Goal: Task Accomplishment & Management: Use online tool/utility

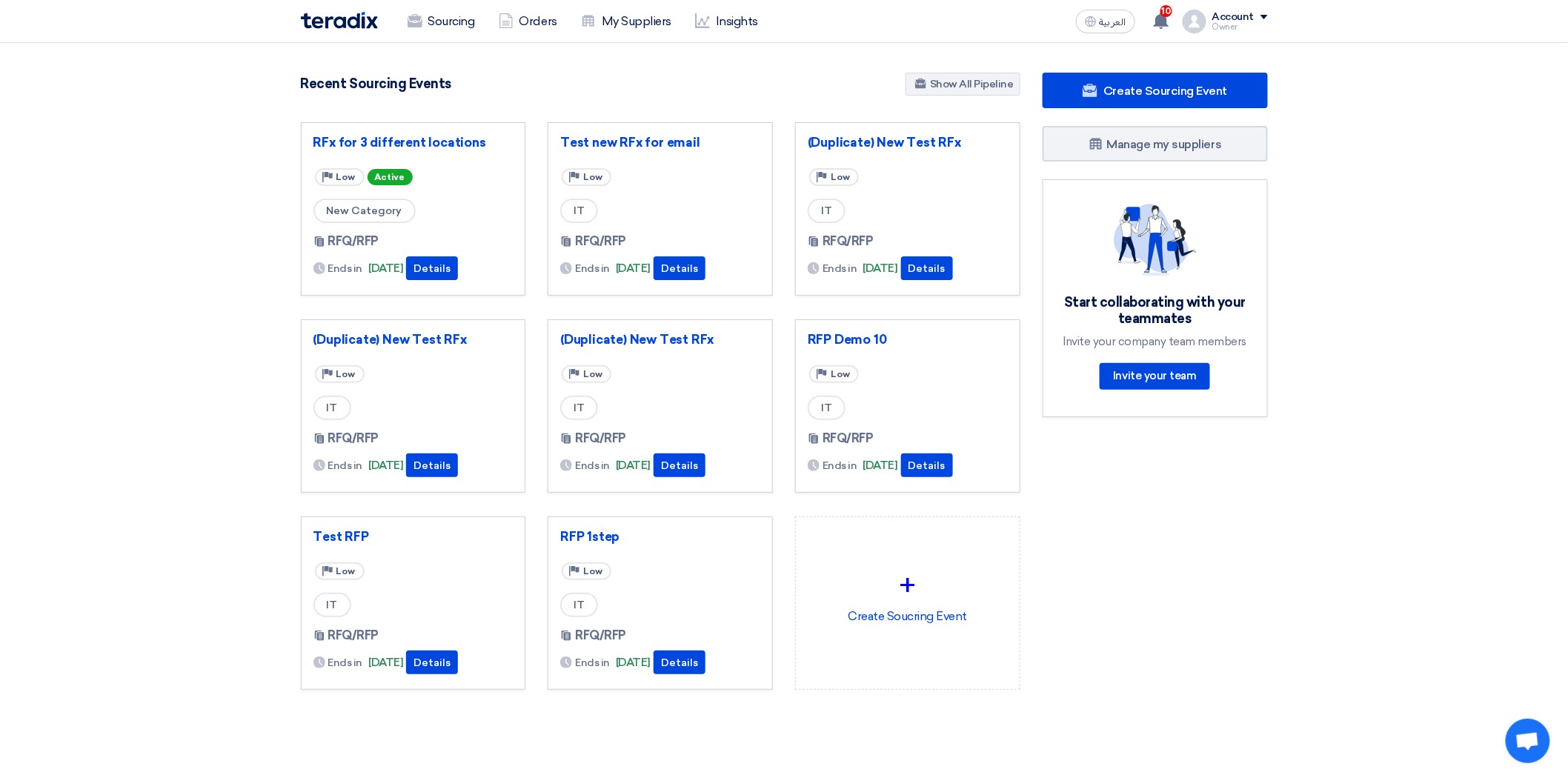
click at [656, 92] on div "Recent Sourcing Events Show All Pipeline" at bounding box center [660, 85] width 719 height 26
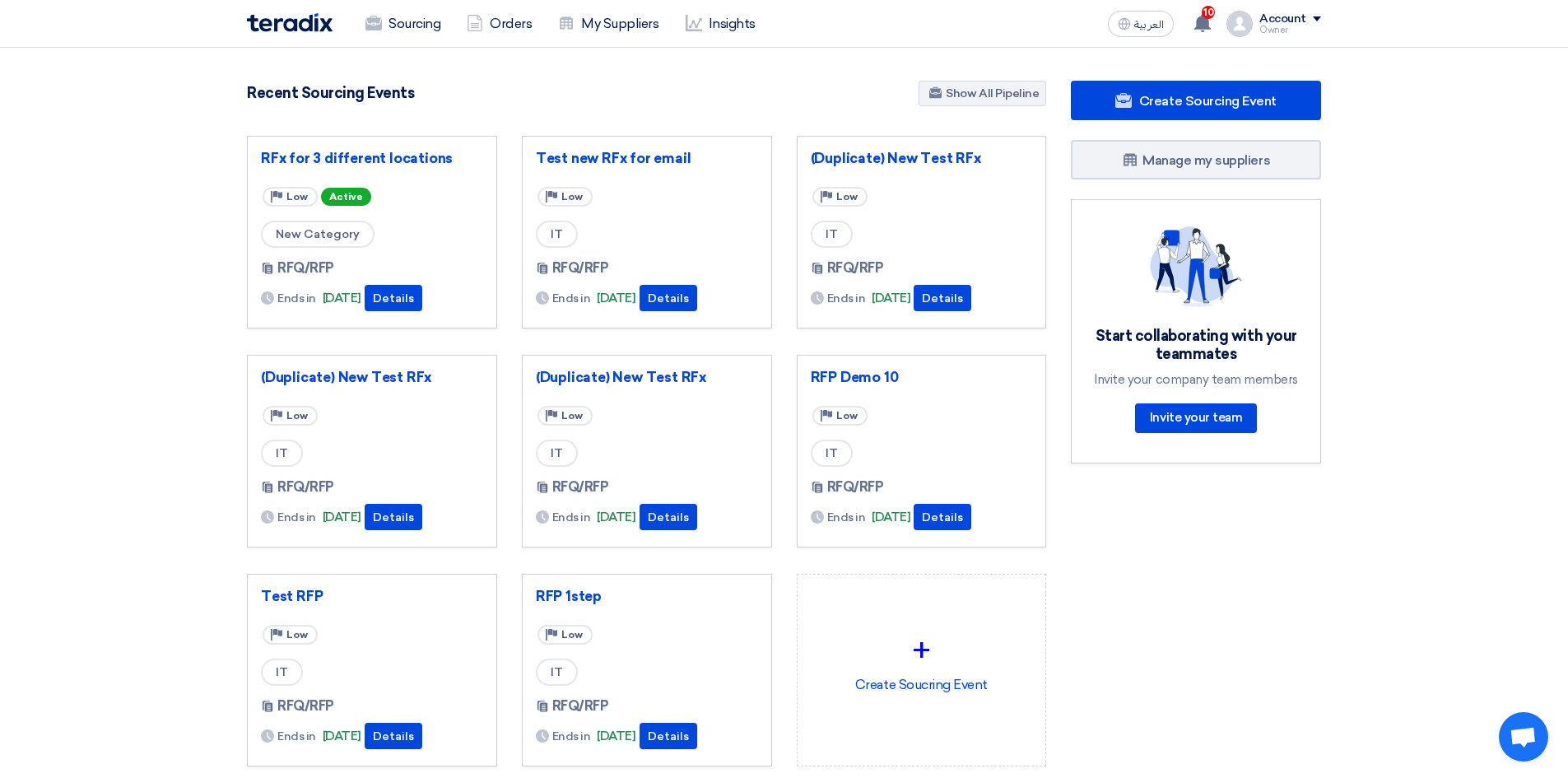
click at [402, 24] on link "Sourcing" at bounding box center [403, 24] width 102 height 36
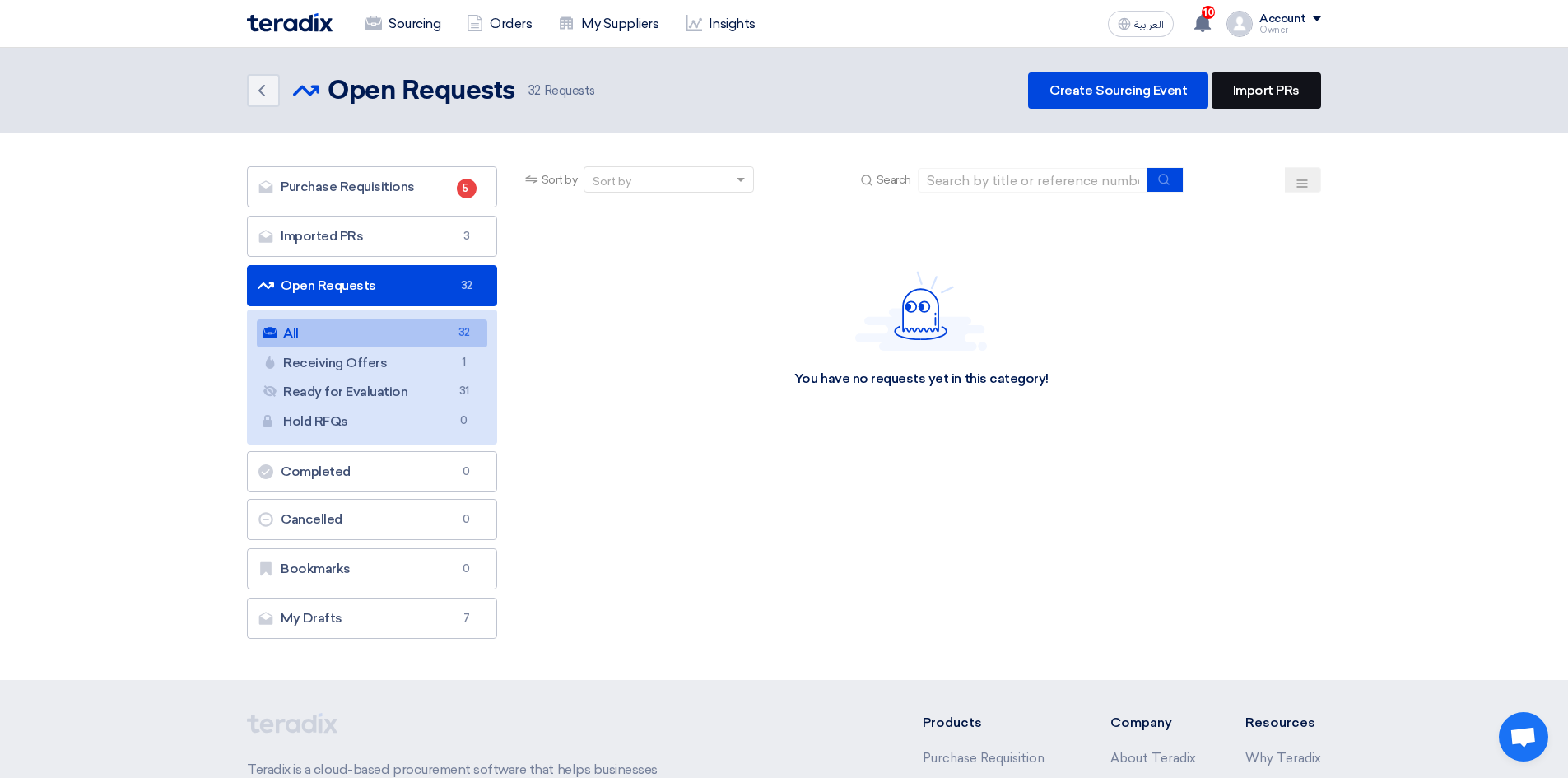
click at [1262, 95] on link "Import PRs" at bounding box center [1266, 91] width 109 height 36
click at [378, 229] on link "Imported PRs Imported PRs 3" at bounding box center [371, 236] width 250 height 41
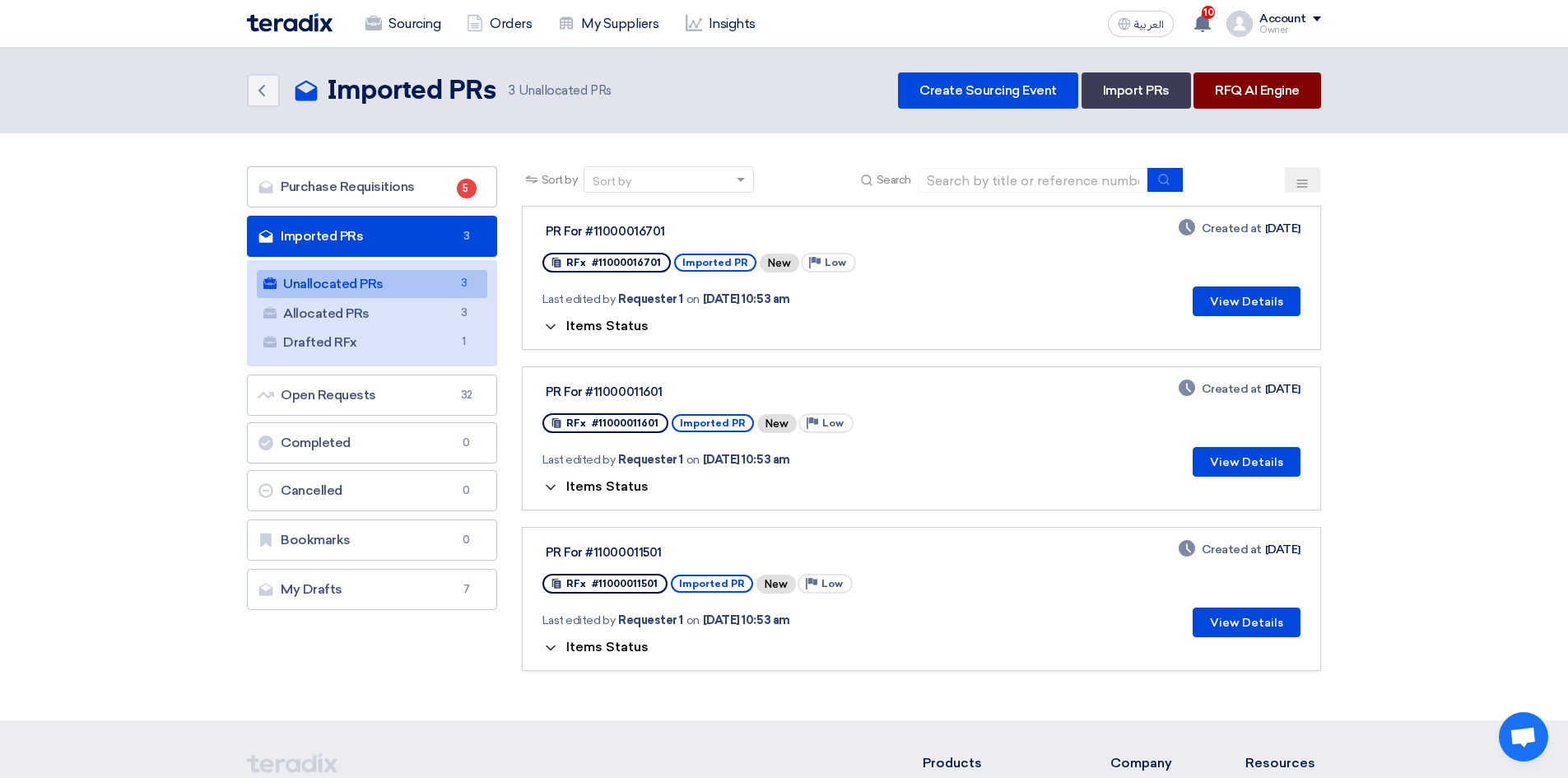
click at [1257, 97] on link "RFQ AI Engine" at bounding box center [1256, 91] width 128 height 36
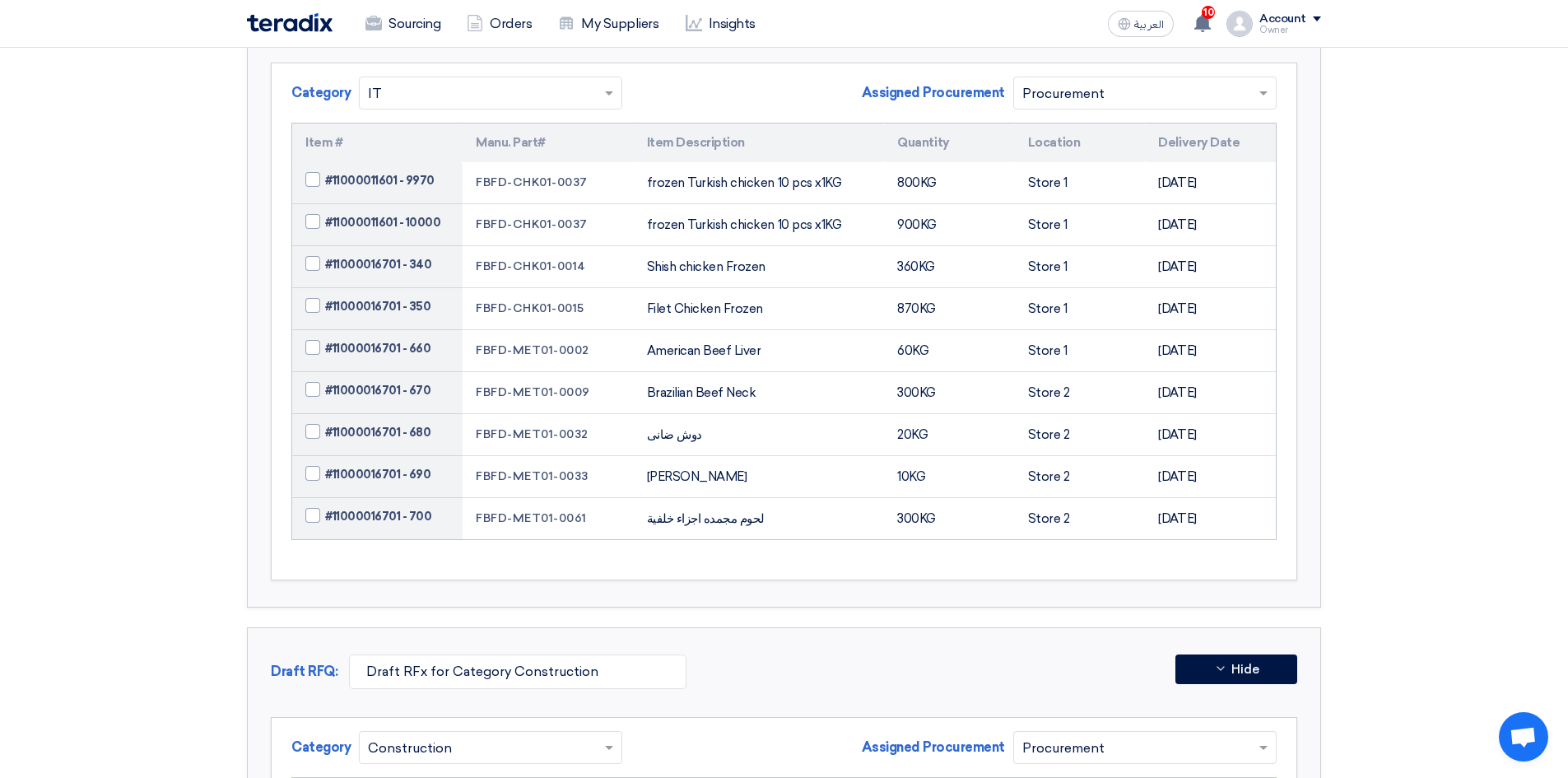
scroll to position [2140, 0]
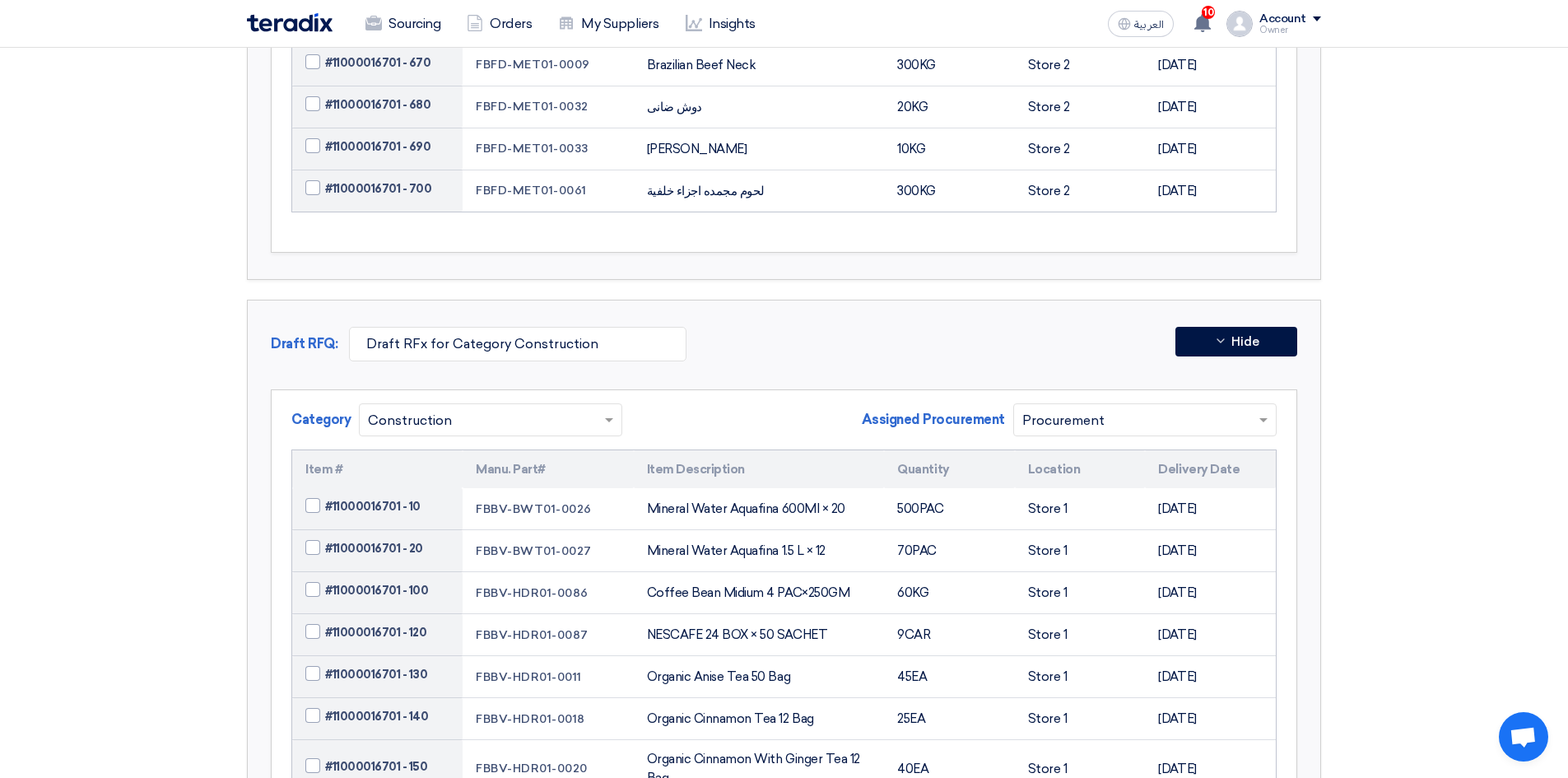
scroll to position [2388, 0]
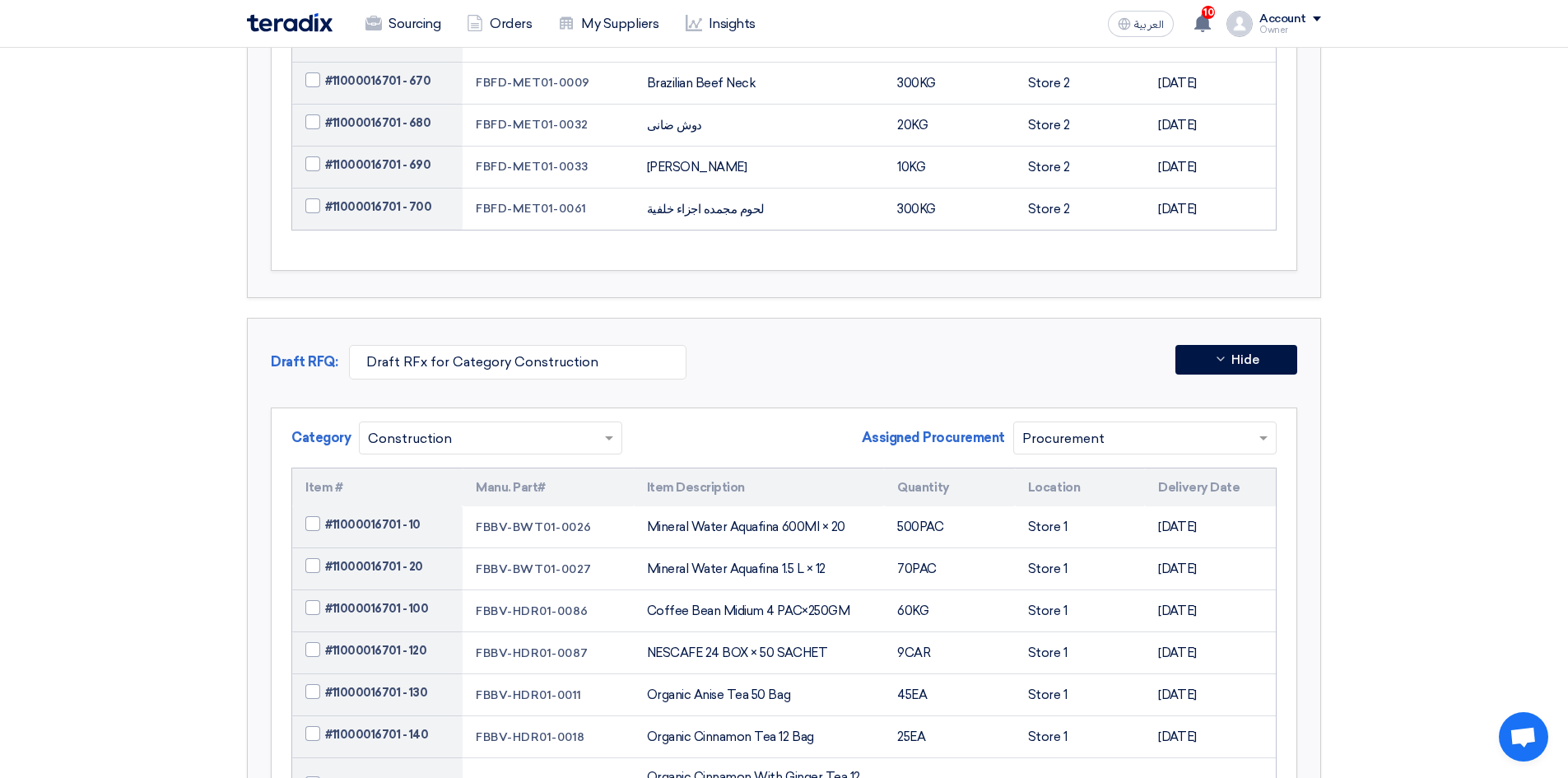
click at [318, 516] on span at bounding box center [312, 523] width 14 height 14
click at [325, 512] on input "#11000016701 - 10" at bounding box center [397, 525] width 144 height 26
checkbox input "true"
click at [316, 558] on span at bounding box center [312, 565] width 14 height 14
click at [325, 554] on input "#11000016701 - 20" at bounding box center [397, 567] width 144 height 26
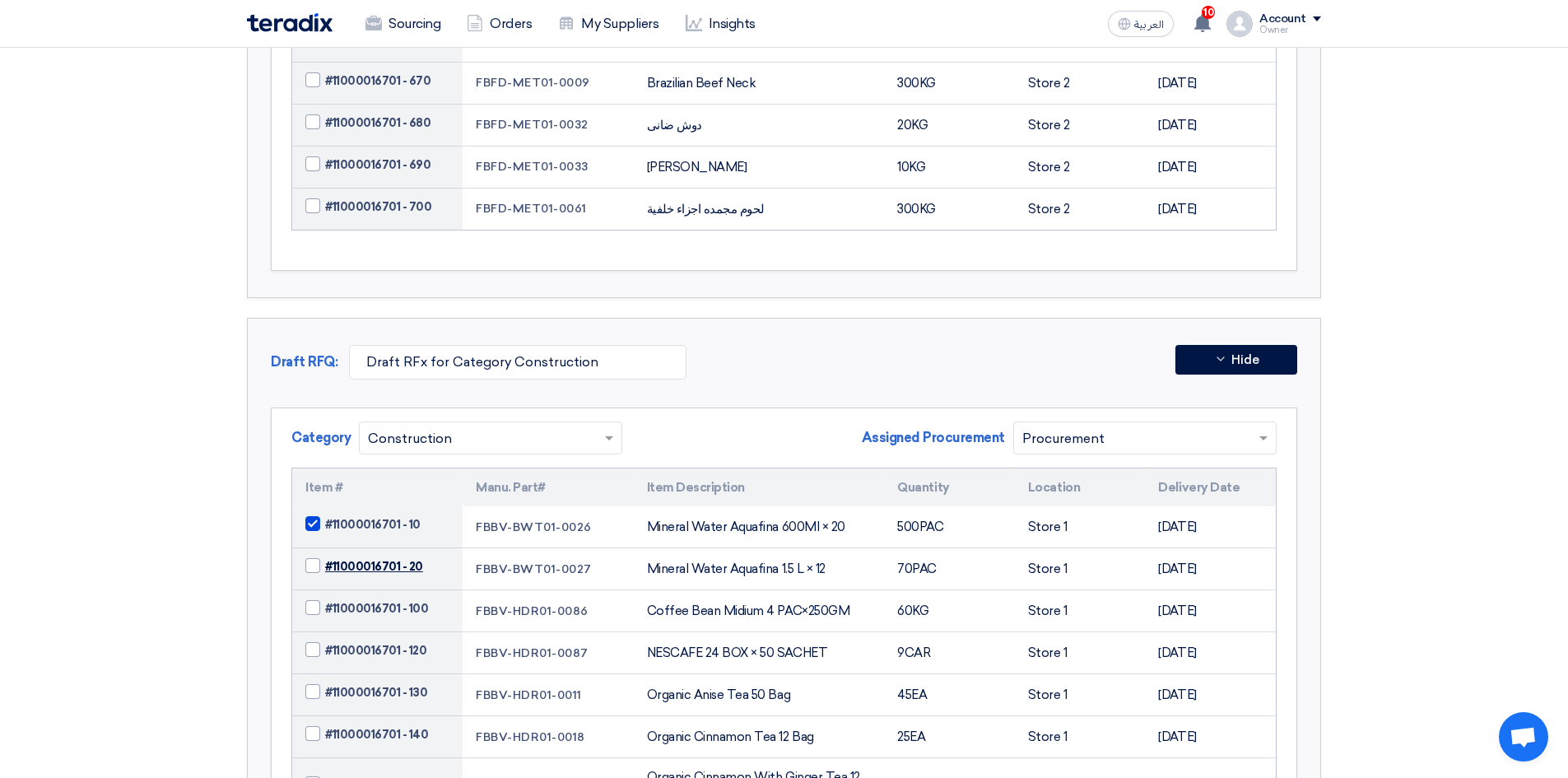
checkbox input "true"
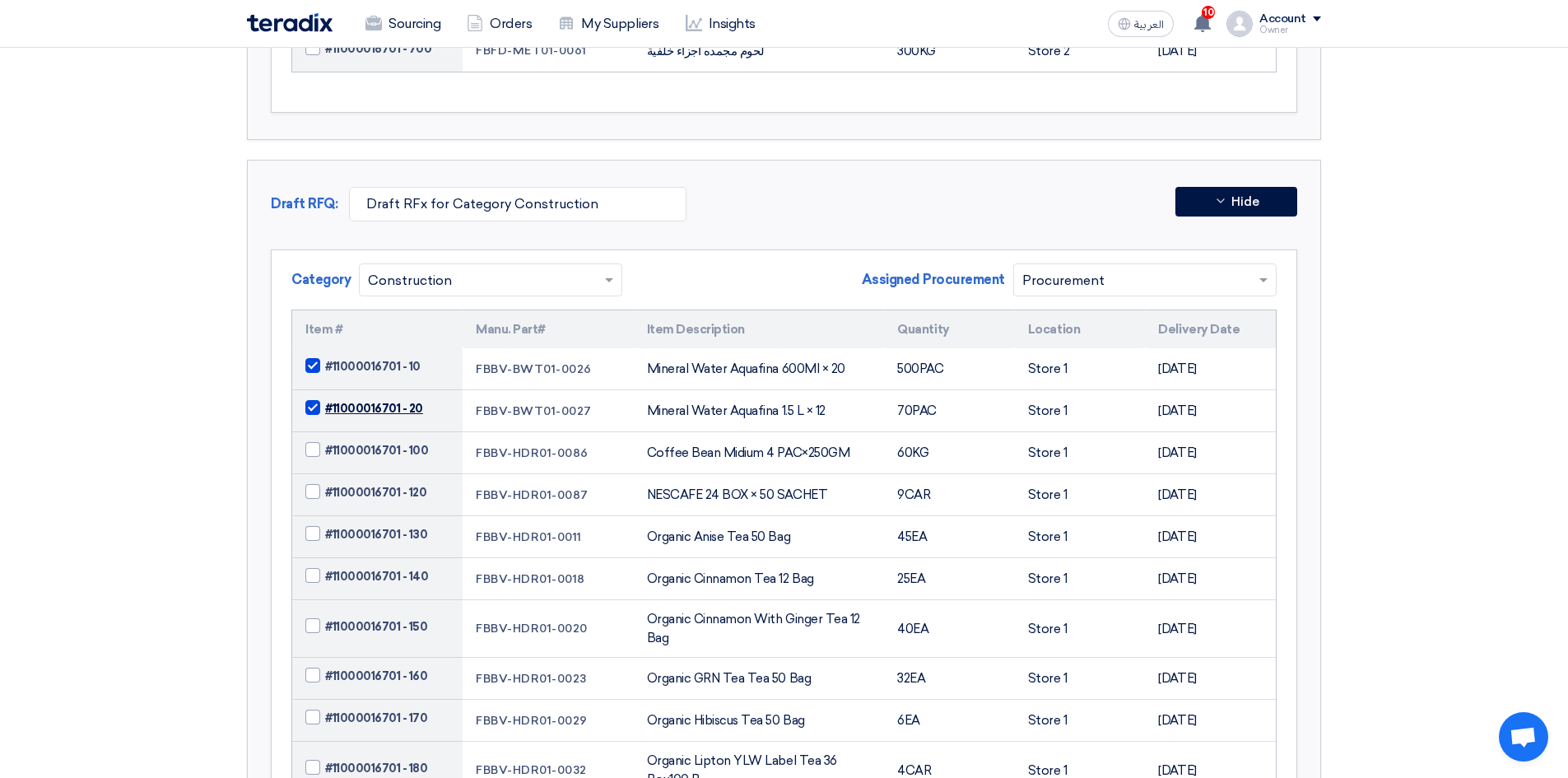
scroll to position [2553, 0]
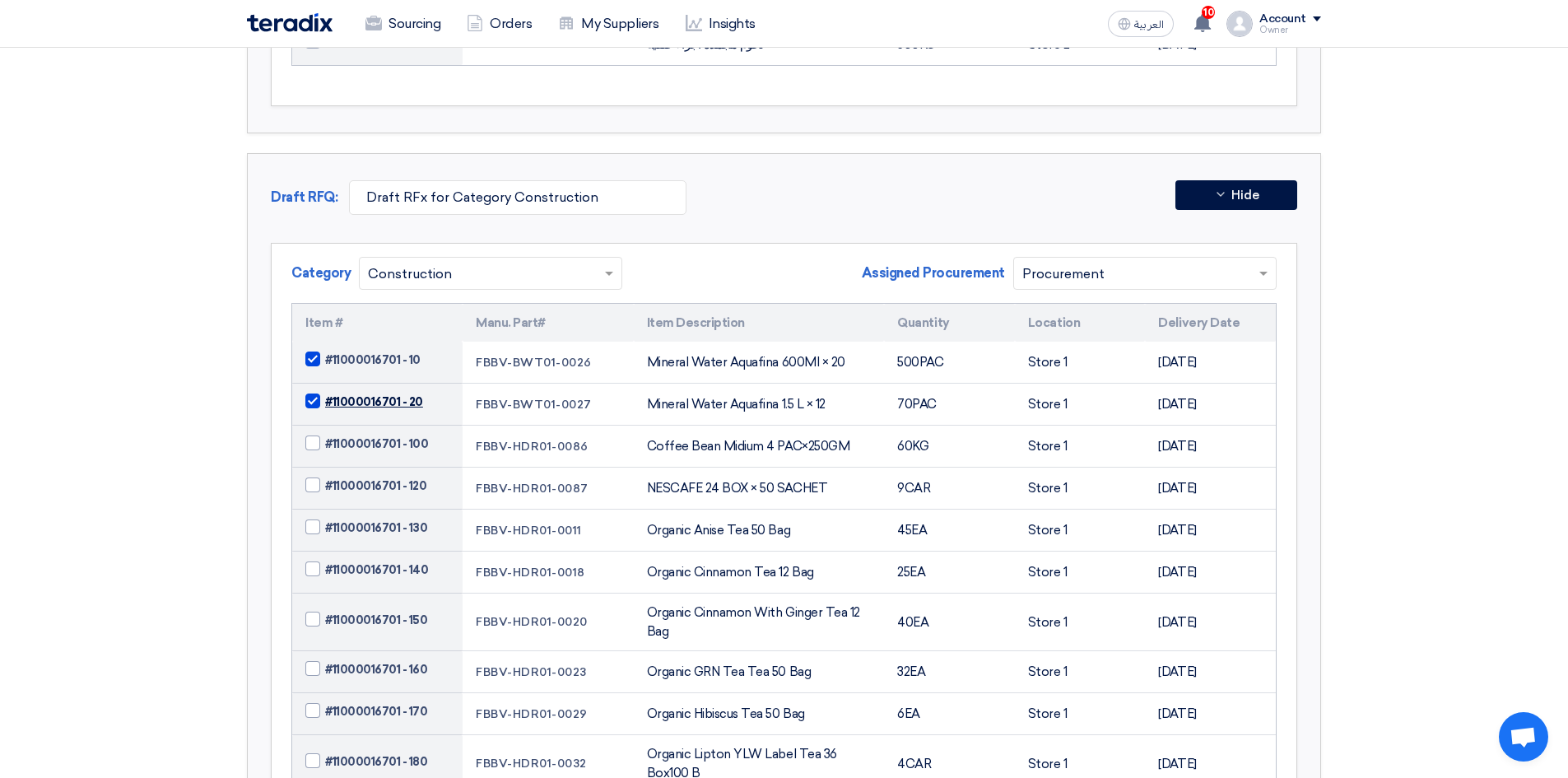
click at [1146, 261] on input "text" at bounding box center [1136, 274] width 229 height 27
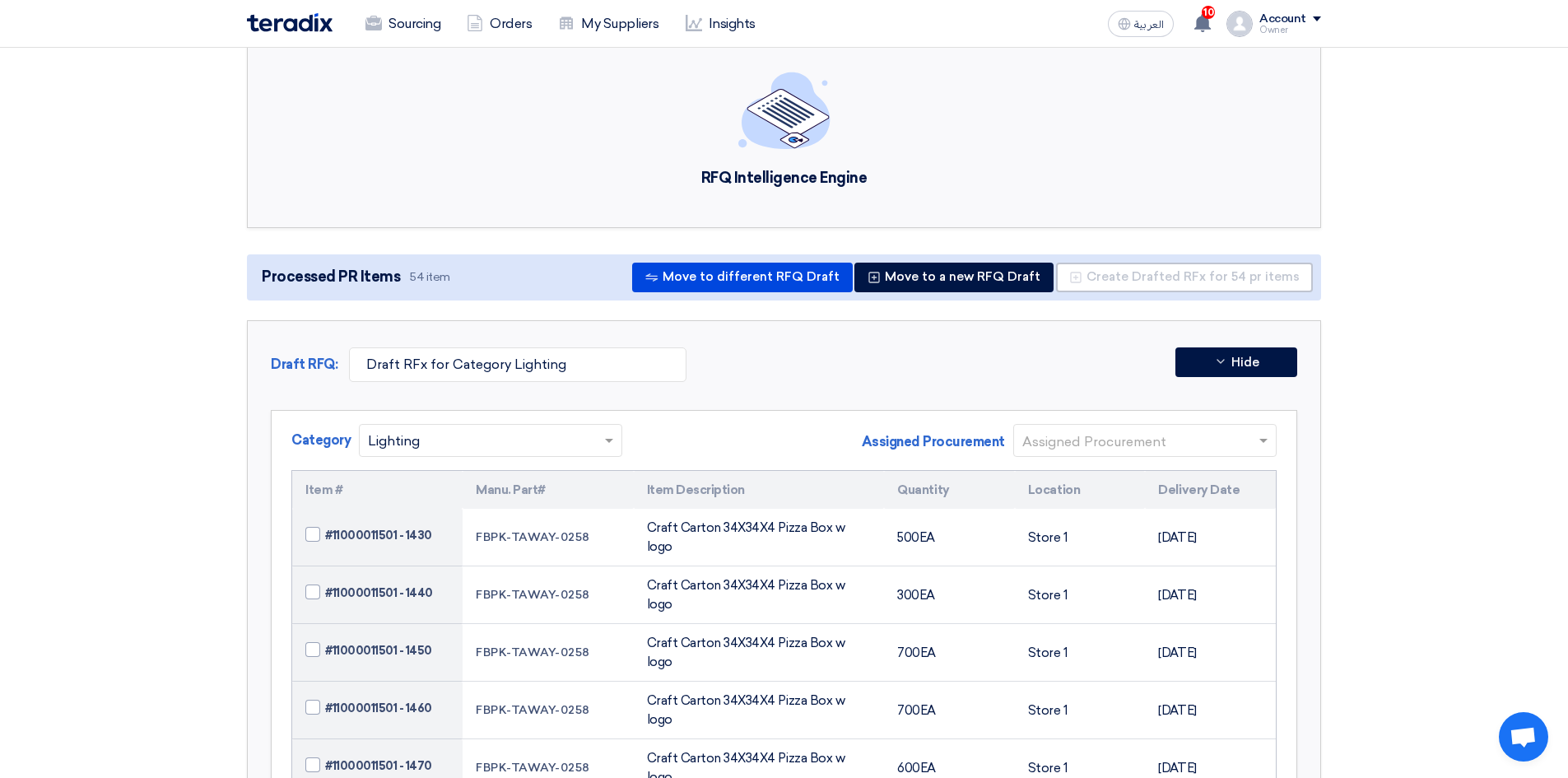
scroll to position [0, 0]
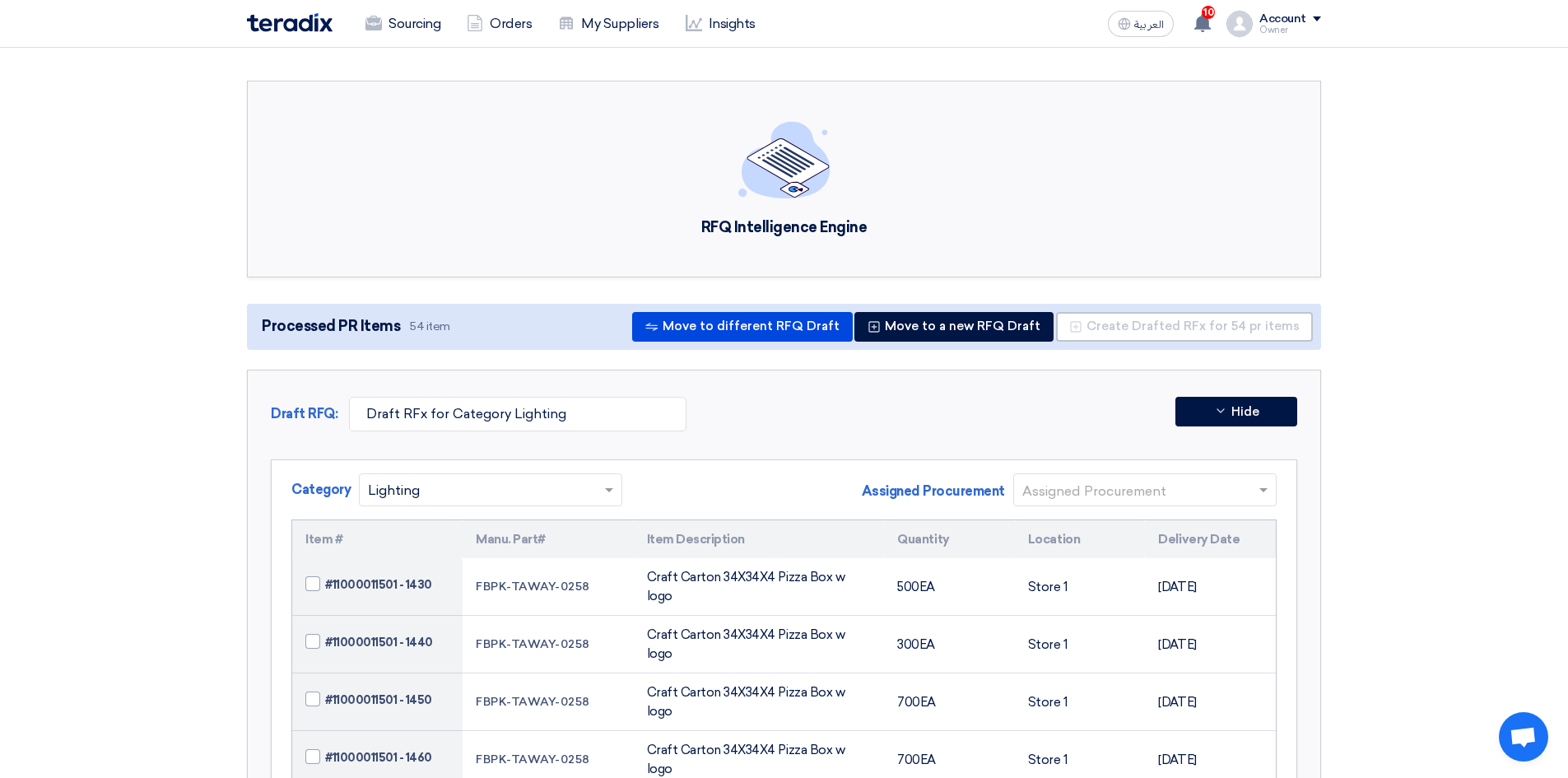
click at [412, 14] on link "Sourcing" at bounding box center [403, 24] width 102 height 36
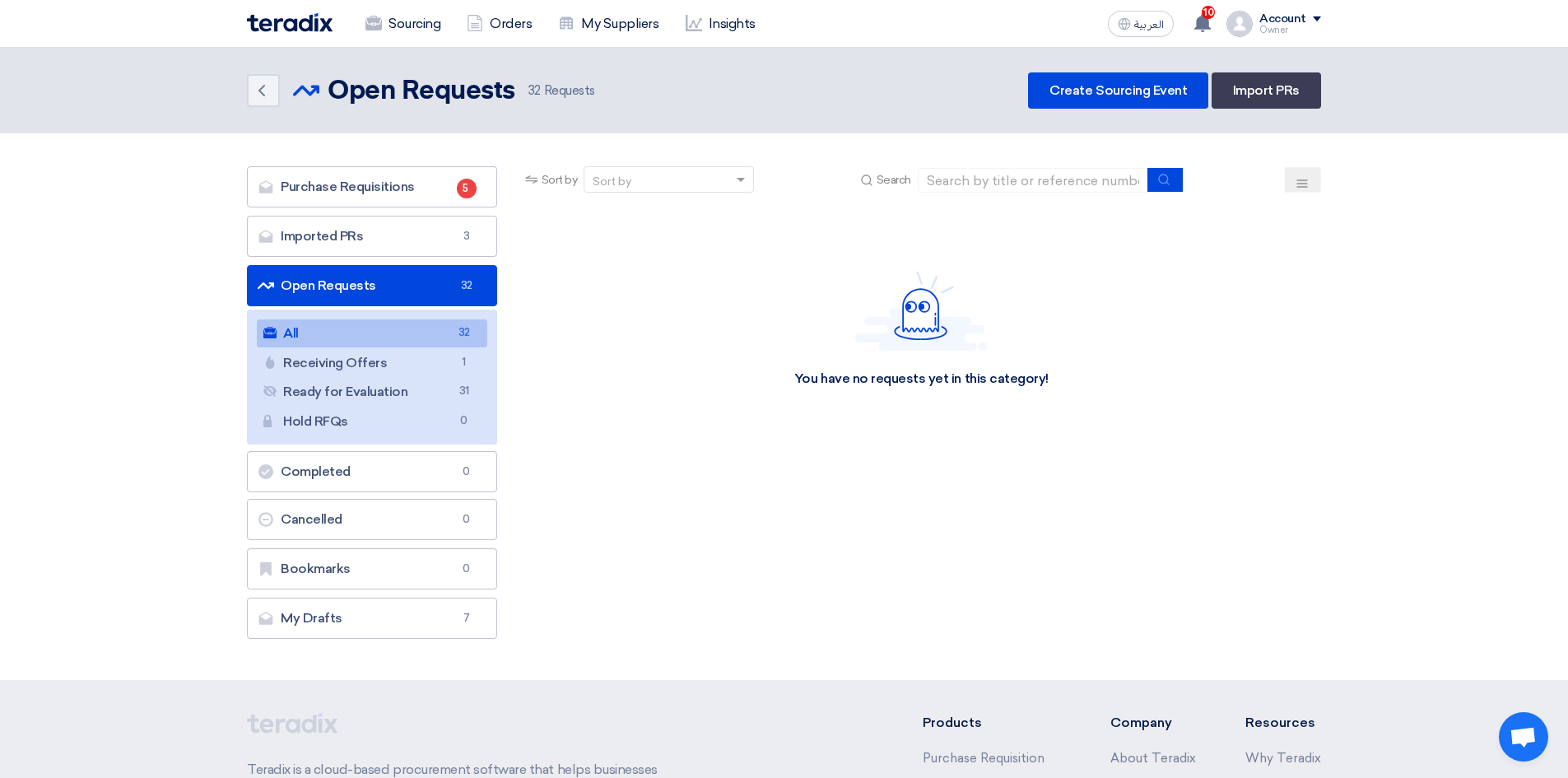
click at [174, 287] on section "Purchase Requisitions Purchase Requisitions 5 Imported PRs Imported PRs 3 Open …" at bounding box center [784, 407] width 1568 height 547
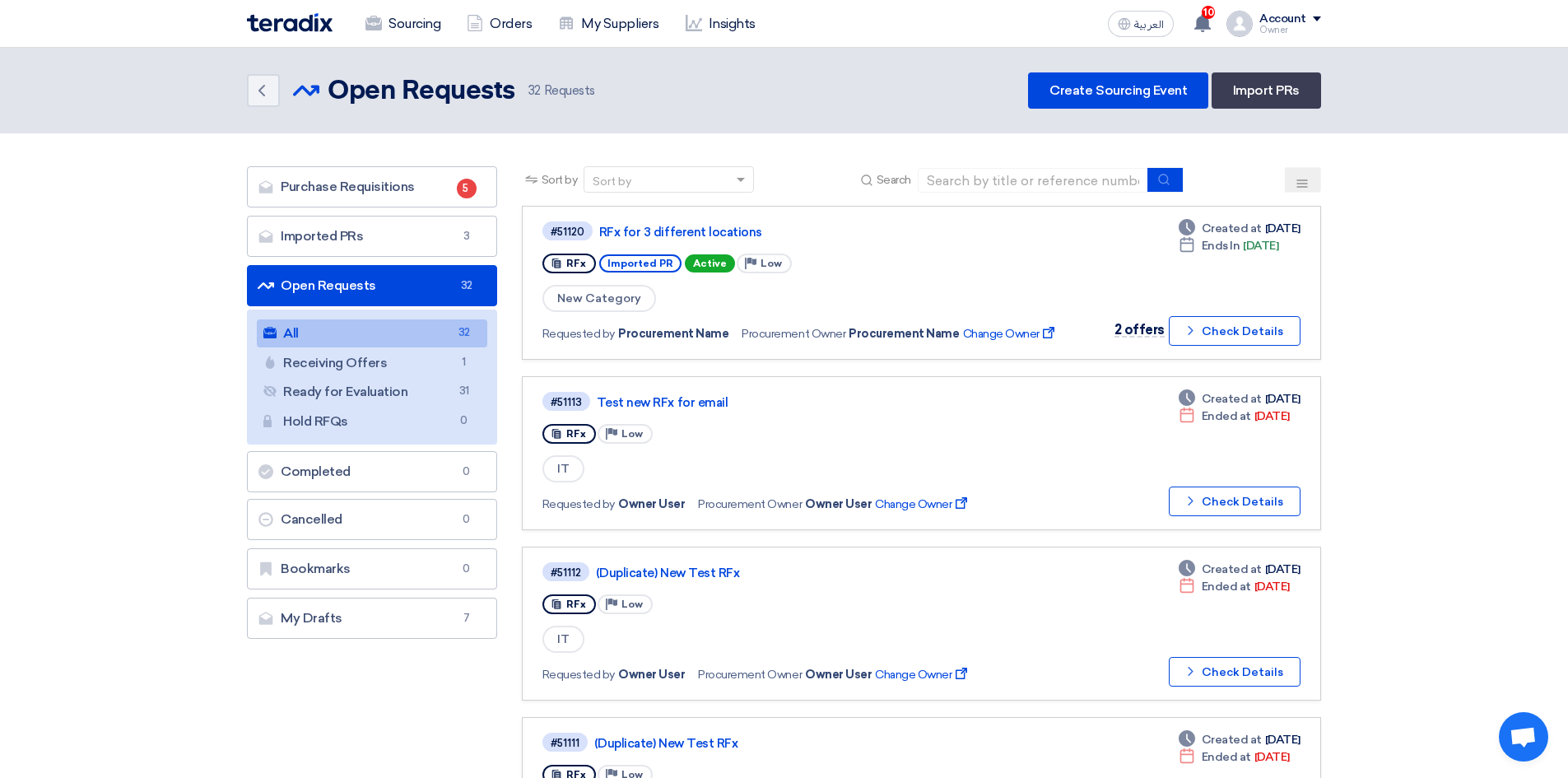
click at [363, 239] on link "Imported PRs Imported PRs 3" at bounding box center [371, 236] width 250 height 41
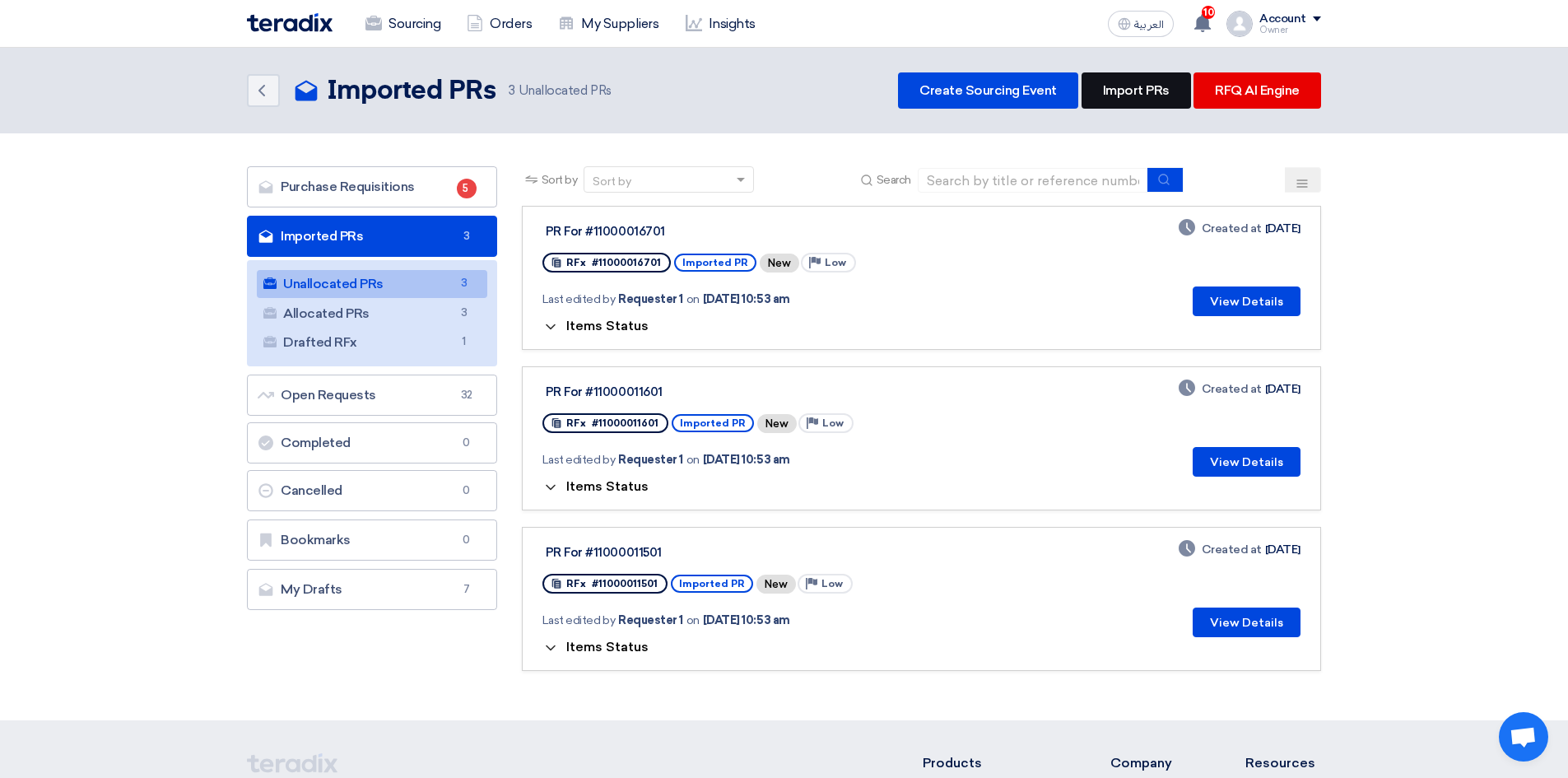
click at [1135, 100] on link "Import PRs" at bounding box center [1136, 91] width 109 height 36
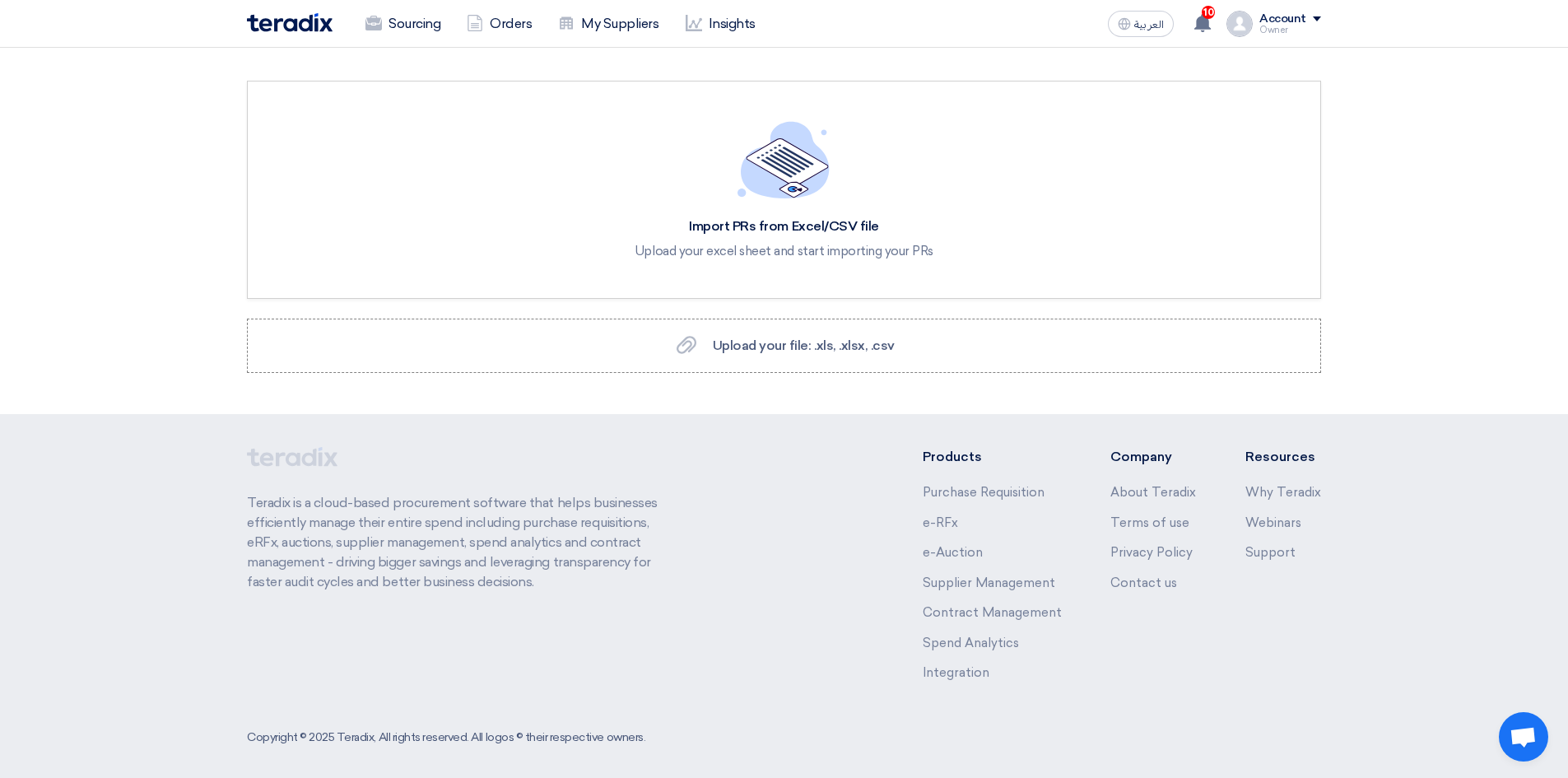
click at [792, 339] on span "Upload your file: .xls, .xlsx, .csv" at bounding box center [804, 345] width 182 height 15
click at [0, 0] on input "Upload your file: .xls, .xlsx, .csv Upload your file: .xls, .xlsx, .csv" at bounding box center [0, 0] width 0 height 0
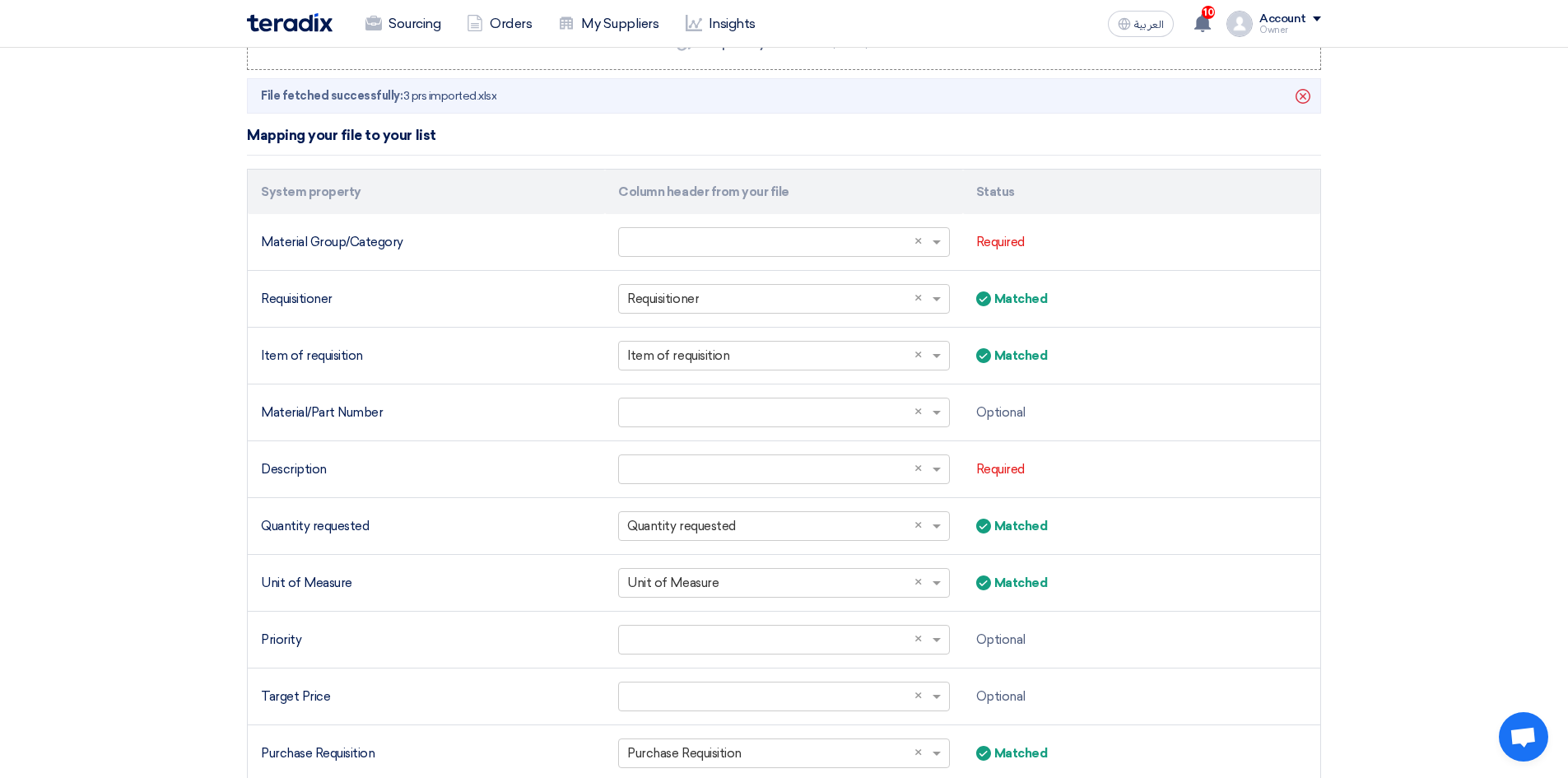
scroll to position [329, 0]
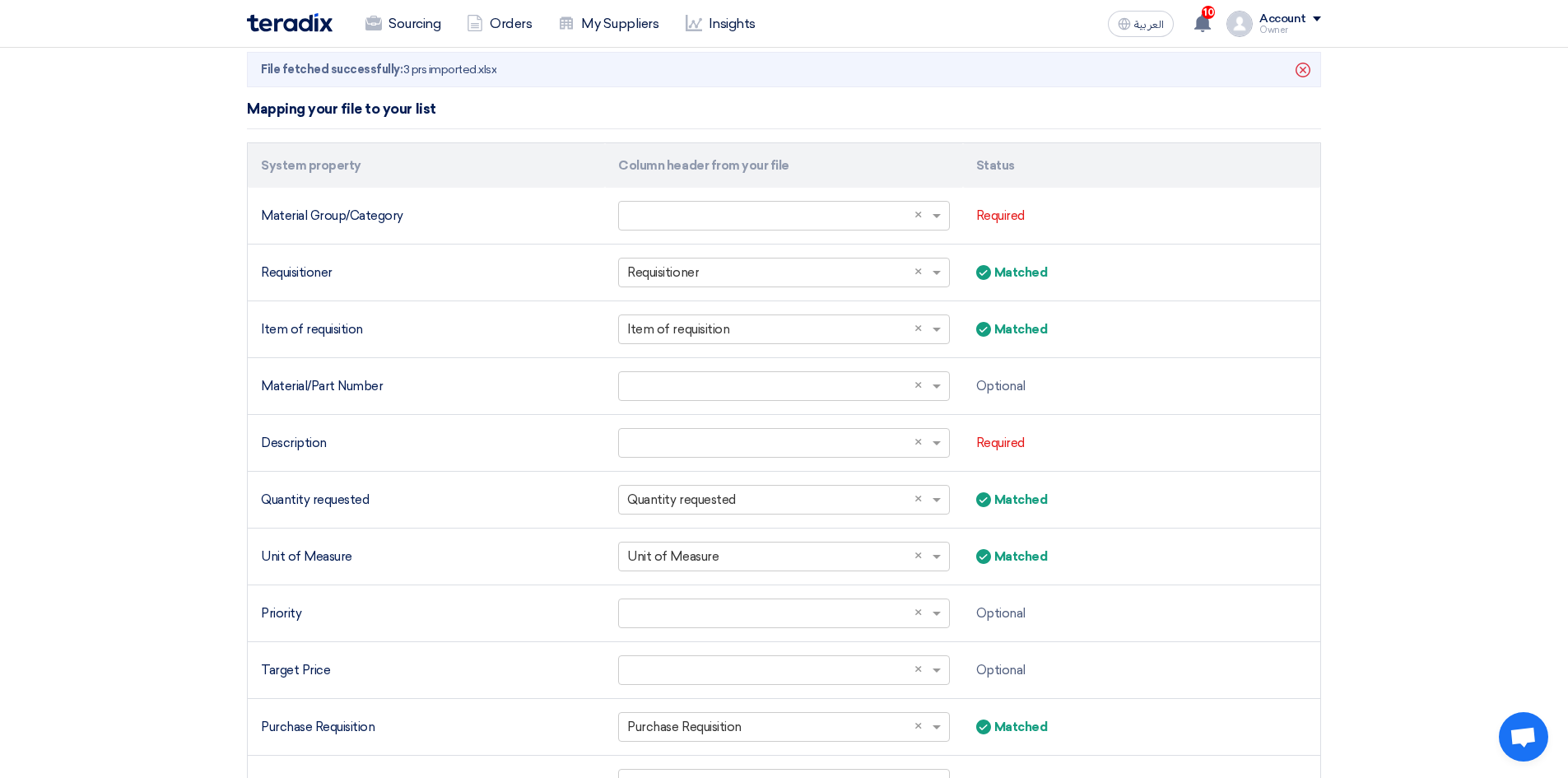
click at [678, 214] on input "text" at bounding box center [775, 216] width 296 height 27
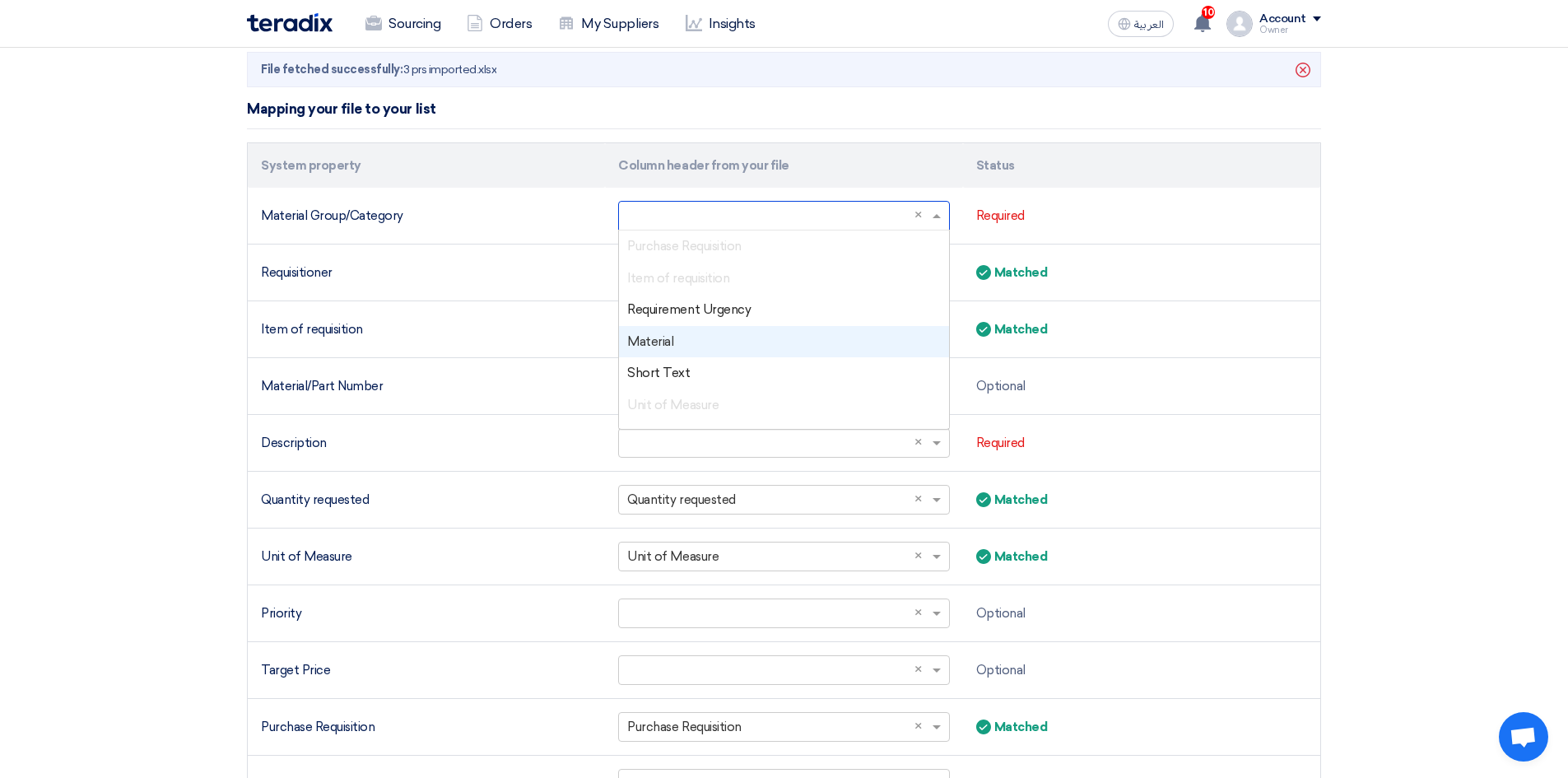
click at [679, 345] on div "Material" at bounding box center [783, 342] width 329 height 32
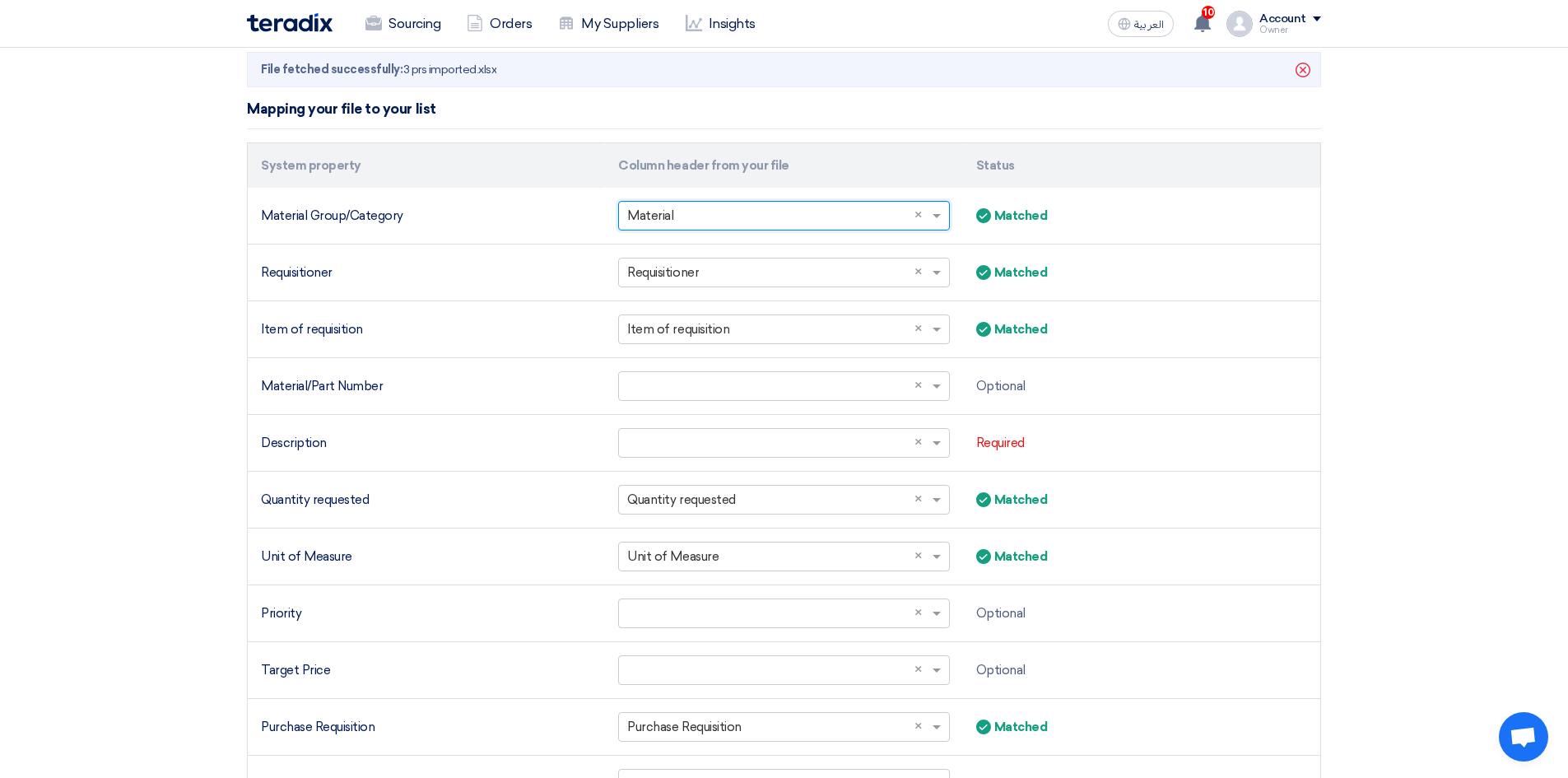
click at [764, 224] on input "text" at bounding box center [775, 216] width 296 height 27
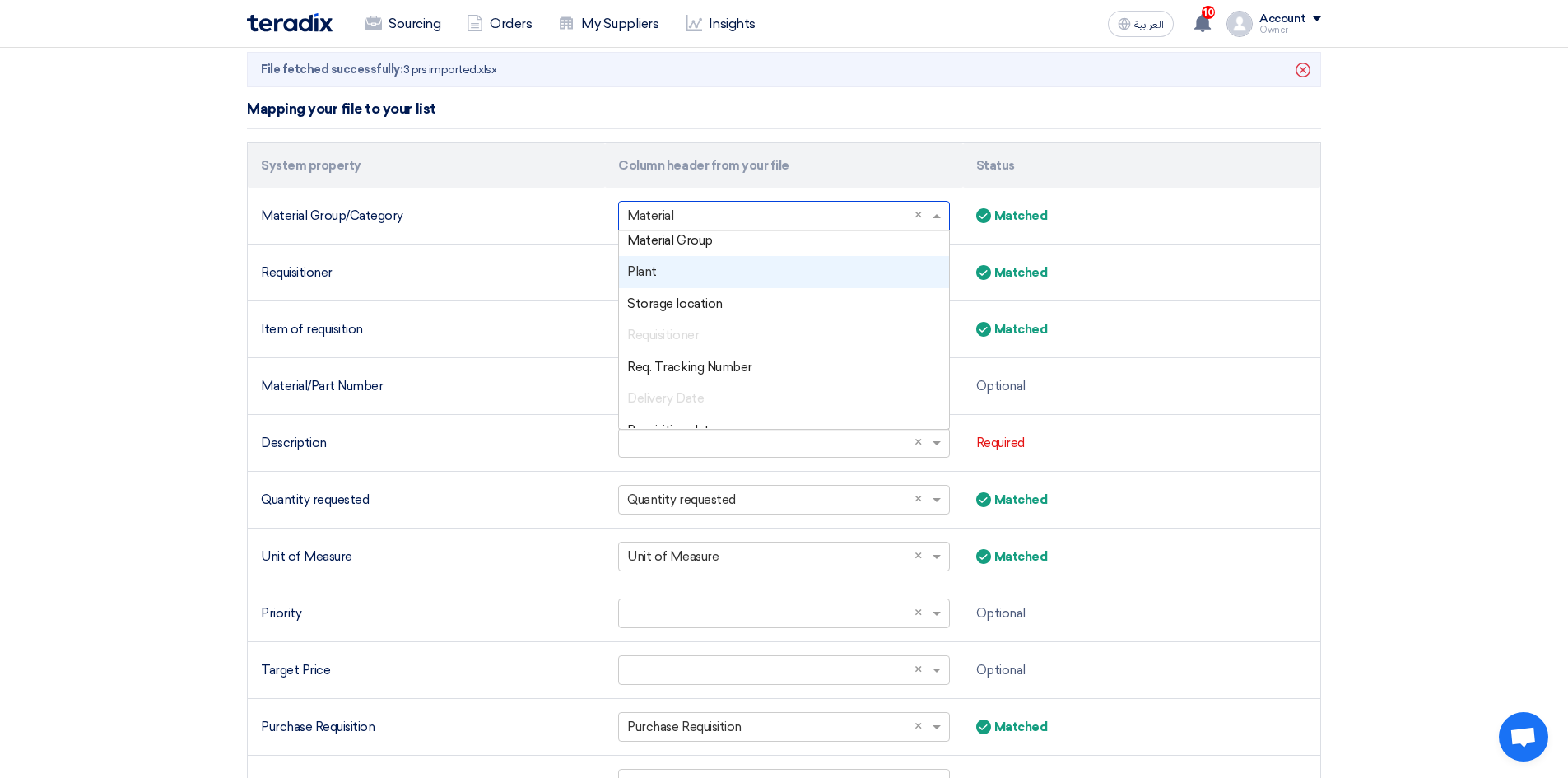
scroll to position [166, 0]
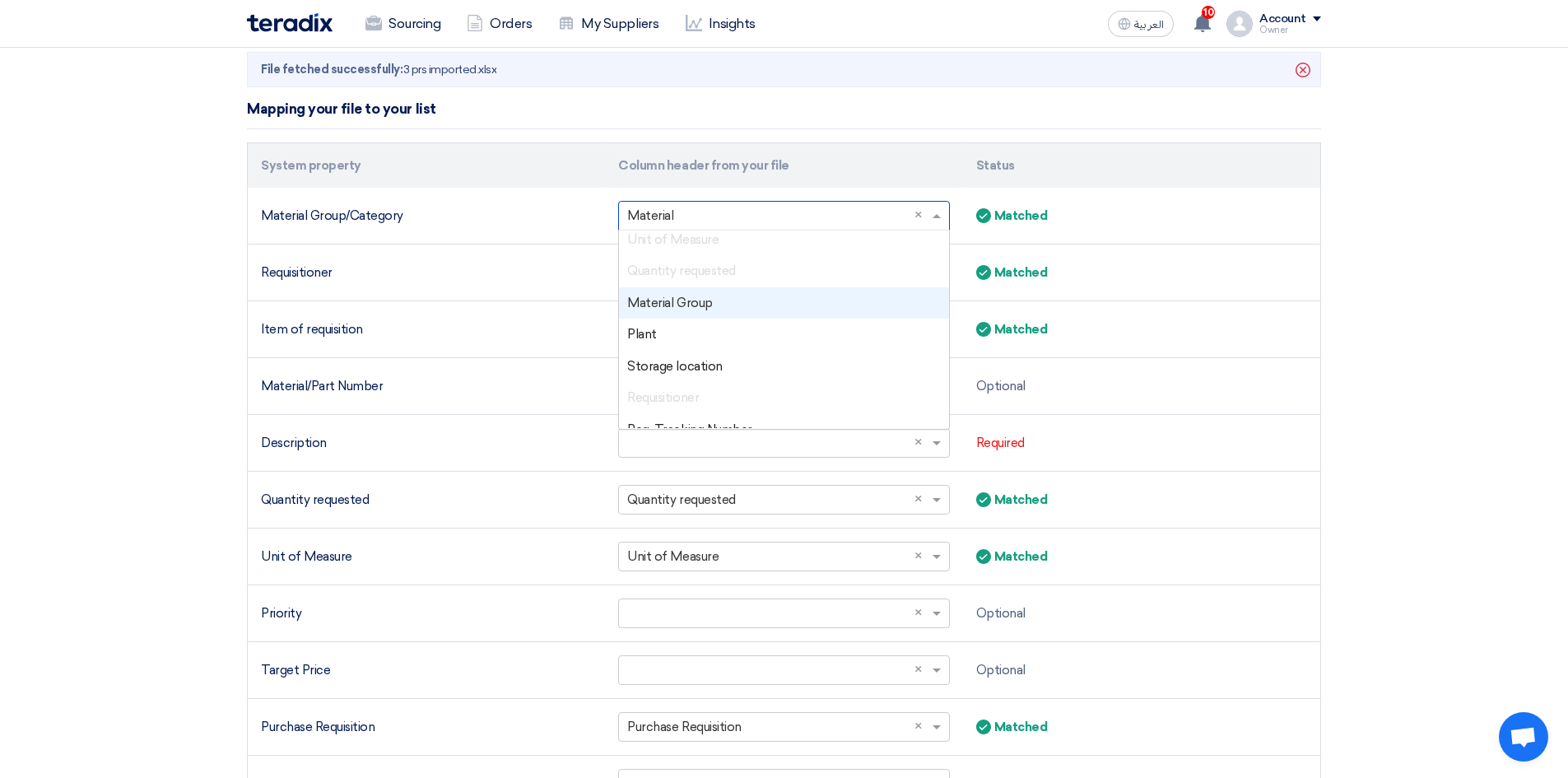
click at [692, 305] on span "Material Group" at bounding box center [669, 302] width 84 height 14
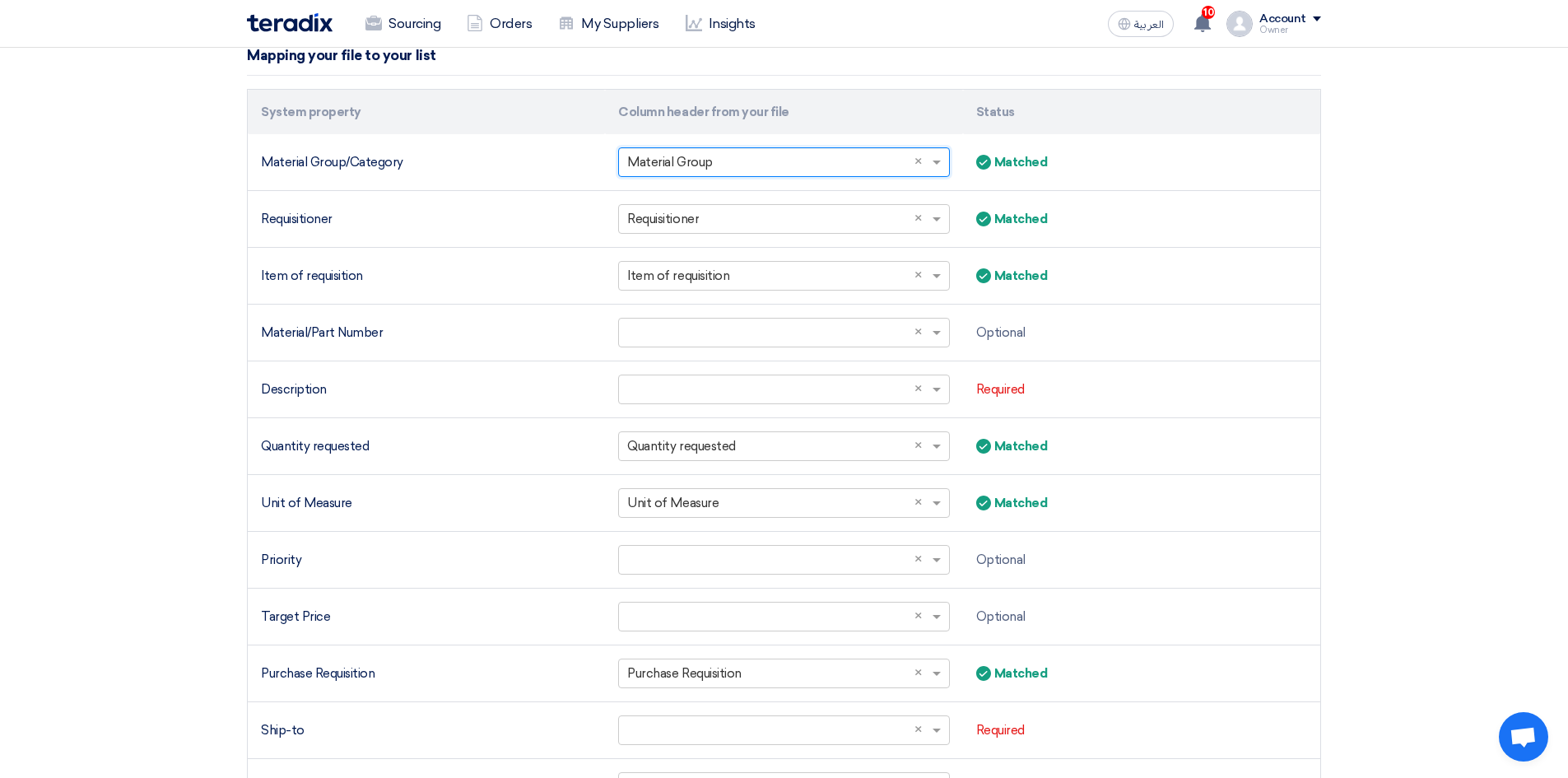
scroll to position [412, 0]
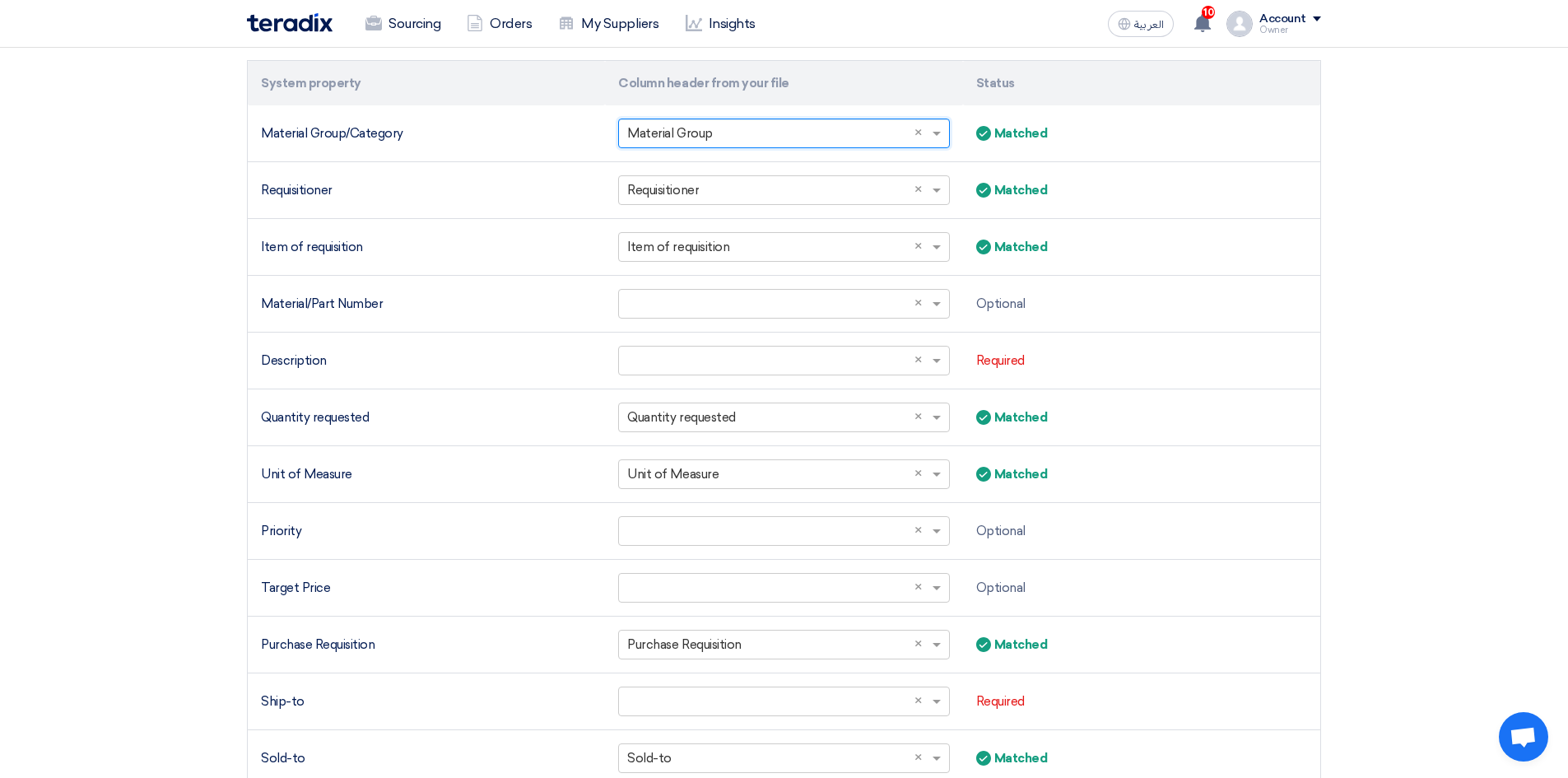
click at [693, 311] on input "text" at bounding box center [775, 304] width 296 height 27
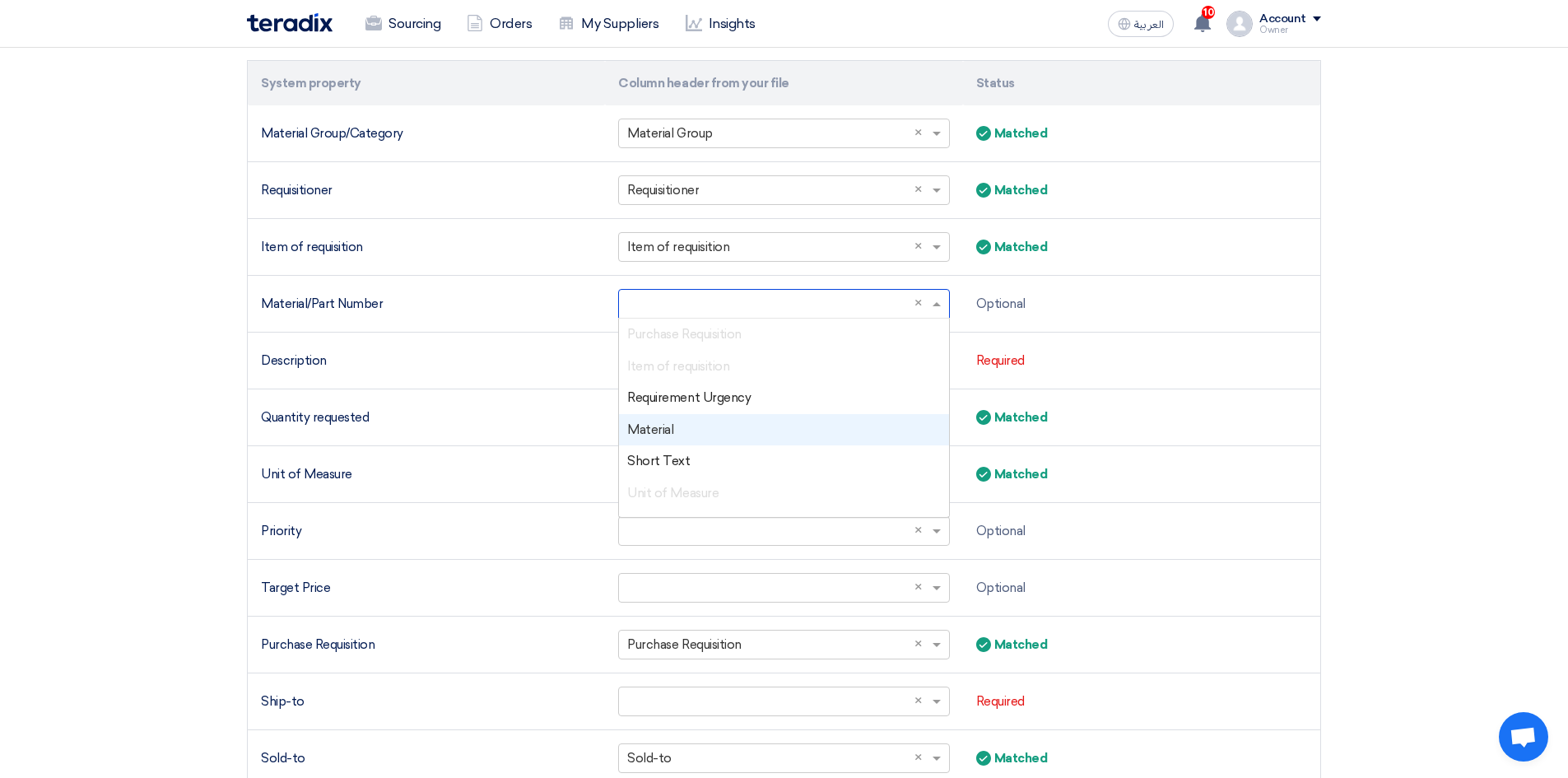
click at [716, 421] on div "Material" at bounding box center [783, 430] width 329 height 32
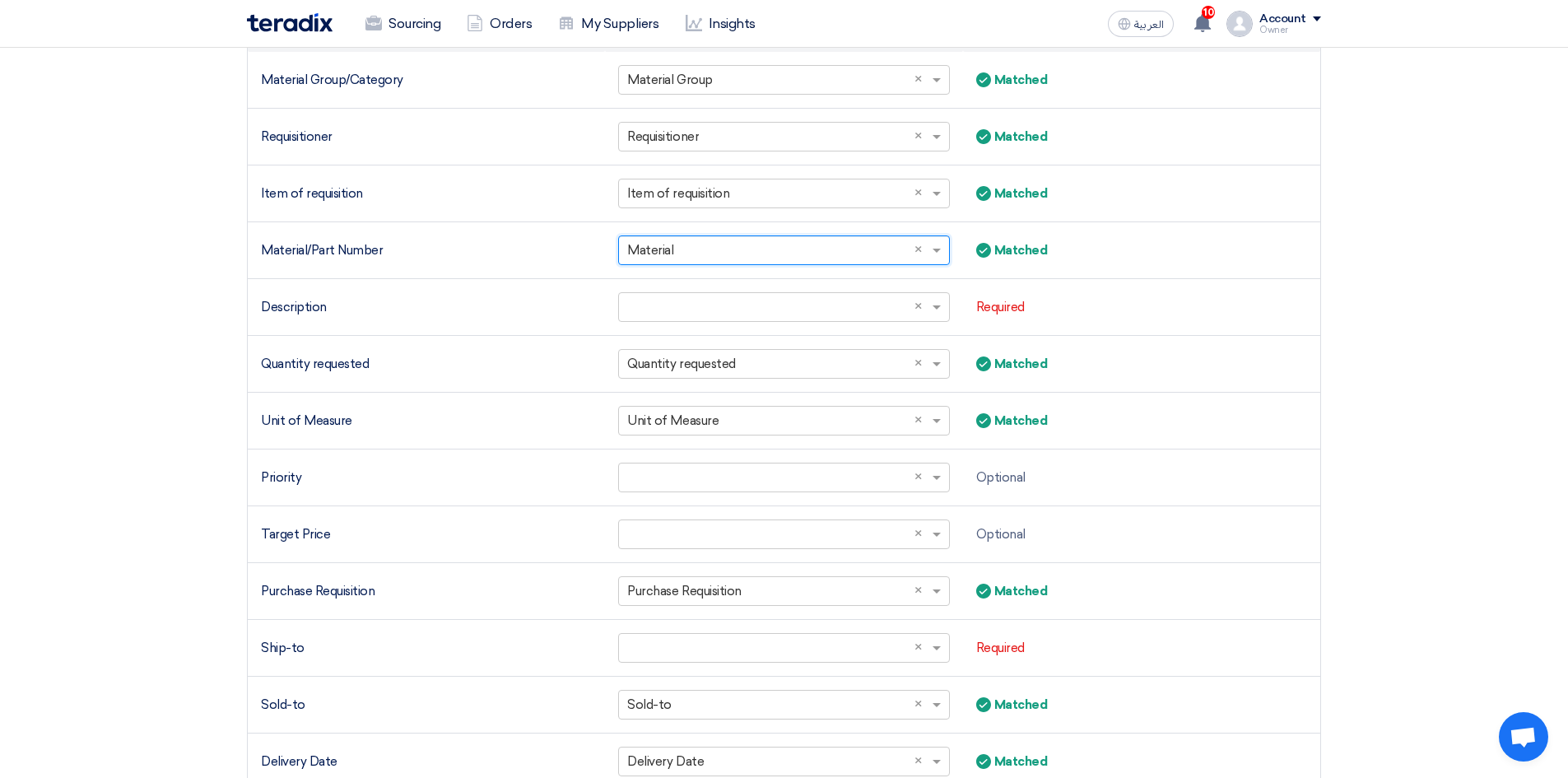
scroll to position [494, 0]
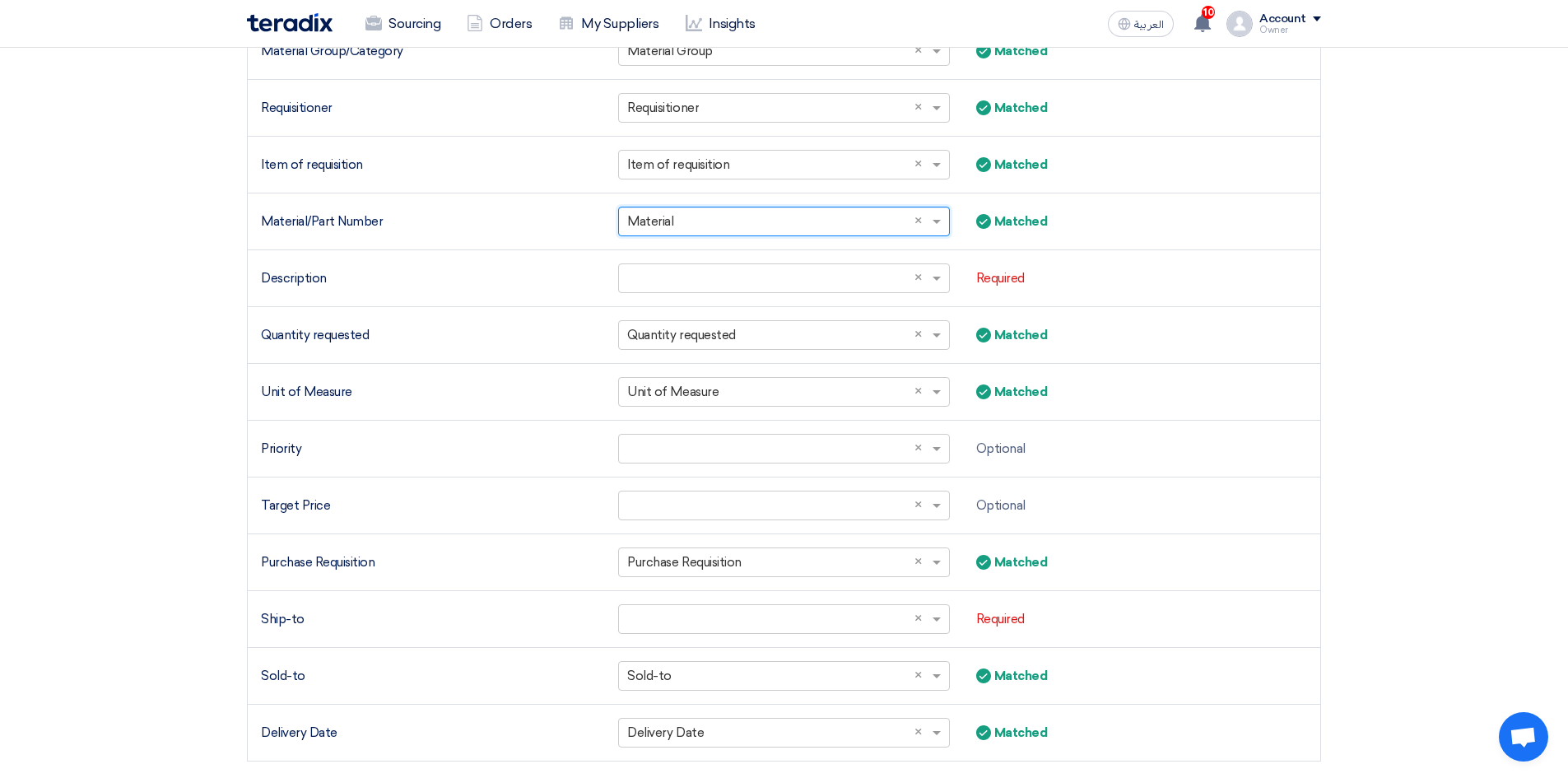
click at [701, 282] on input "text" at bounding box center [775, 278] width 296 height 27
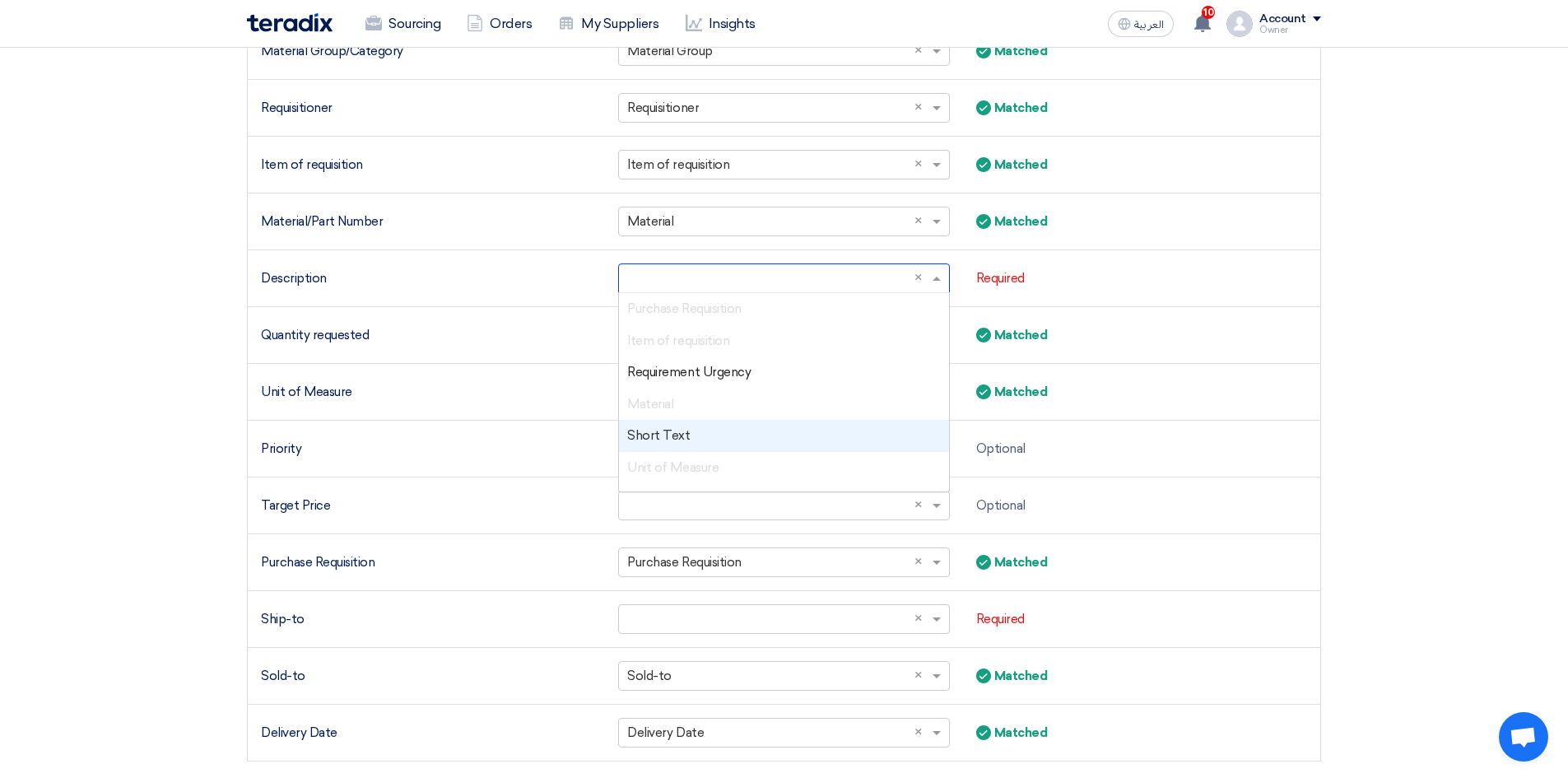
click at [690, 435] on div "Short Text" at bounding box center [783, 436] width 329 height 32
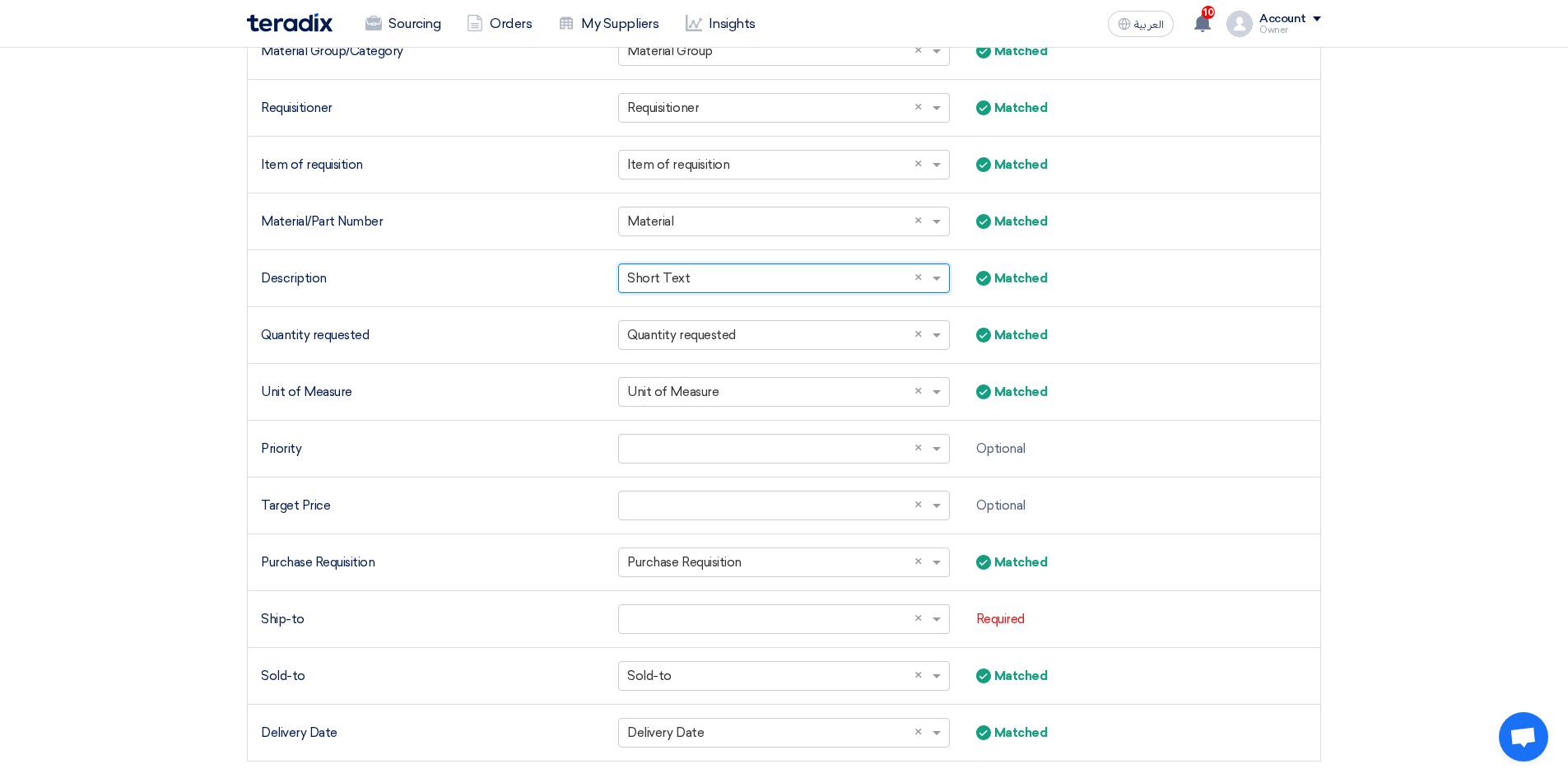
scroll to position [577, 0]
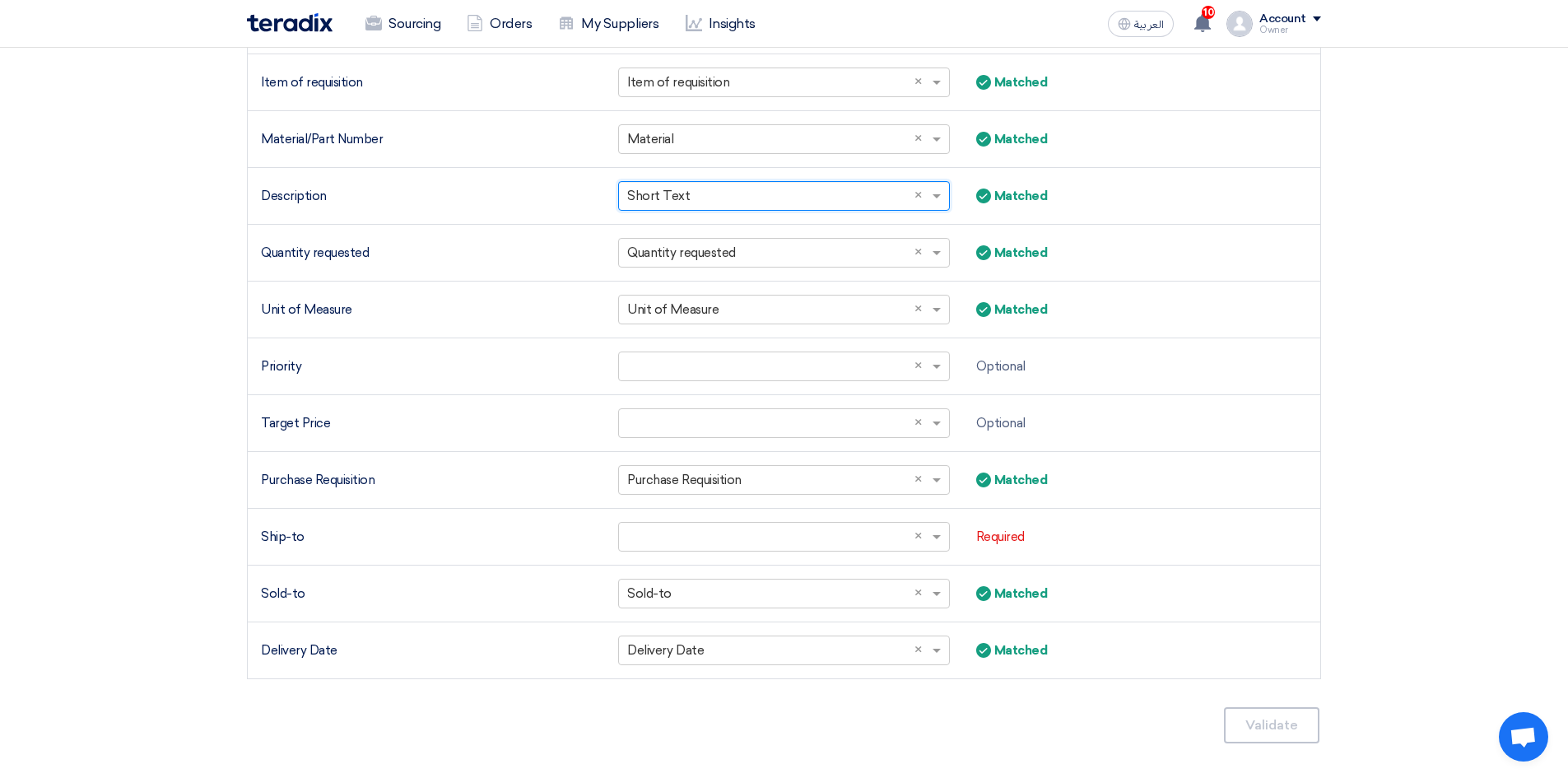
click at [688, 376] on input "text" at bounding box center [775, 366] width 296 height 27
click at [571, 368] on div "Priority" at bounding box center [426, 366] width 331 height 19
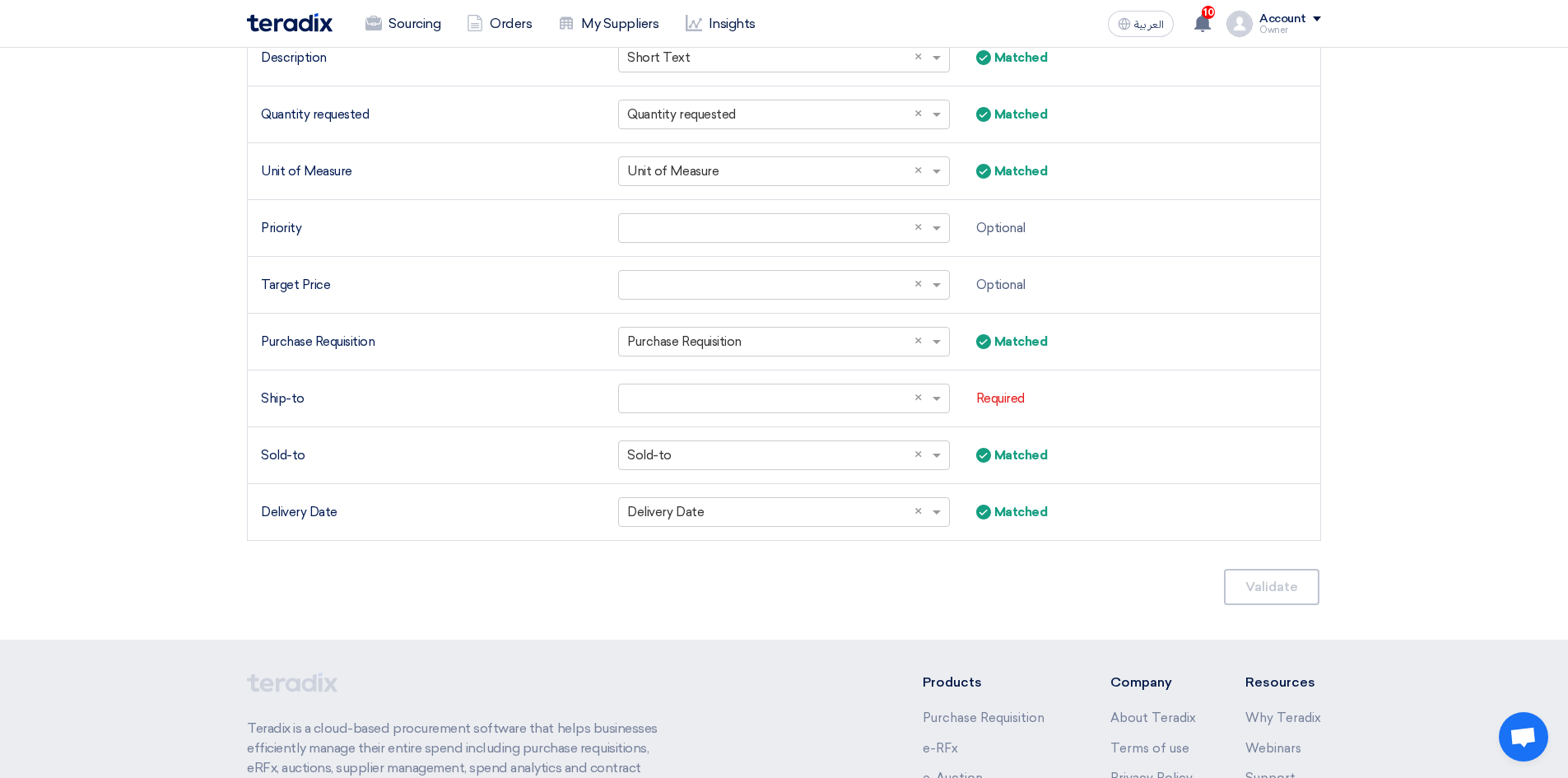
scroll to position [741, 0]
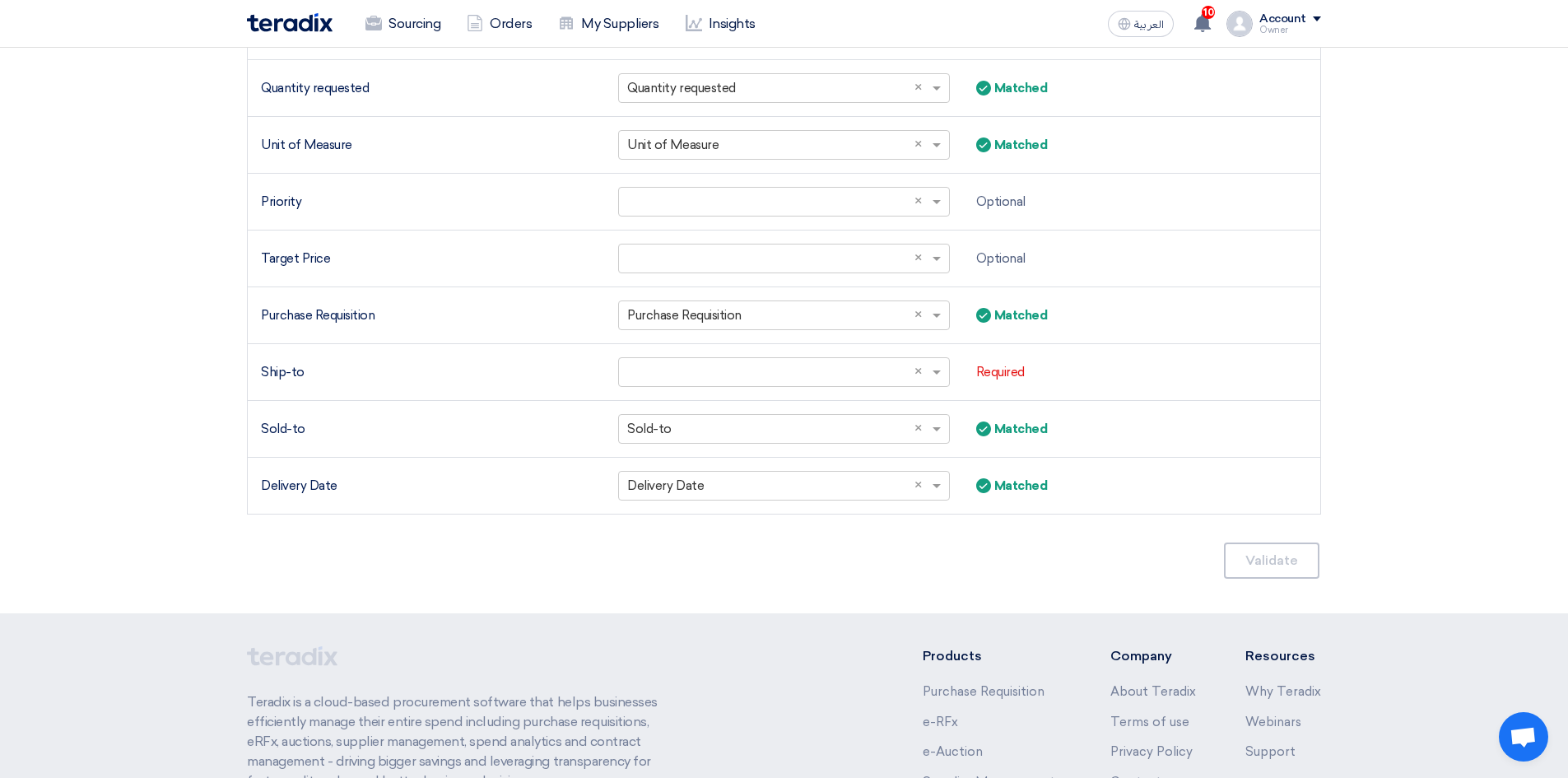
click at [690, 369] on input "text" at bounding box center [775, 372] width 296 height 27
click at [705, 446] on span "Storage location" at bounding box center [674, 440] width 95 height 14
click at [580, 415] on td "Sold-to" at bounding box center [426, 429] width 357 height 57
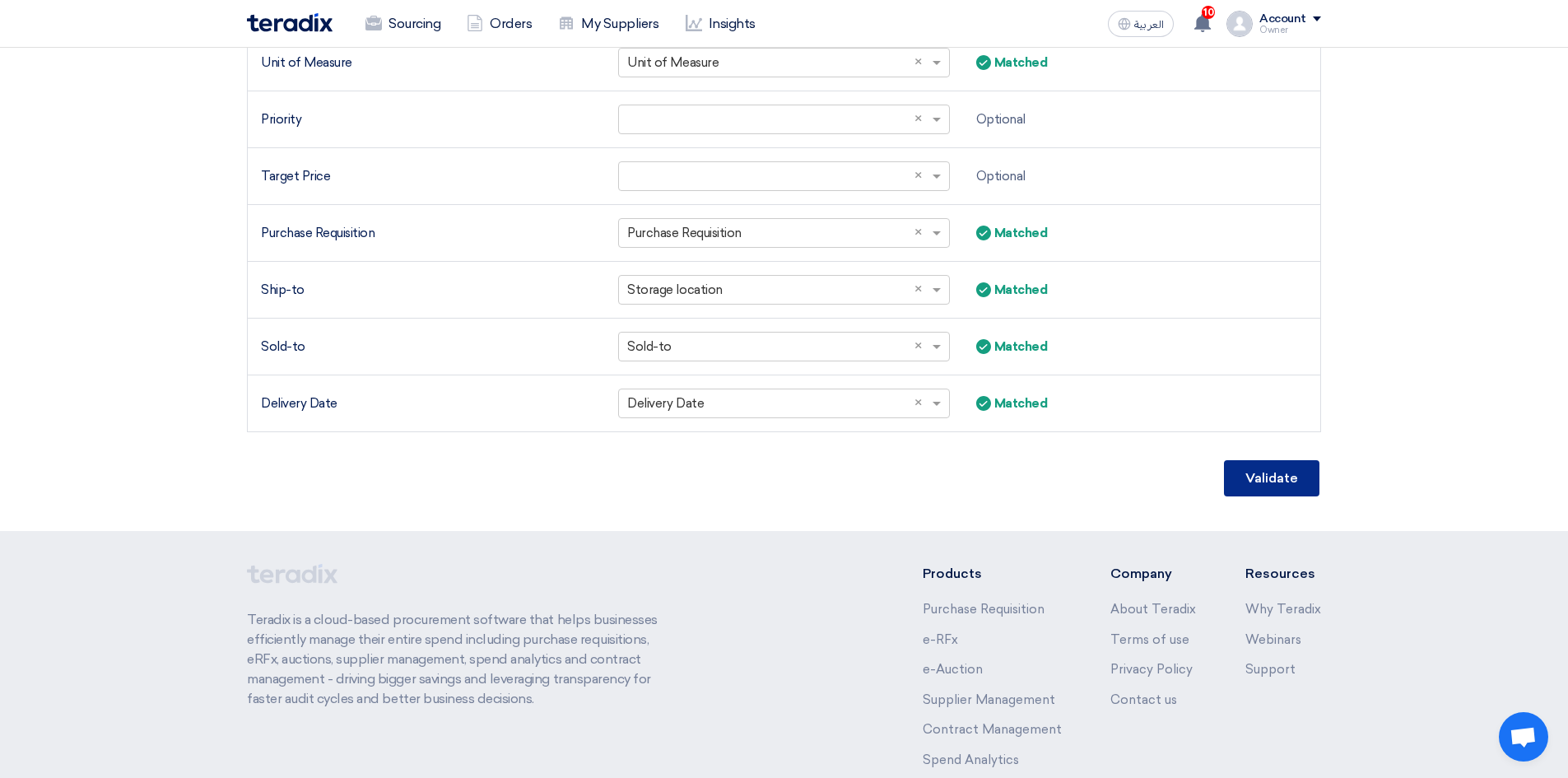
click at [1236, 478] on button "Validate" at bounding box center [1272, 479] width 96 height 36
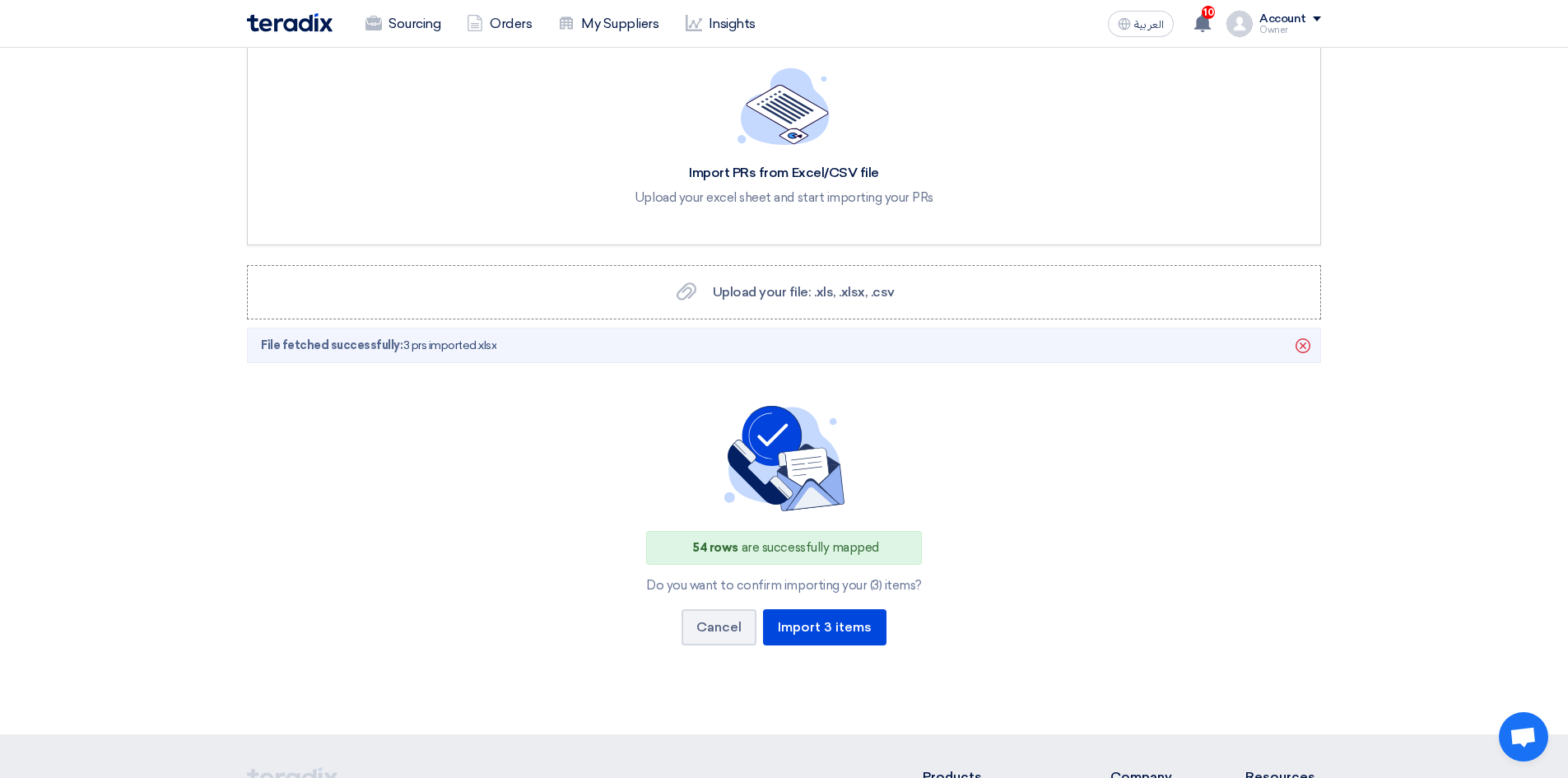
scroll to position [83, 0]
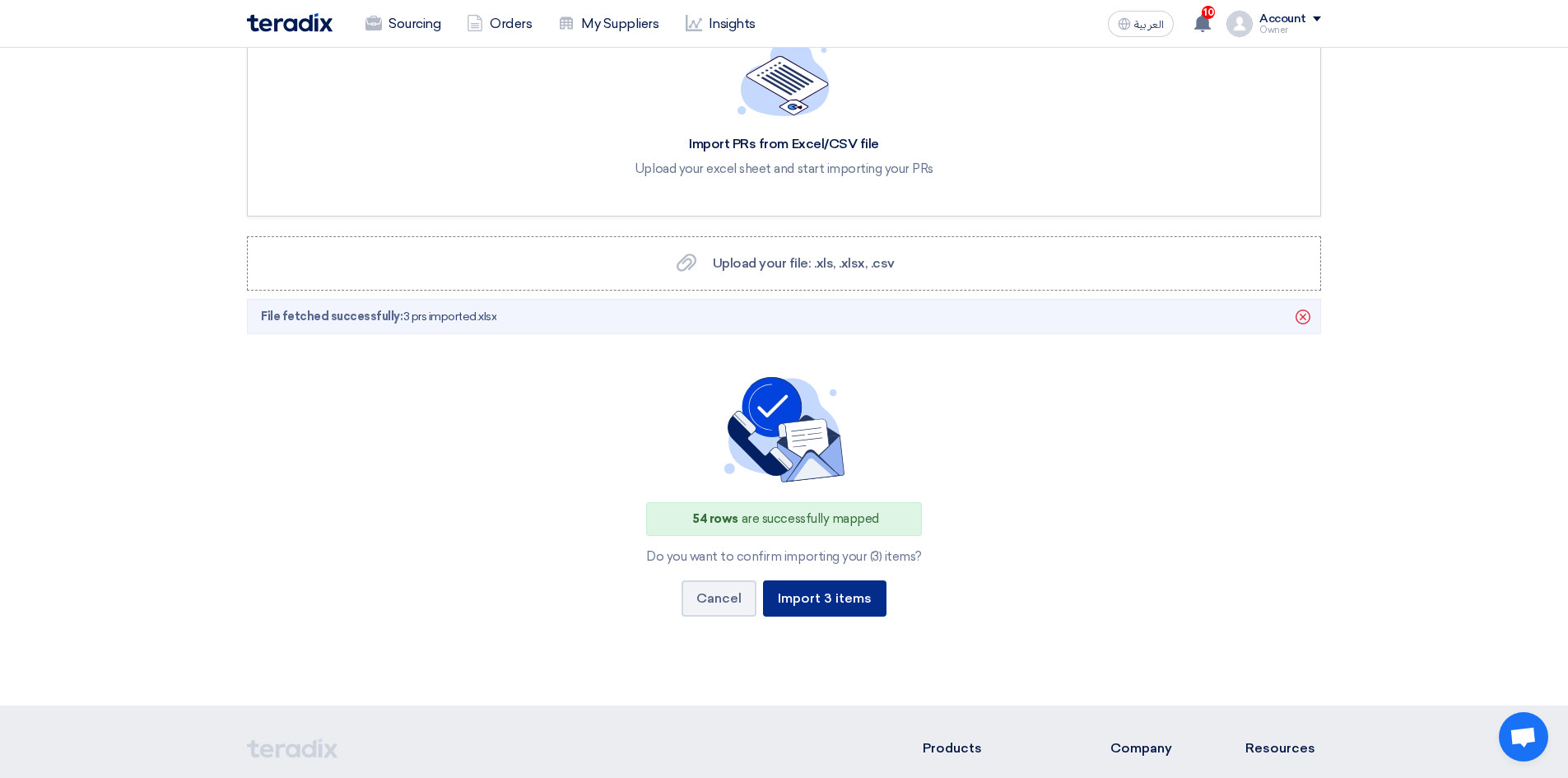
click at [819, 592] on button "Import 3 items" at bounding box center [825, 599] width 124 height 36
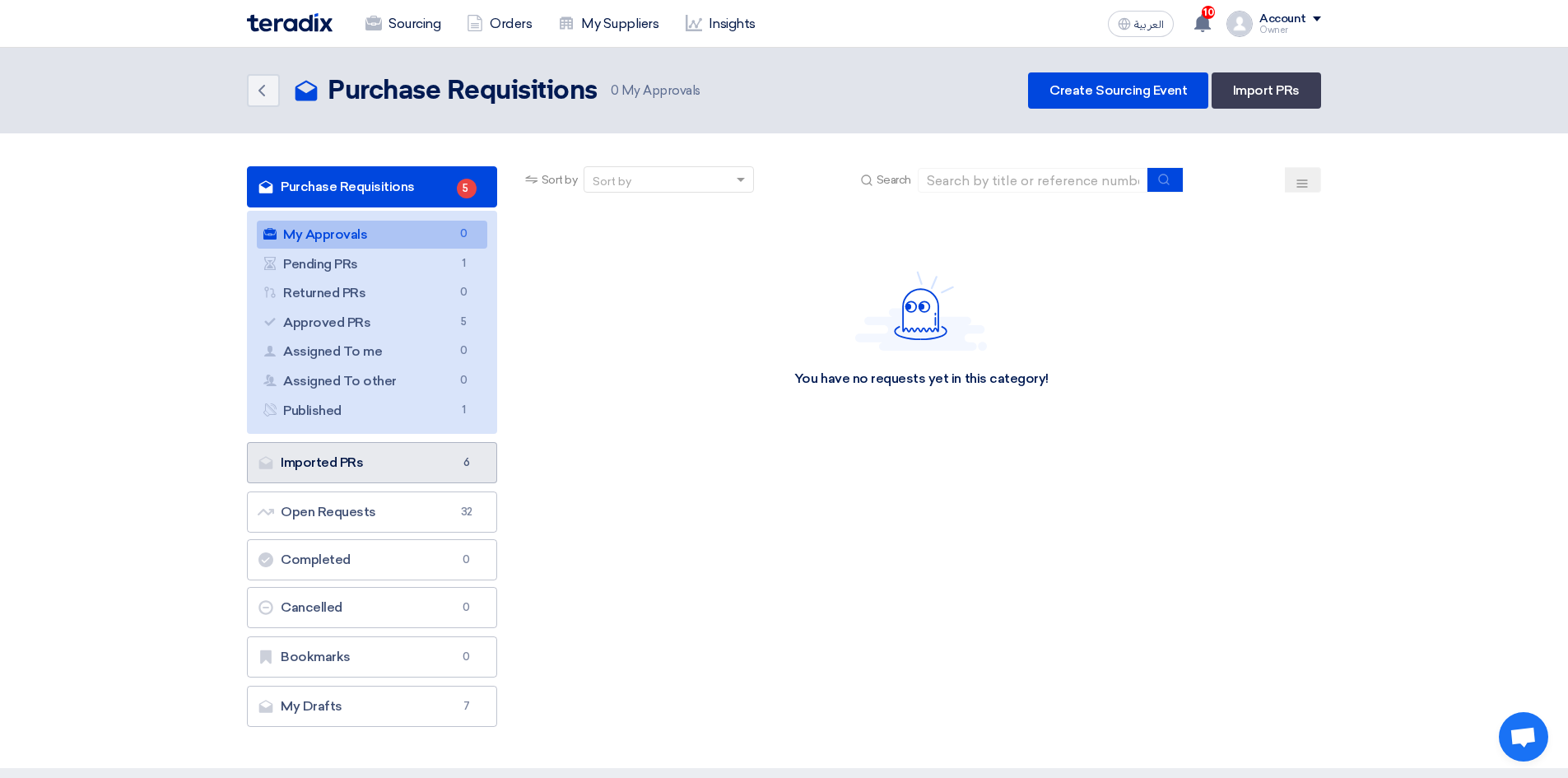
click at [409, 464] on link "Imported PRs Imported PRs 6" at bounding box center [371, 462] width 250 height 41
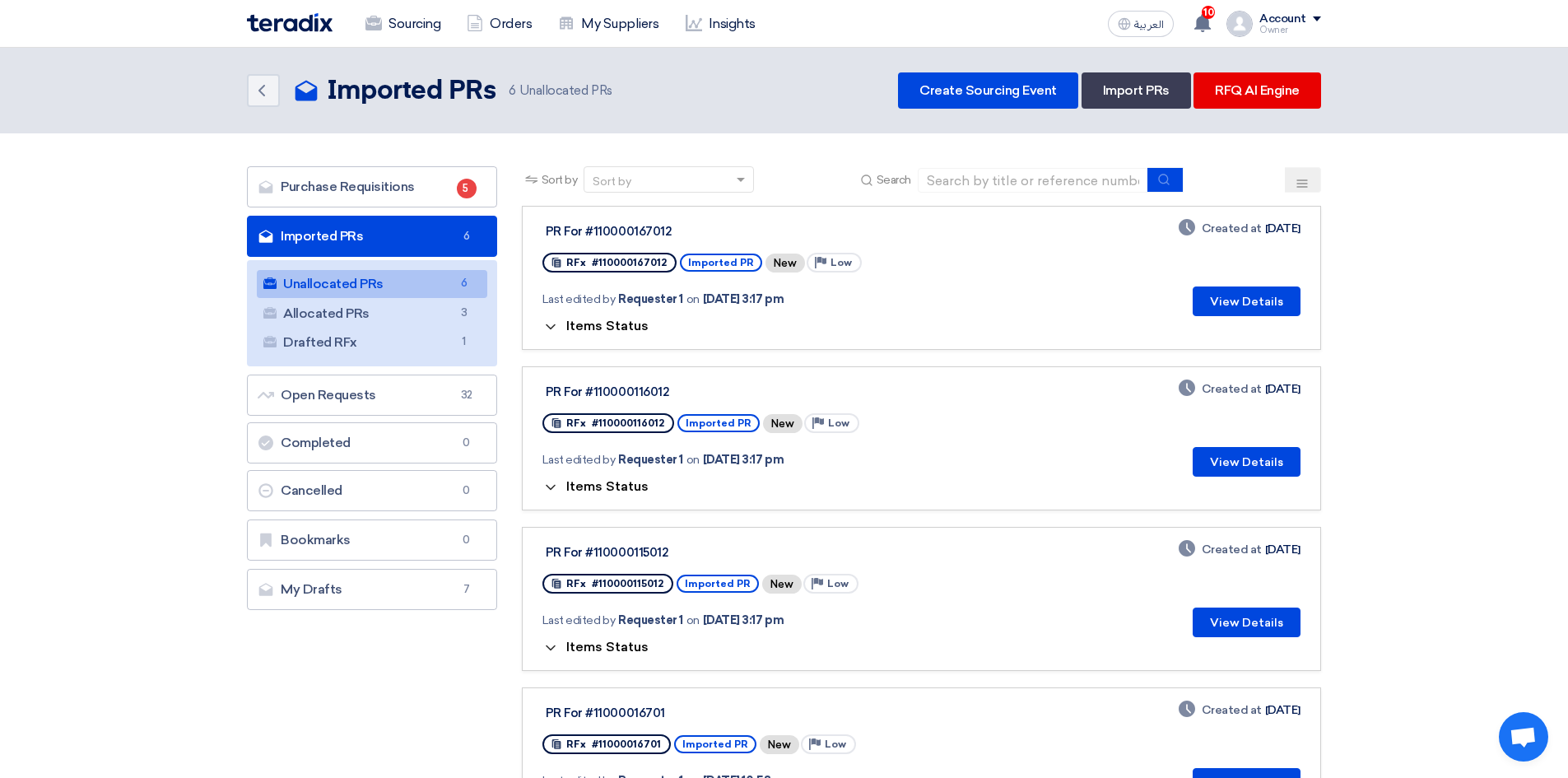
click at [550, 328] on use at bounding box center [550, 327] width 10 height 6
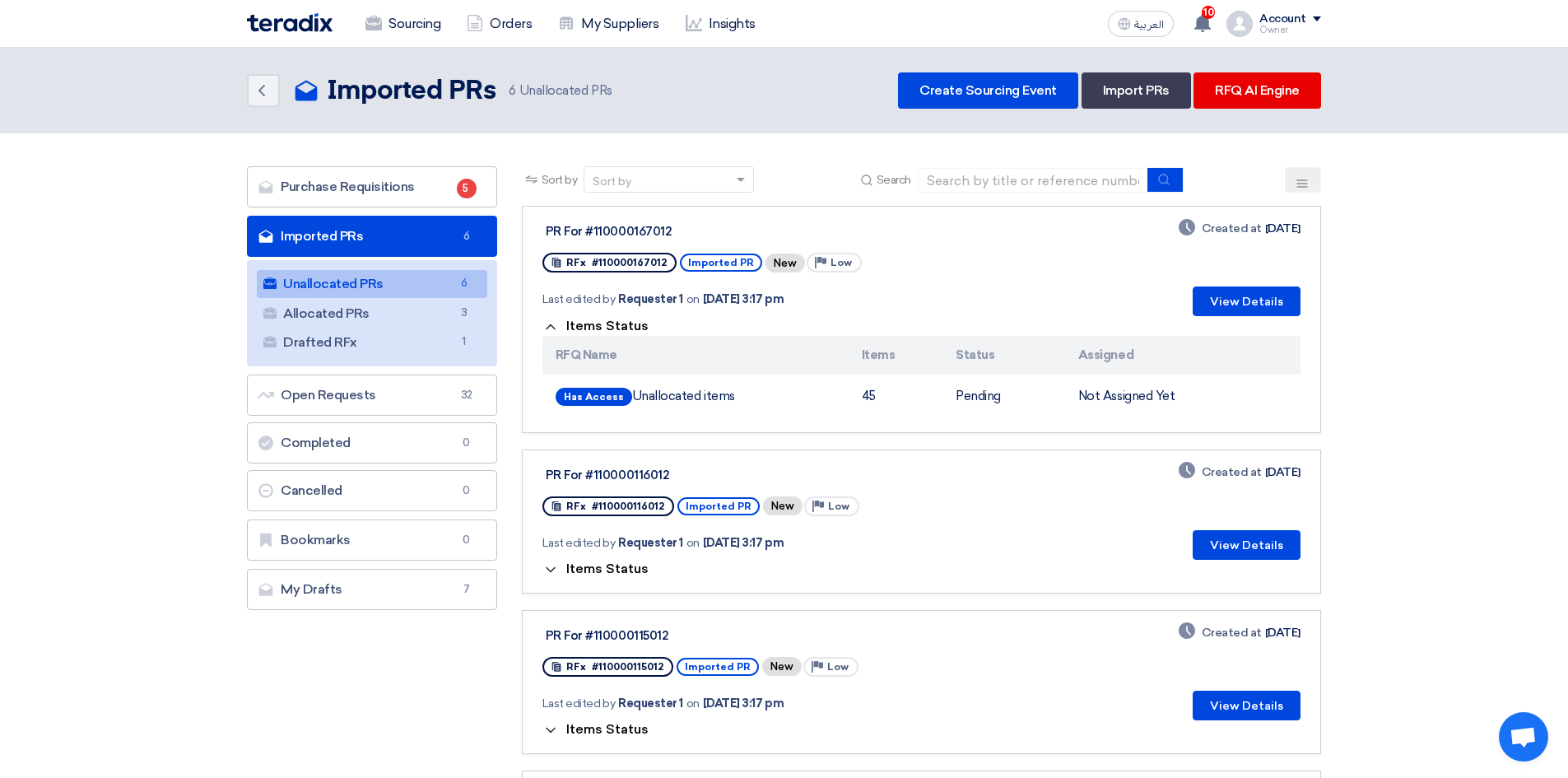
click at [550, 328] on icon at bounding box center [550, 326] width 16 height 16
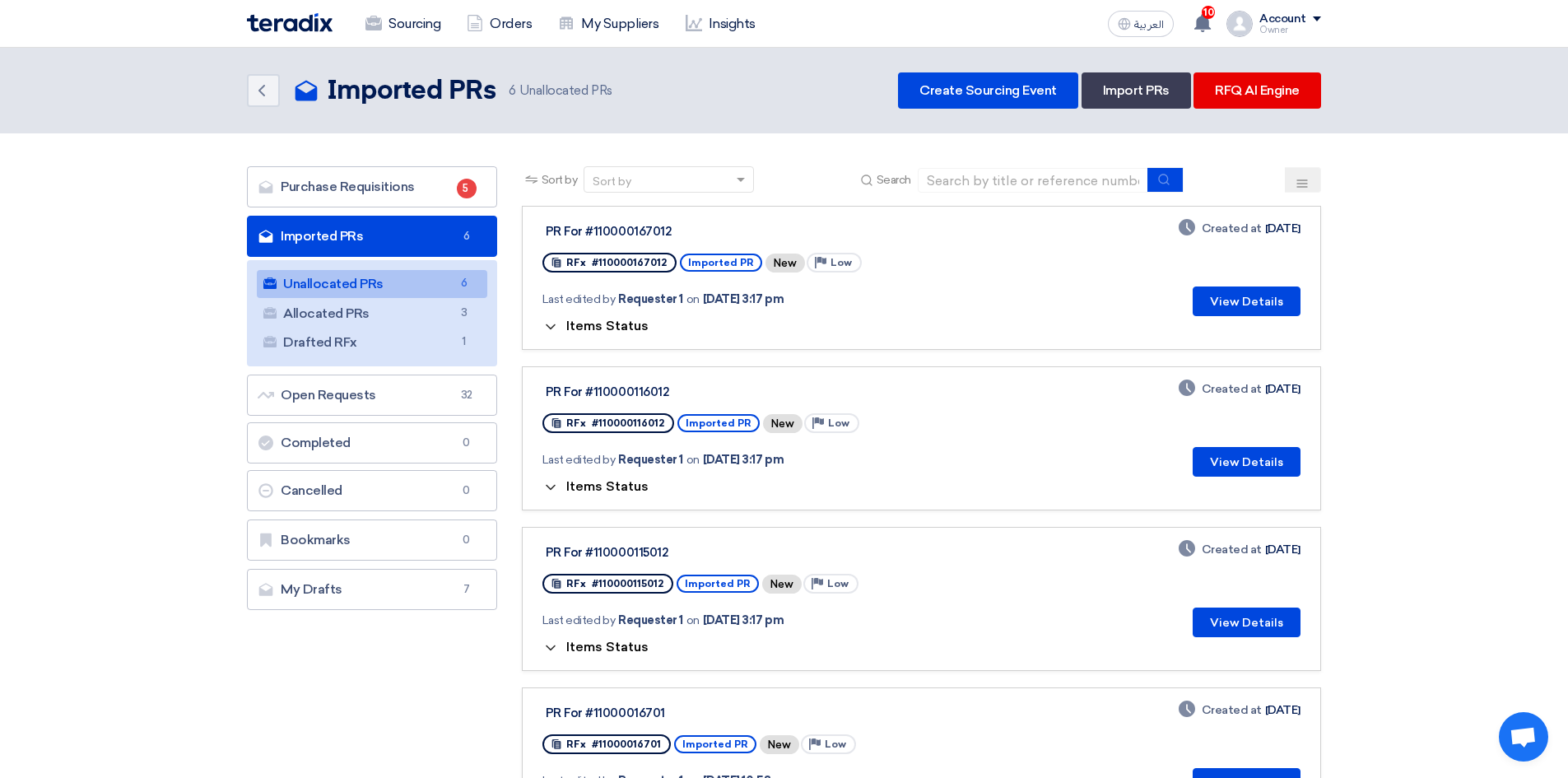
click at [537, 319] on link "PR For #110000167012 RFx #110000167012 Imported PR New Priority Low Last edited…" at bounding box center [921, 278] width 799 height 144
click at [553, 322] on icon at bounding box center [550, 326] width 16 height 16
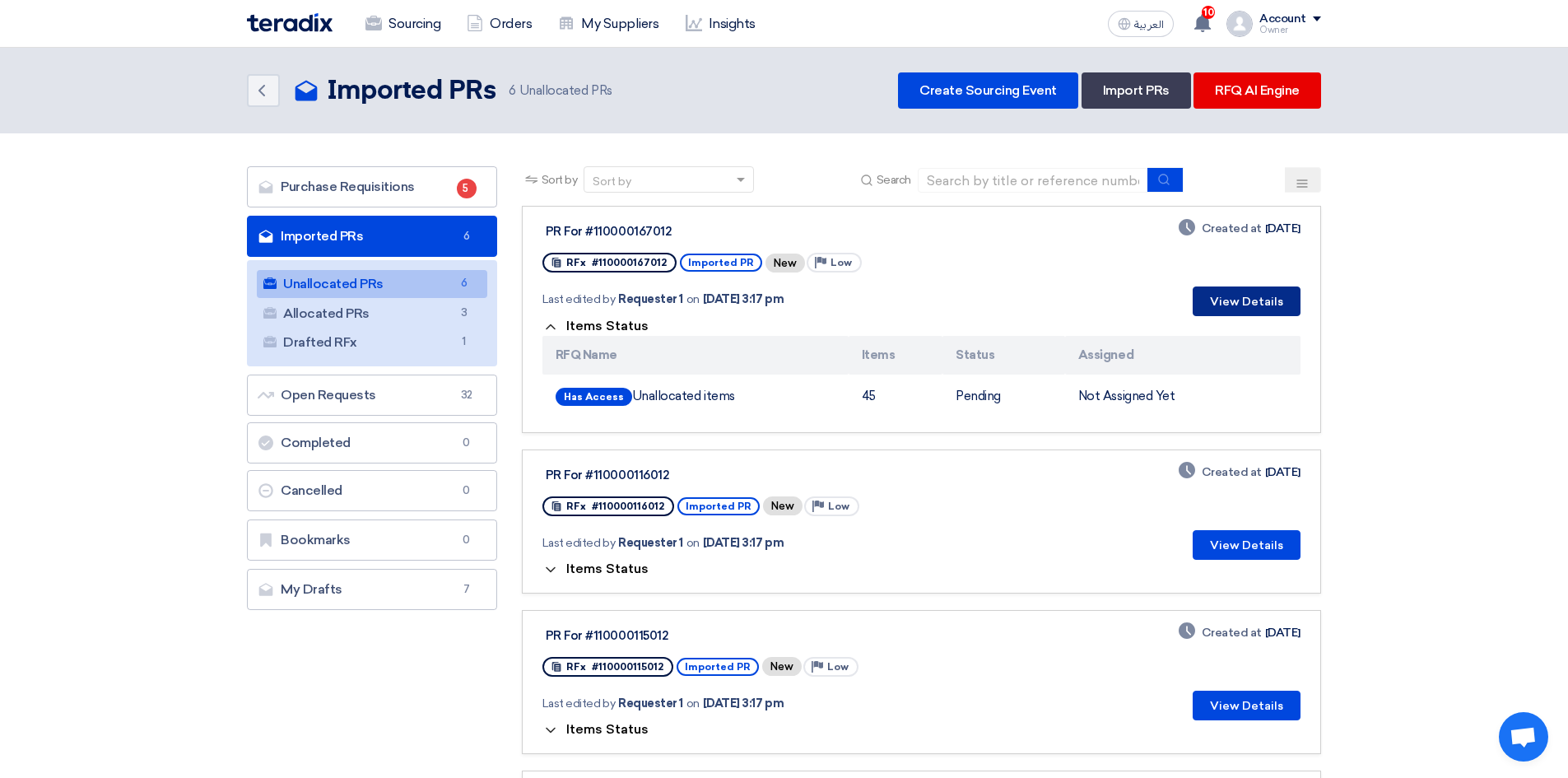
click at [1246, 291] on button "View Details" at bounding box center [1247, 301] width 107 height 30
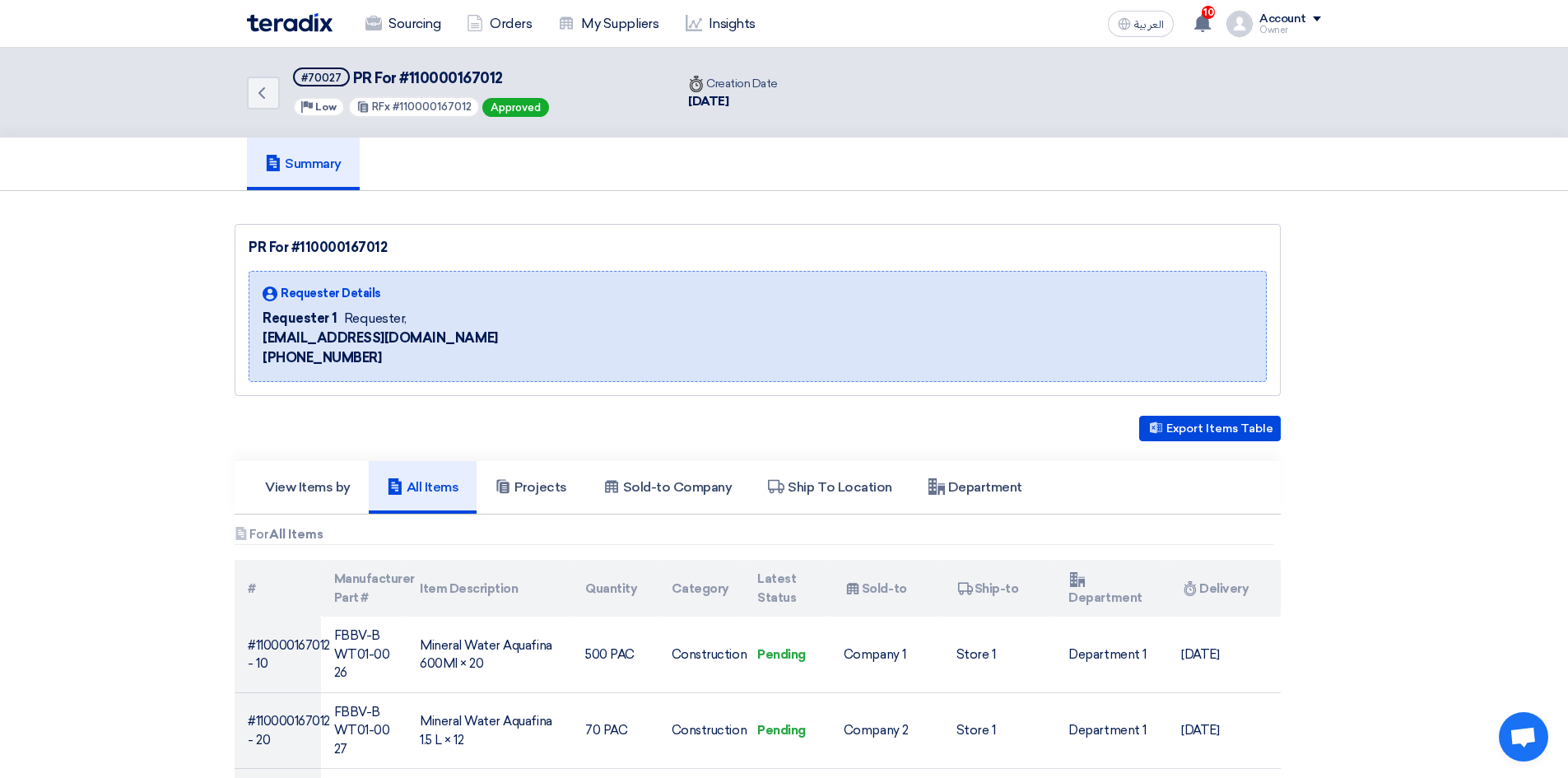
click at [559, 488] on h5 "Projects" at bounding box center [530, 486] width 72 height 16
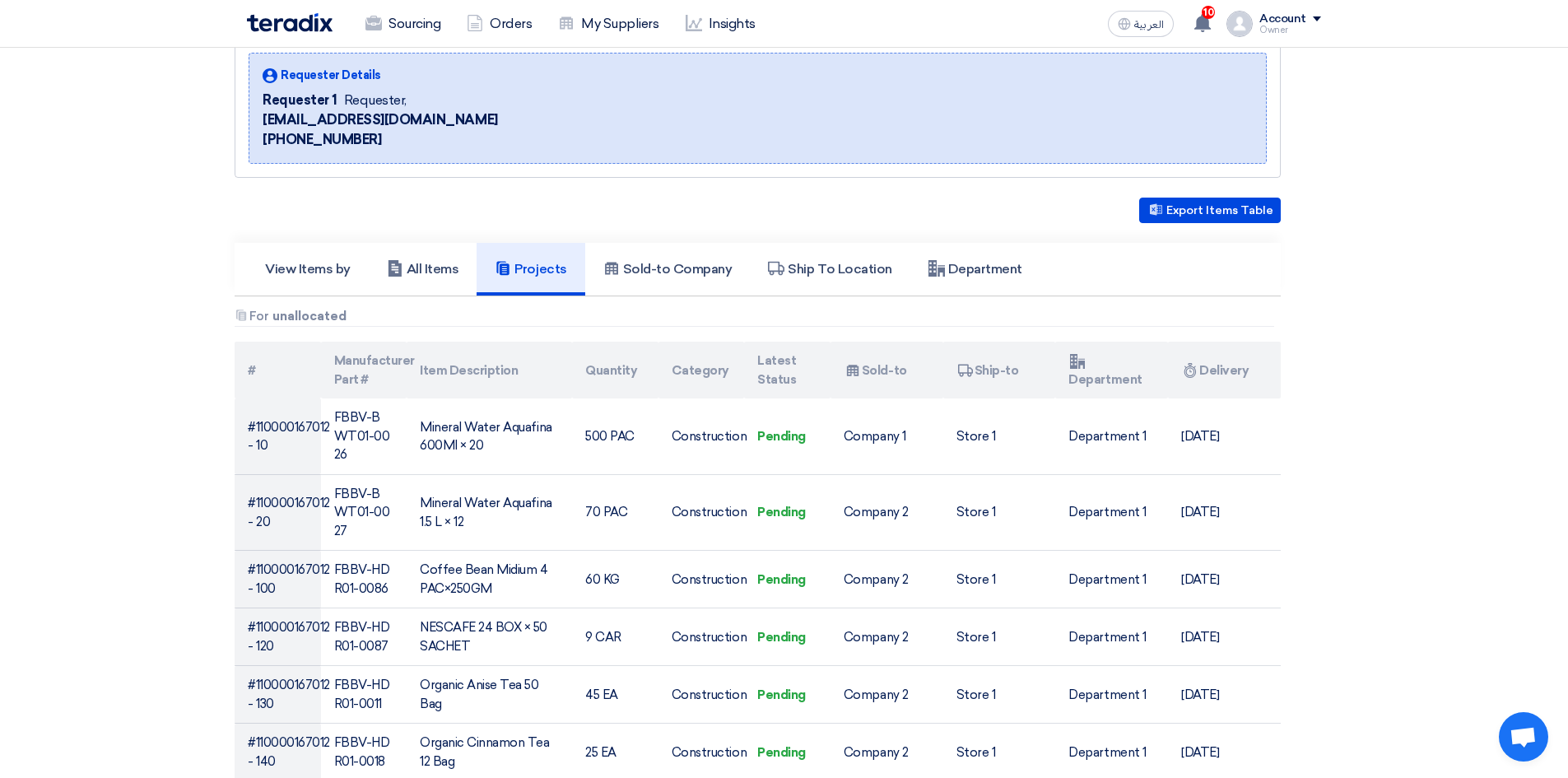
scroll to position [247, 0]
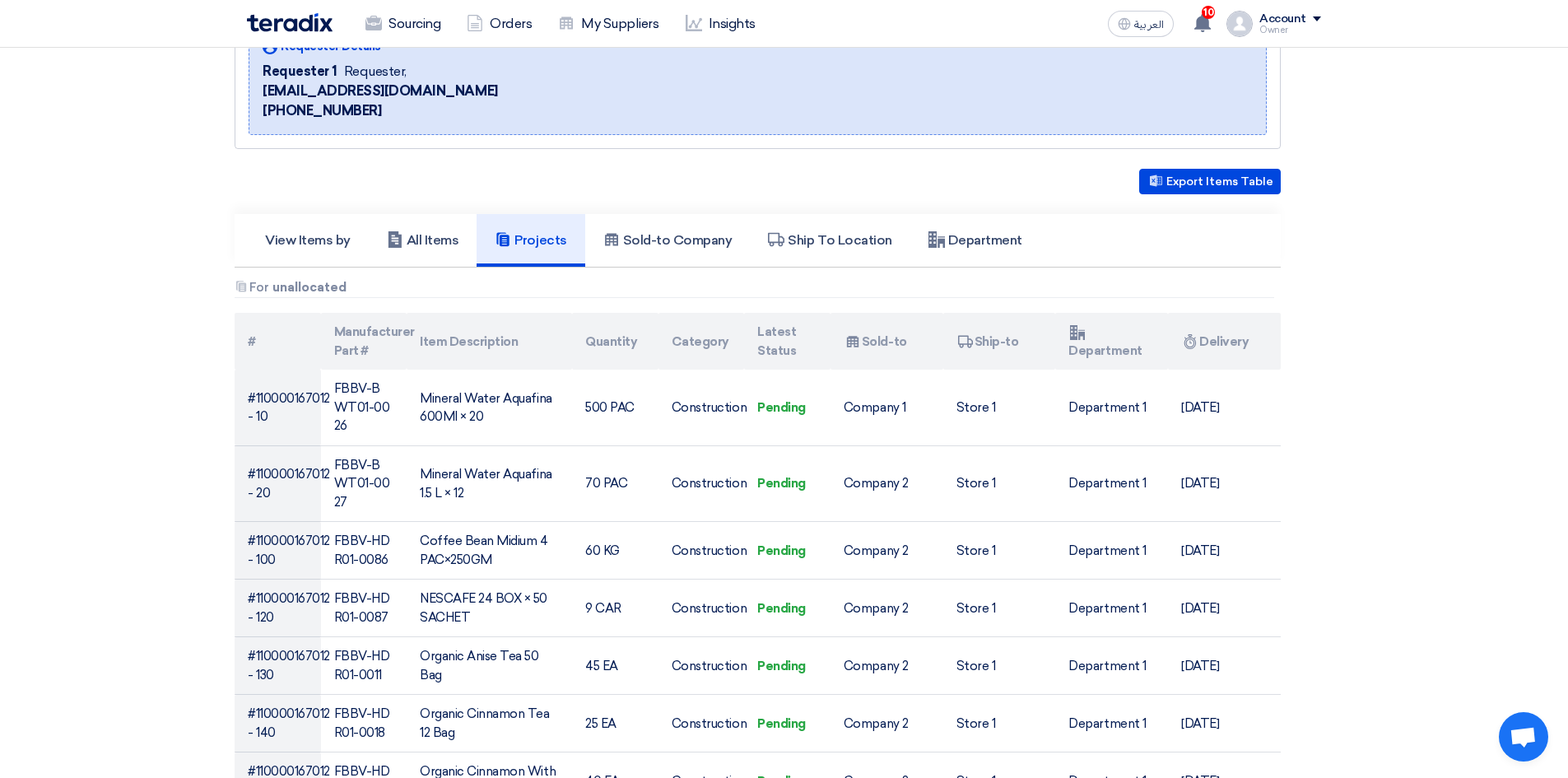
click at [657, 251] on link "Sold-to Company" at bounding box center [667, 240] width 166 height 53
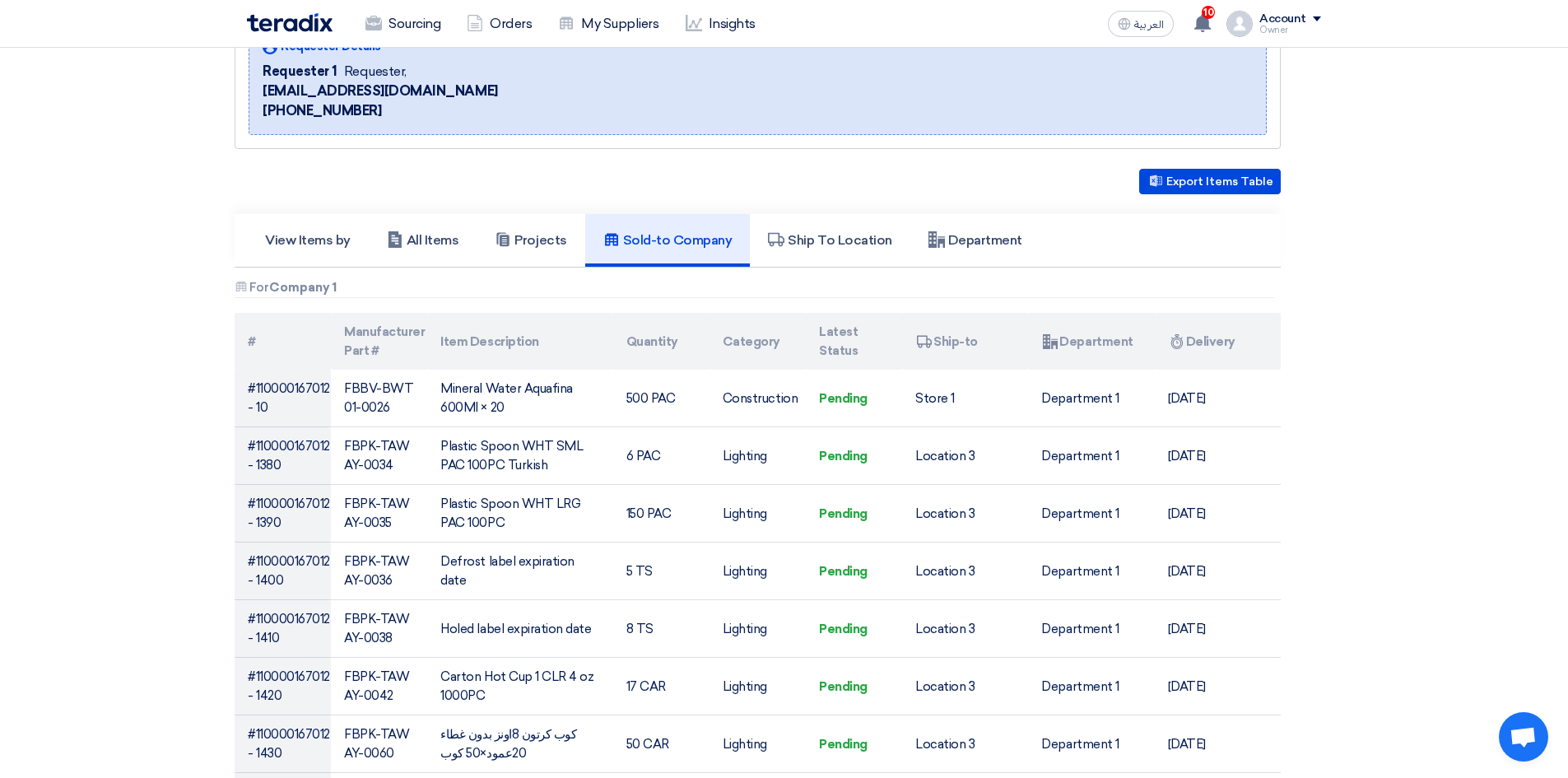
click at [808, 241] on h5 "Ship To Location" at bounding box center [830, 240] width 124 height 16
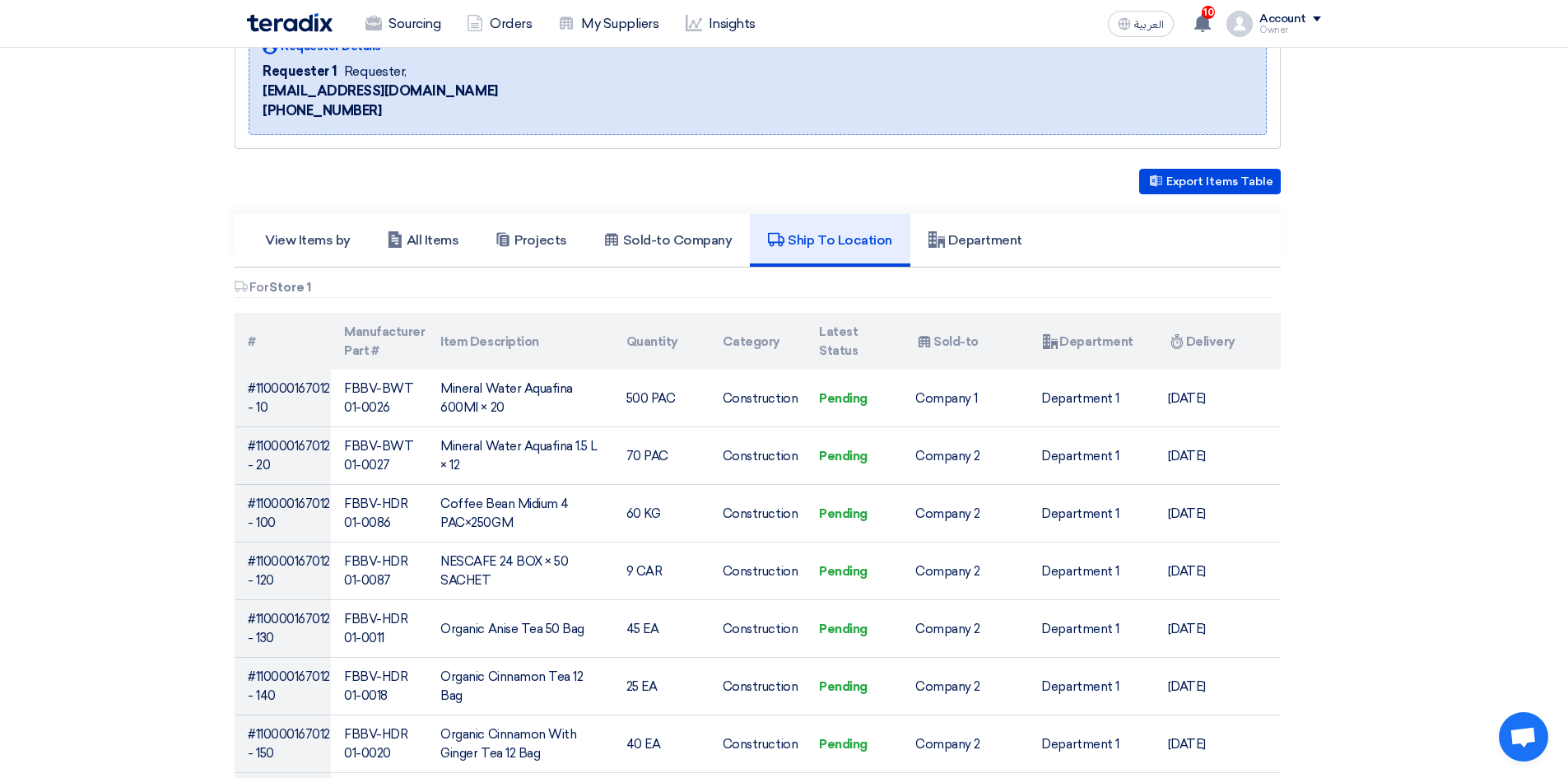
click at [948, 236] on h5 "Department" at bounding box center [975, 240] width 94 height 16
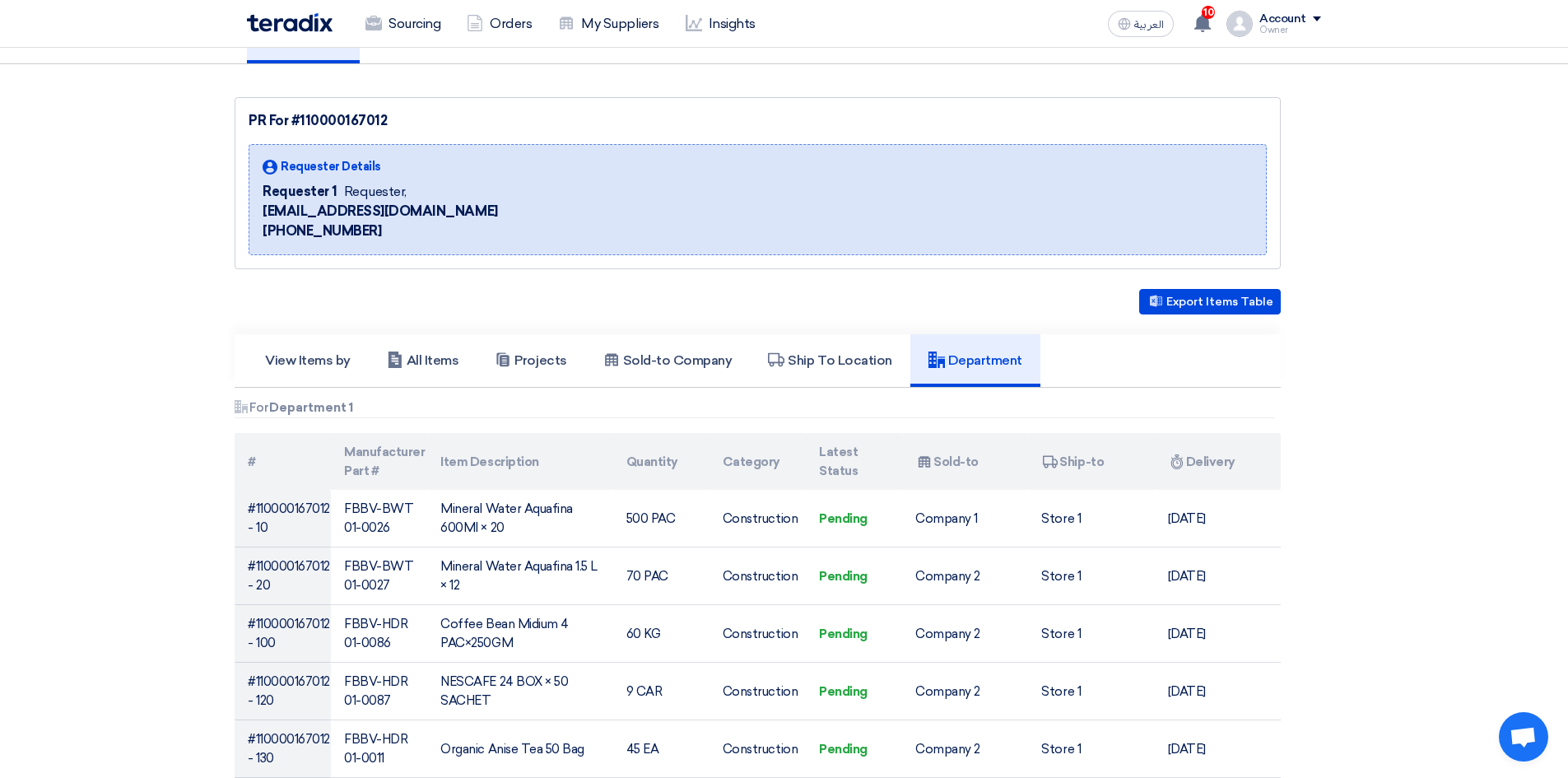
scroll to position [165, 0]
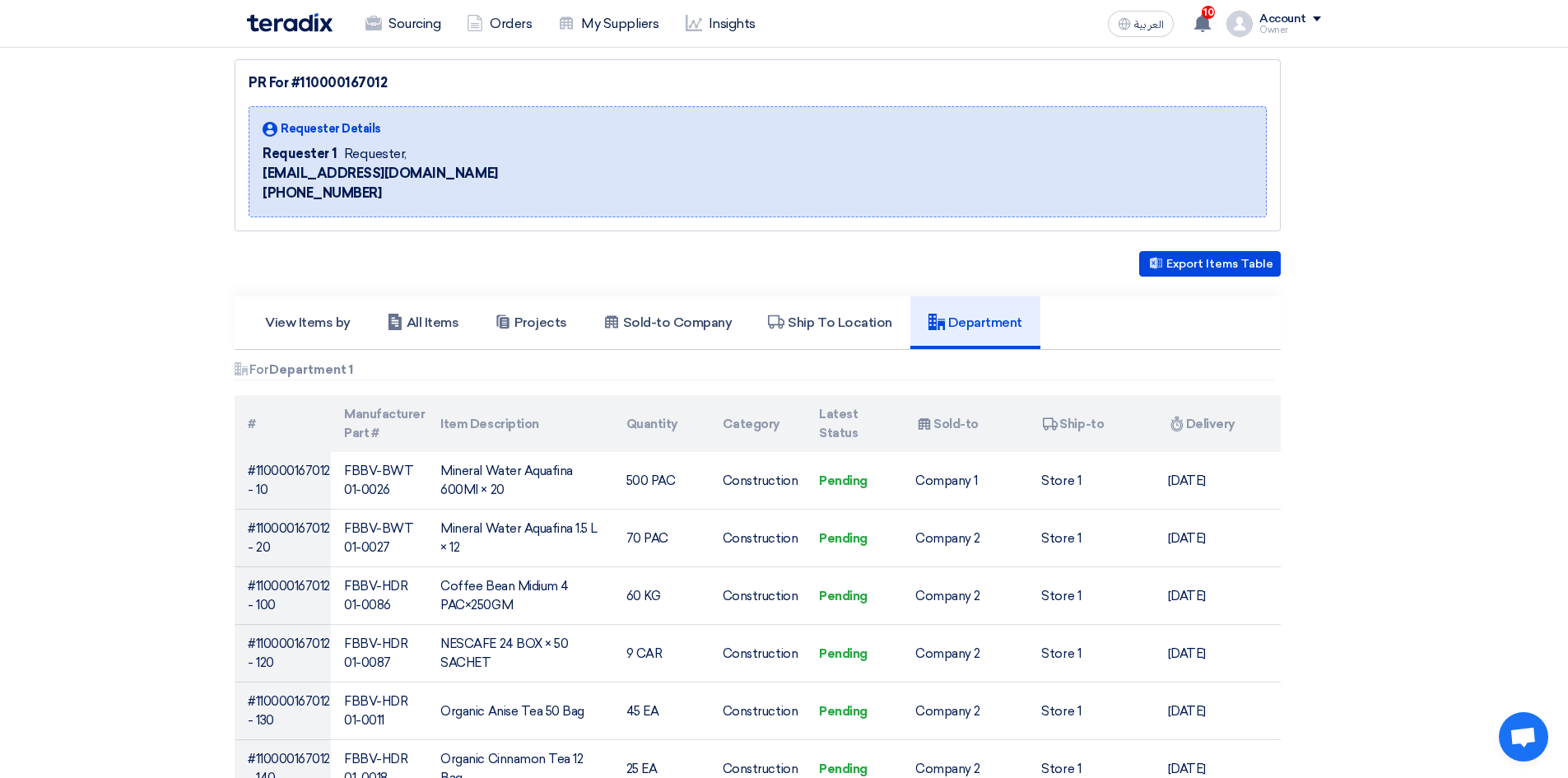
click at [426, 314] on link "All Items" at bounding box center [422, 322] width 108 height 53
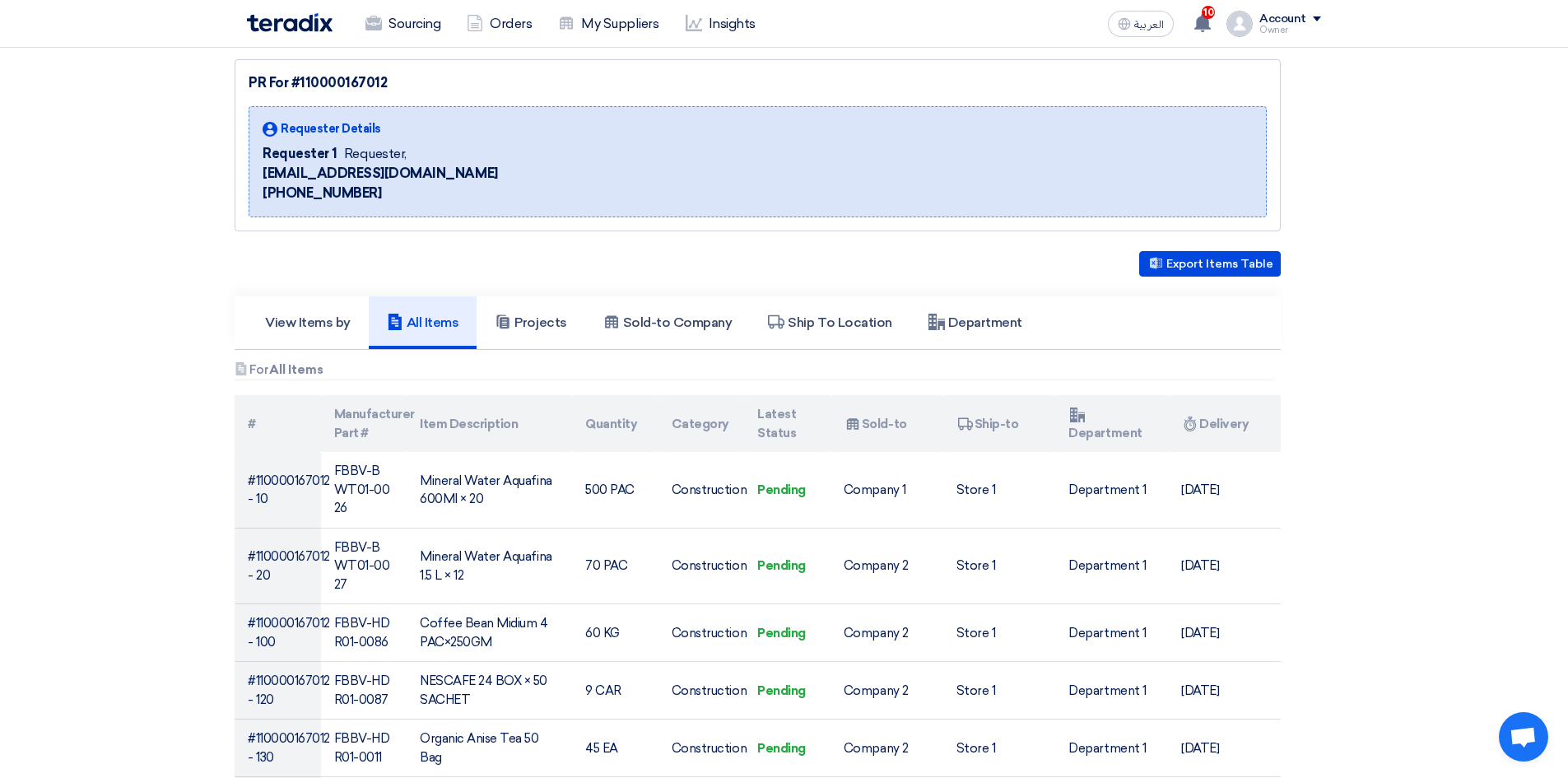
click at [363, 465] on td "FBBV-BWT01-0026" at bounding box center [364, 489] width 86 height 76
click at [297, 471] on td "#110000167012 - 10" at bounding box center [278, 489] width 86 height 76
click at [497, 474] on td "Mineral Water Aquafina 600Ml × 20" at bounding box center [489, 489] width 166 height 76
click at [822, 481] on td "Pending" at bounding box center [787, 489] width 86 height 76
click at [967, 485] on td "Store 1" at bounding box center [1000, 489] width 113 height 76
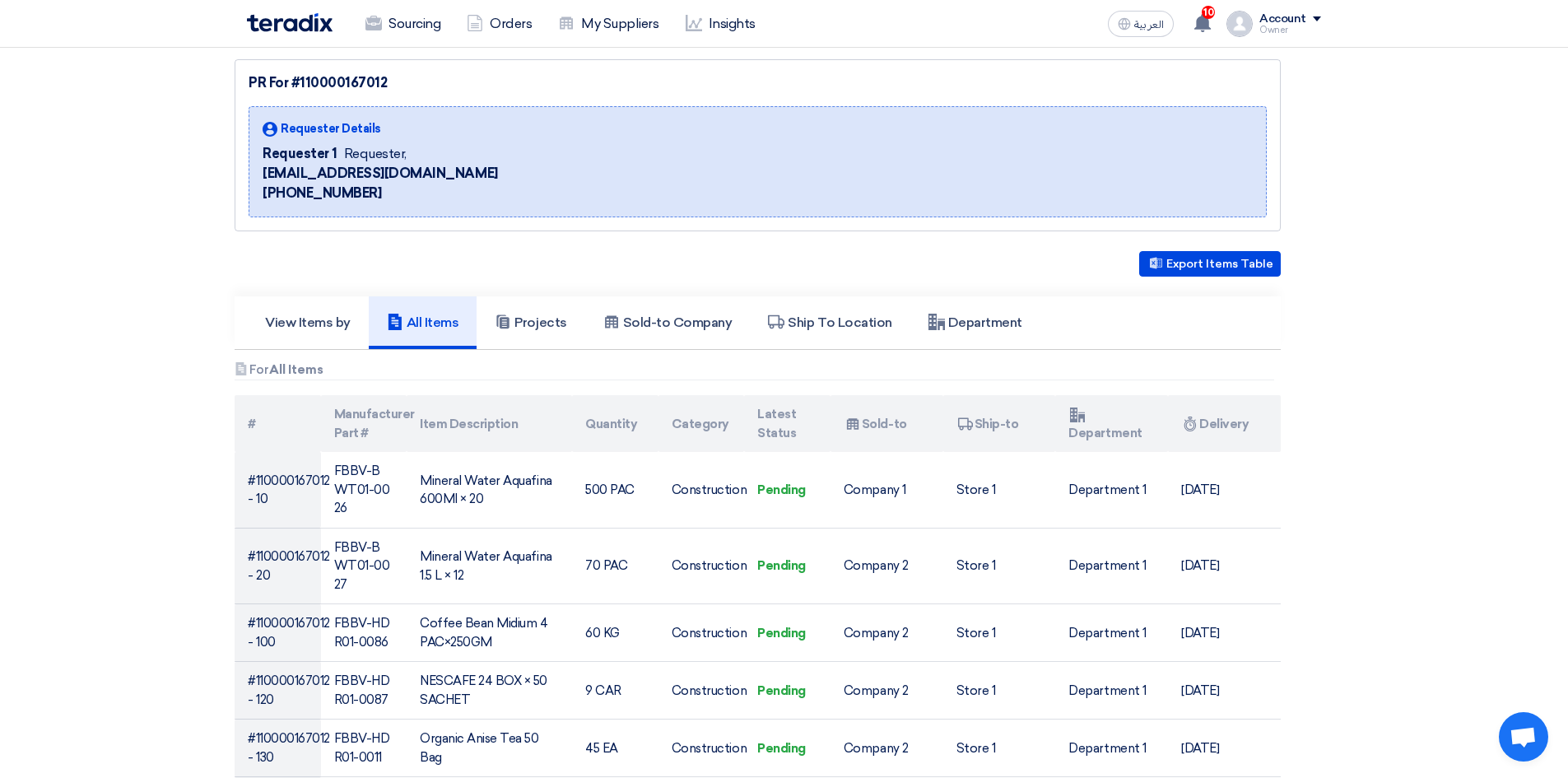
click at [1157, 498] on td "Department 1" at bounding box center [1112, 489] width 113 height 76
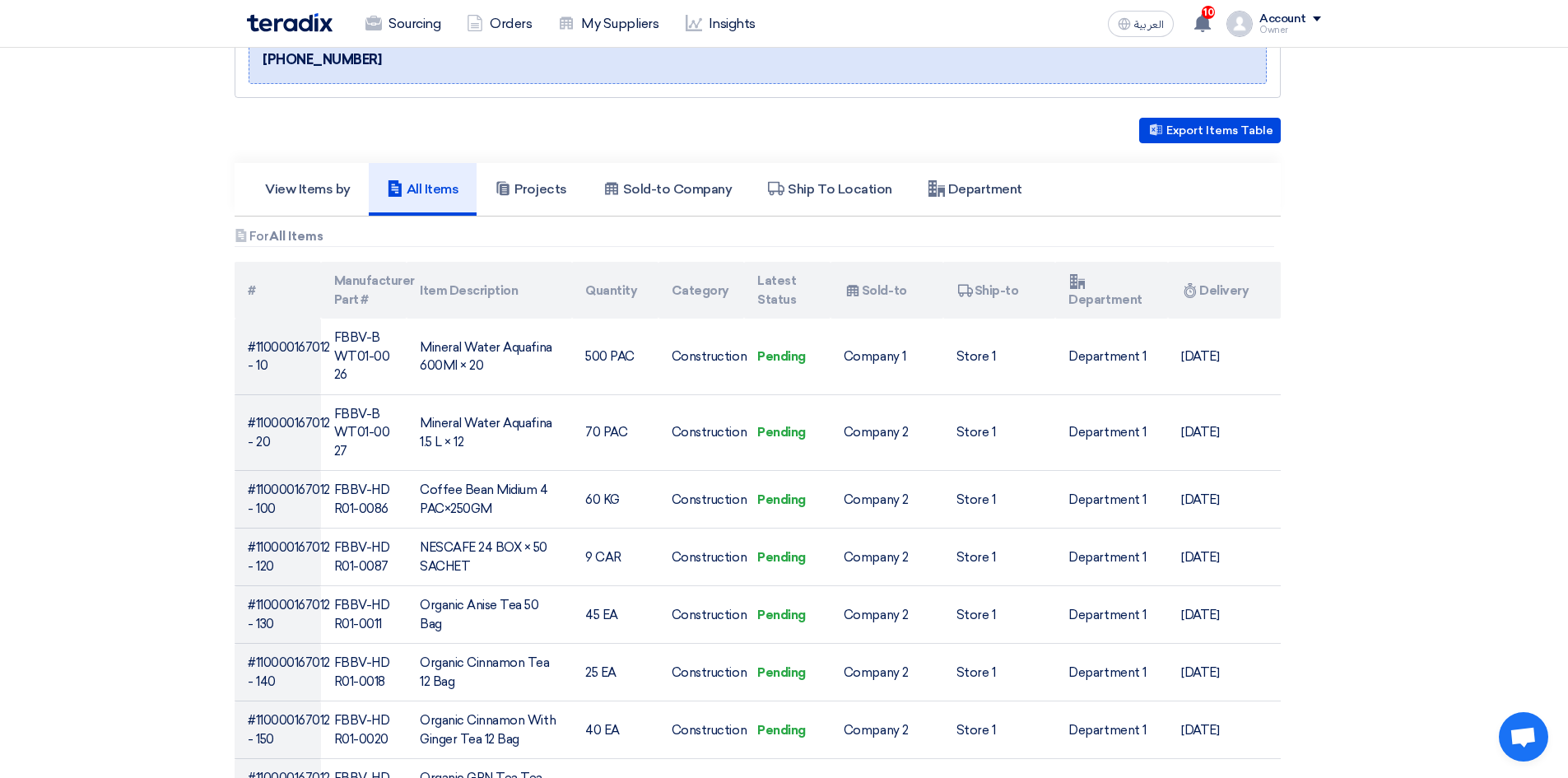
scroll to position [412, 0]
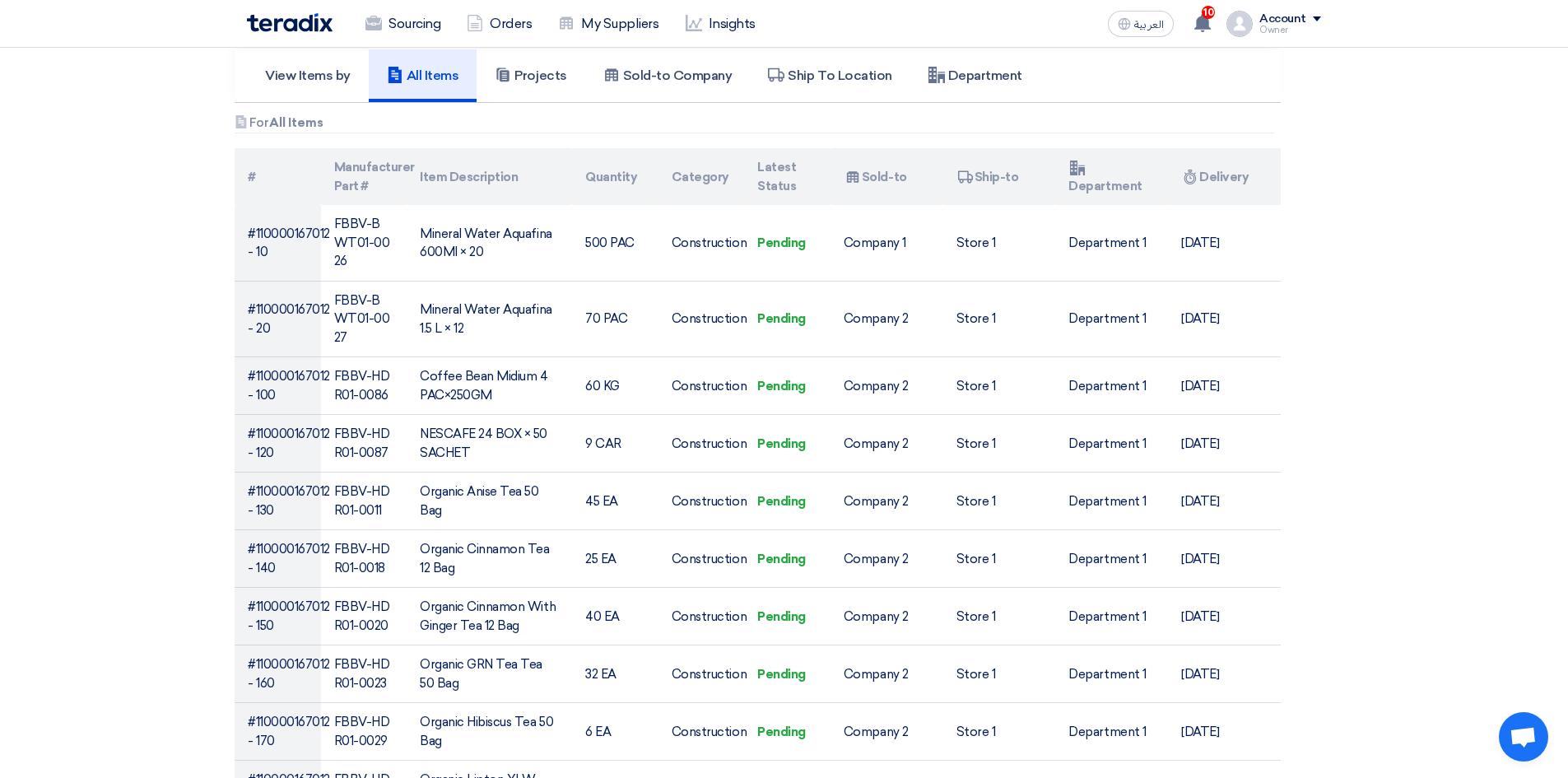
click at [378, 415] on td "FBBV-HDR01-0087" at bounding box center [364, 444] width 86 height 58
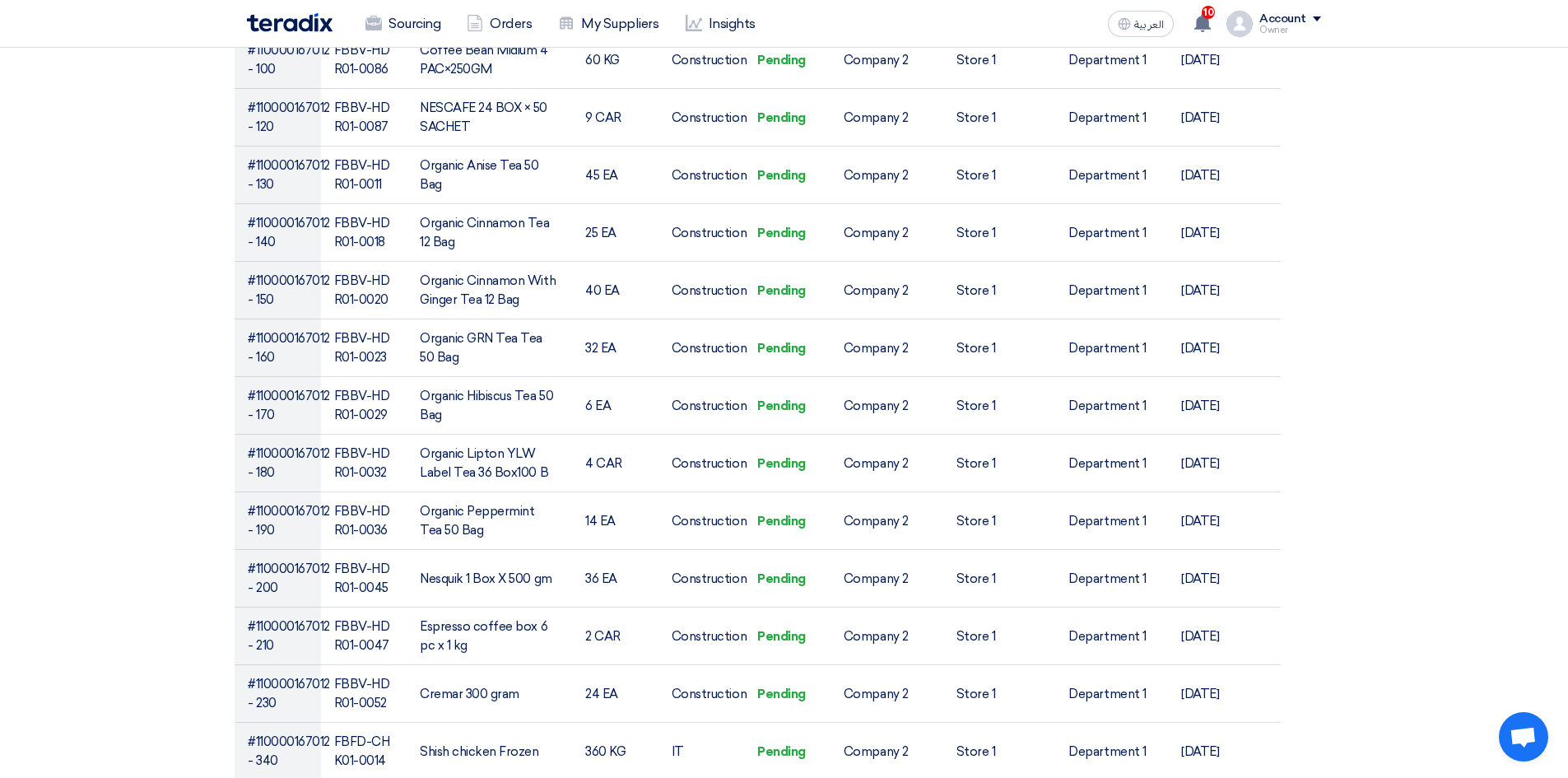
scroll to position [0, 0]
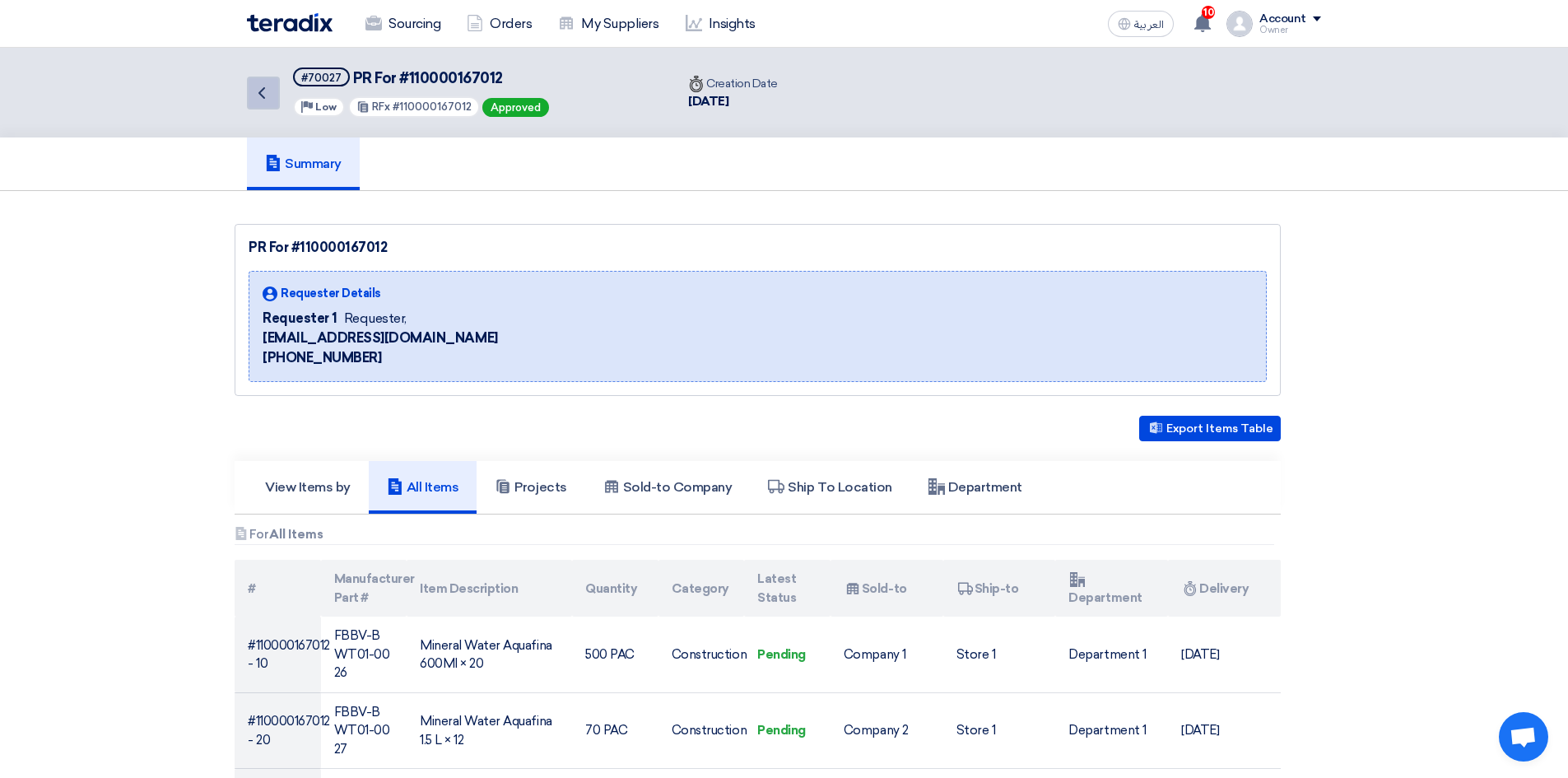
click at [257, 93] on icon "Back" at bounding box center [262, 93] width 20 height 20
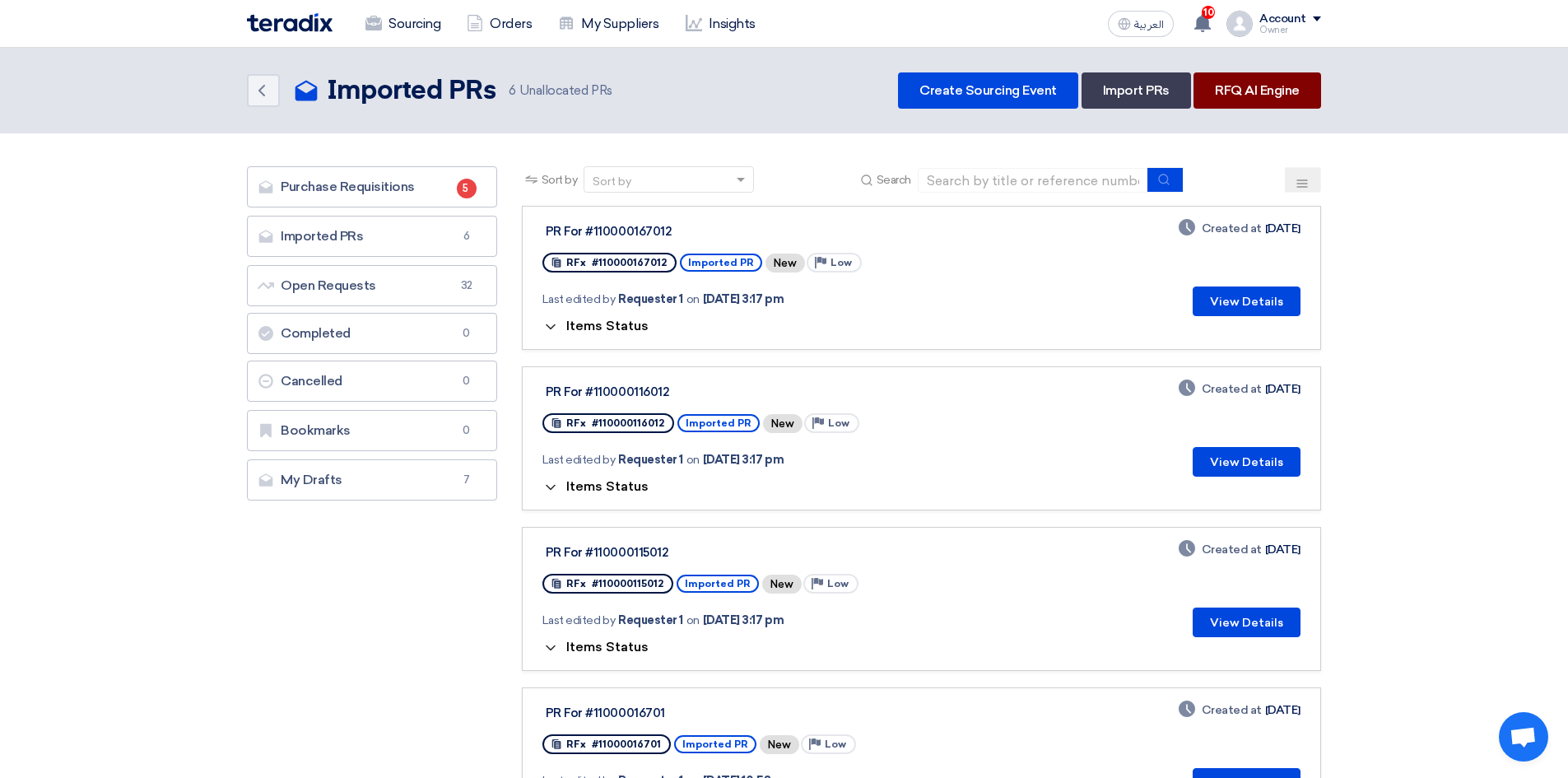
click at [1252, 94] on link "RFQ AI Engine" at bounding box center [1256, 91] width 128 height 36
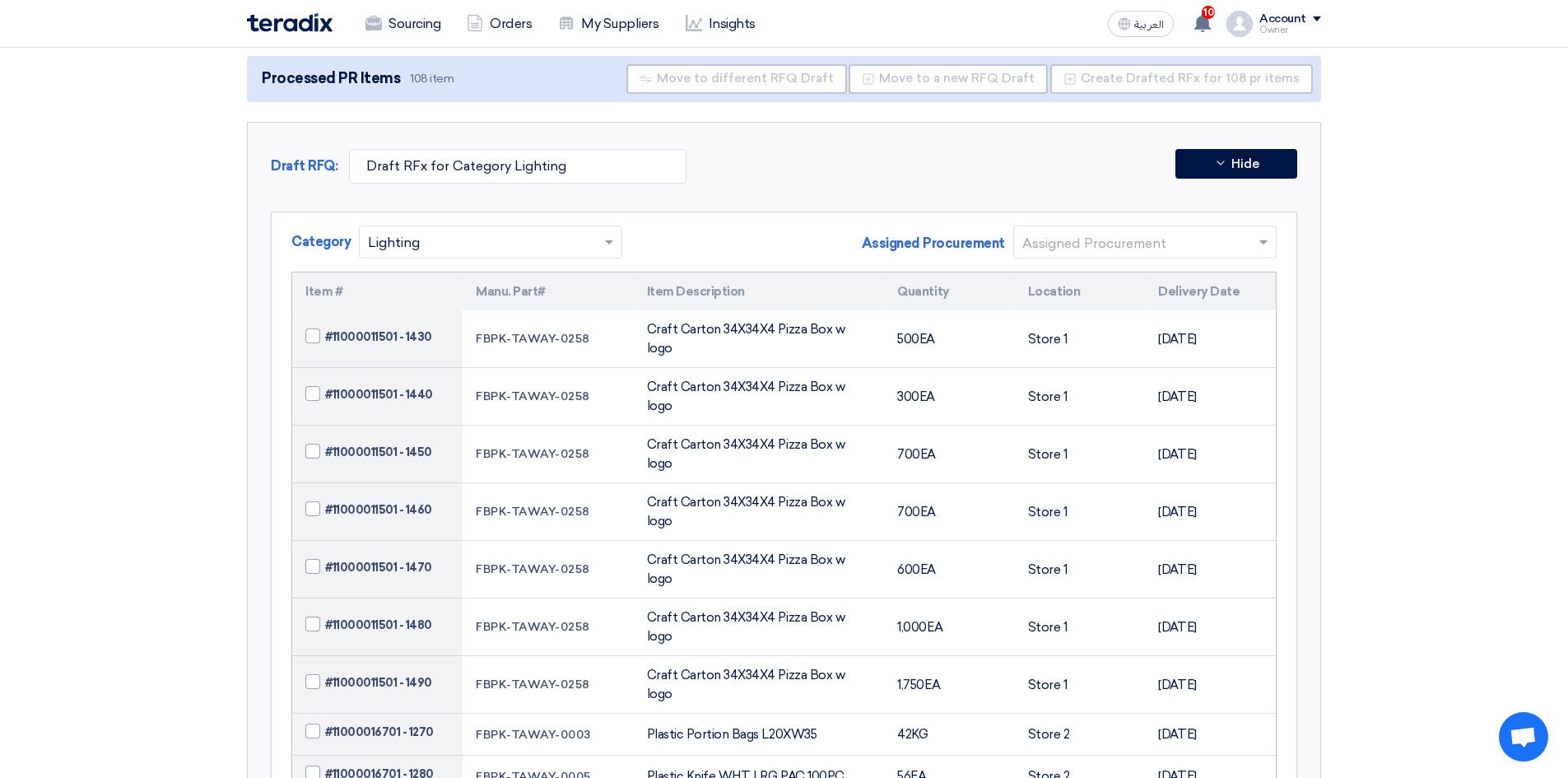
scroll to position [215, 0]
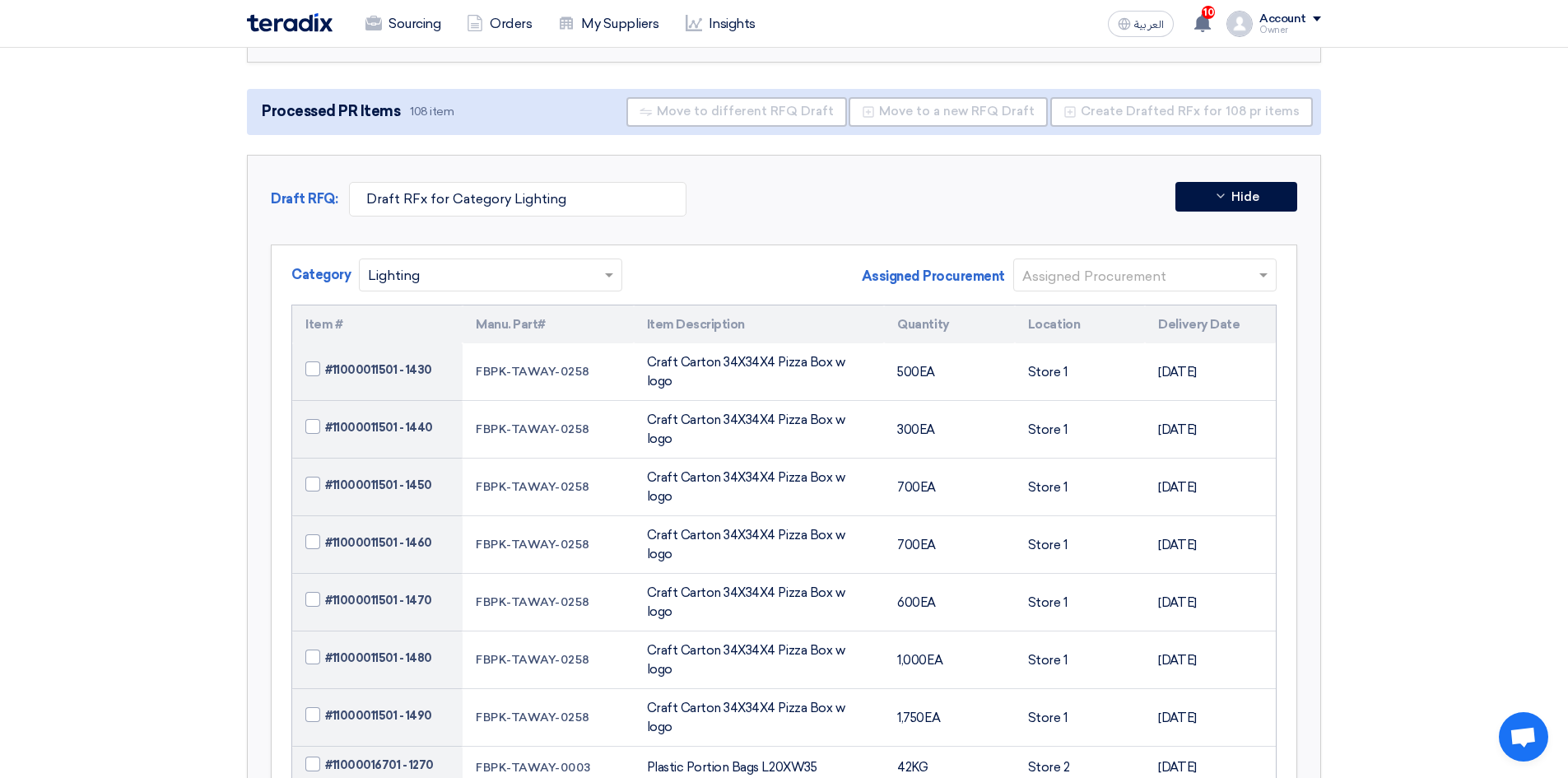
click at [311, 365] on span at bounding box center [312, 368] width 14 height 14
click at [325, 365] on input "#11000011501 - 1430" at bounding box center [397, 369] width 144 height 26
checkbox input "true"
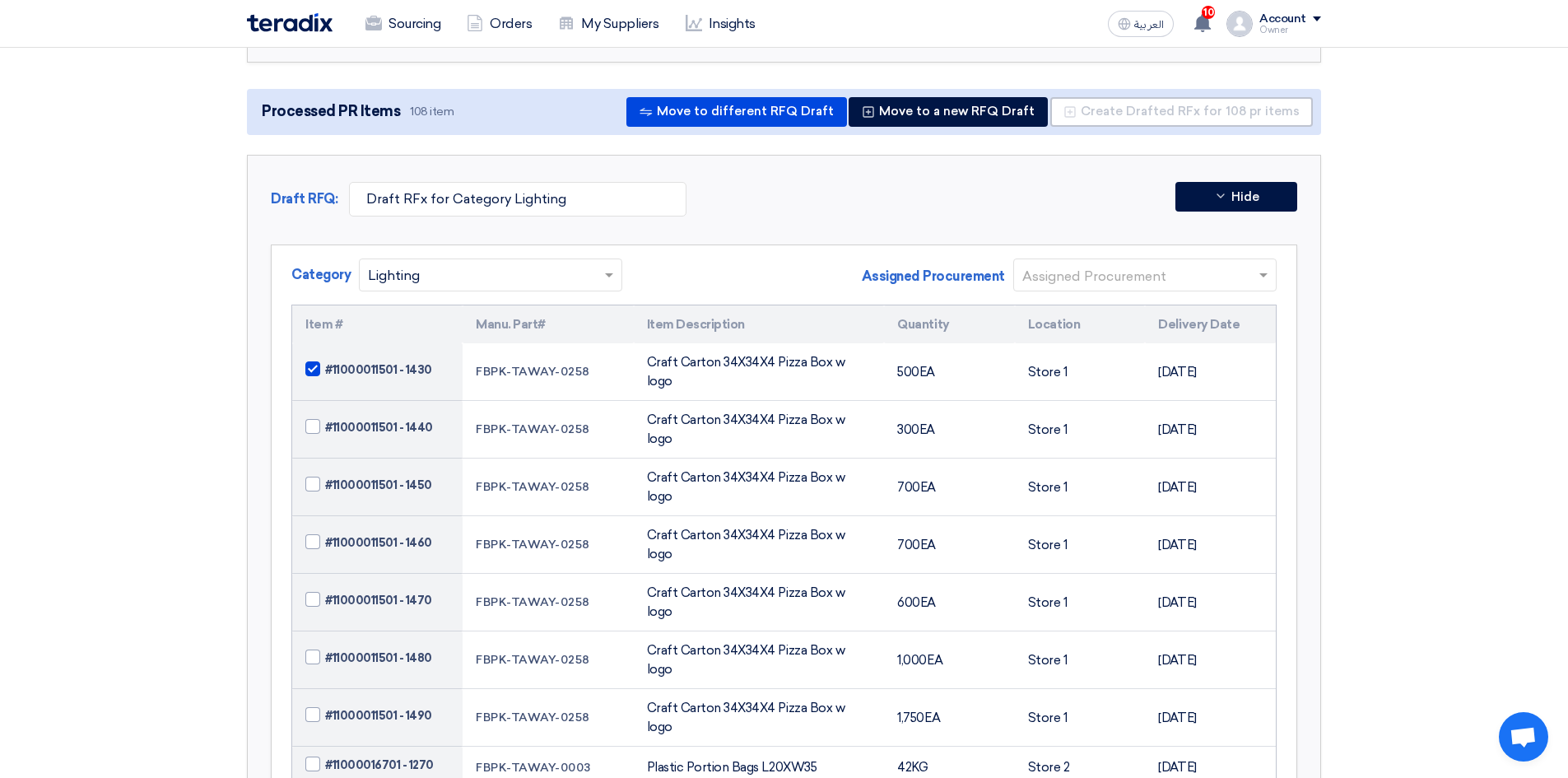
click at [311, 419] on span at bounding box center [312, 426] width 14 height 14
click at [325, 414] on input "#11000011501 - 1440" at bounding box center [397, 427] width 144 height 26
checkbox input "true"
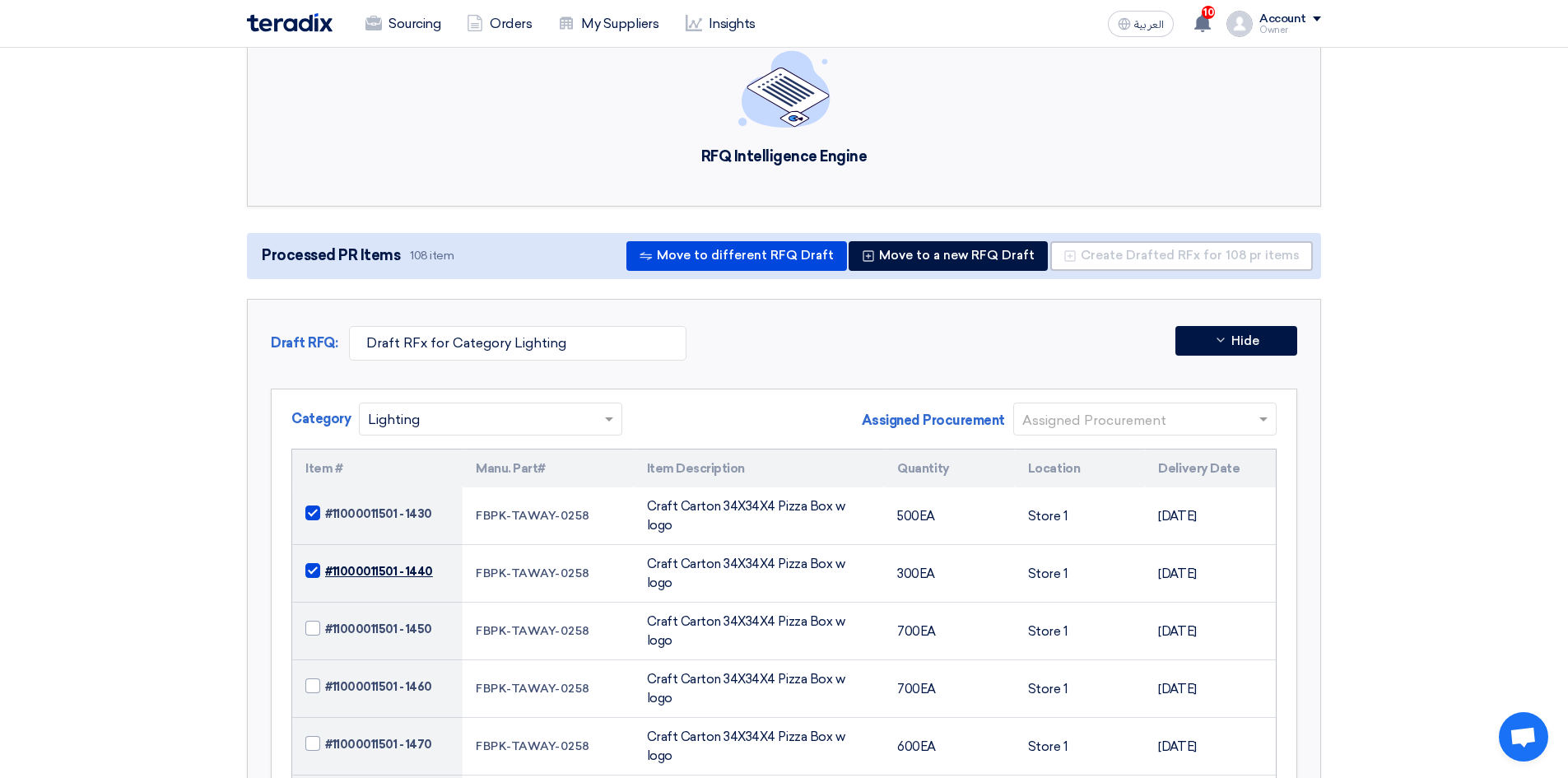
scroll to position [50, 0]
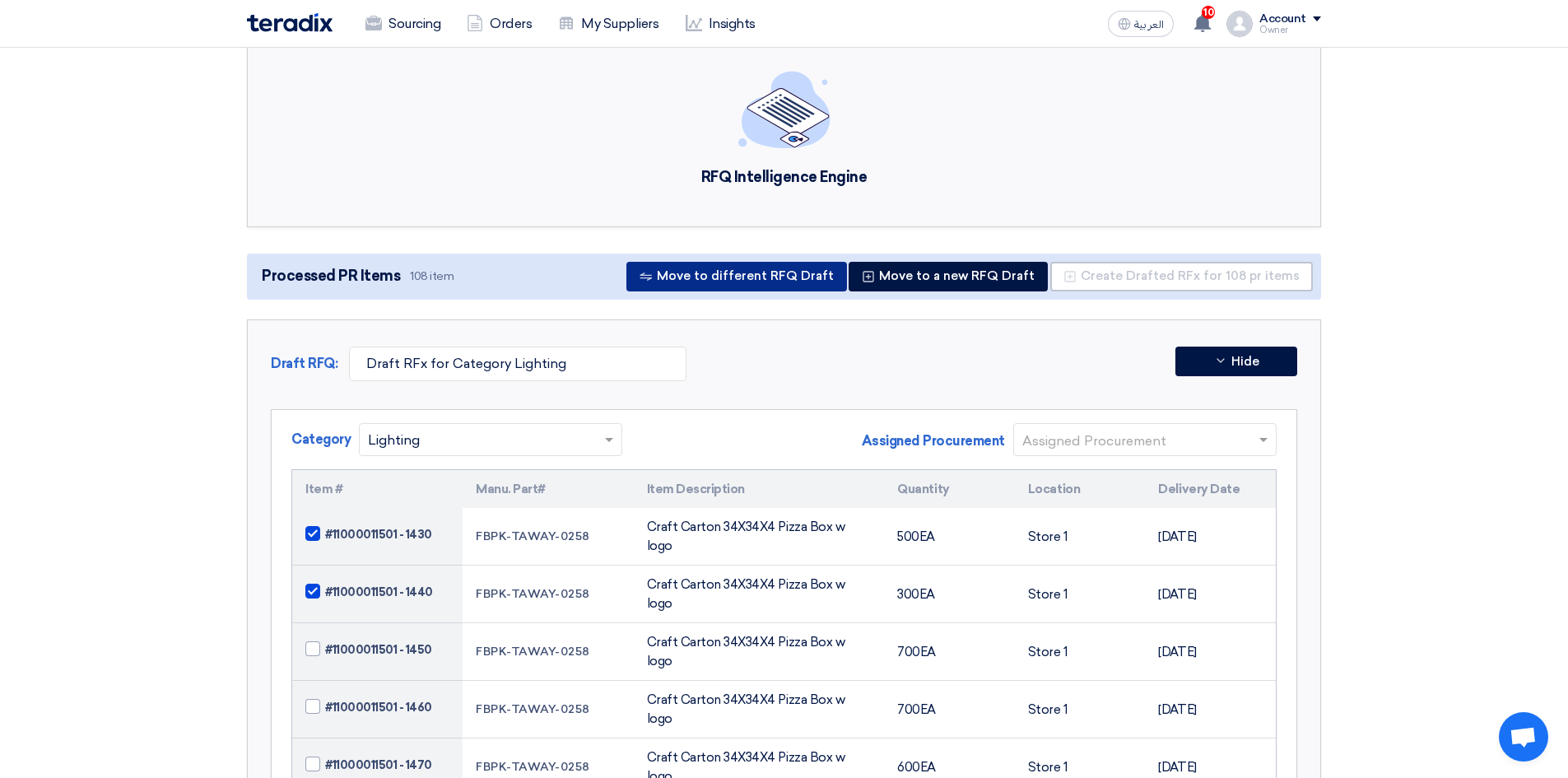
click at [775, 286] on button "Move to different RFQ Draft" at bounding box center [737, 276] width 221 height 30
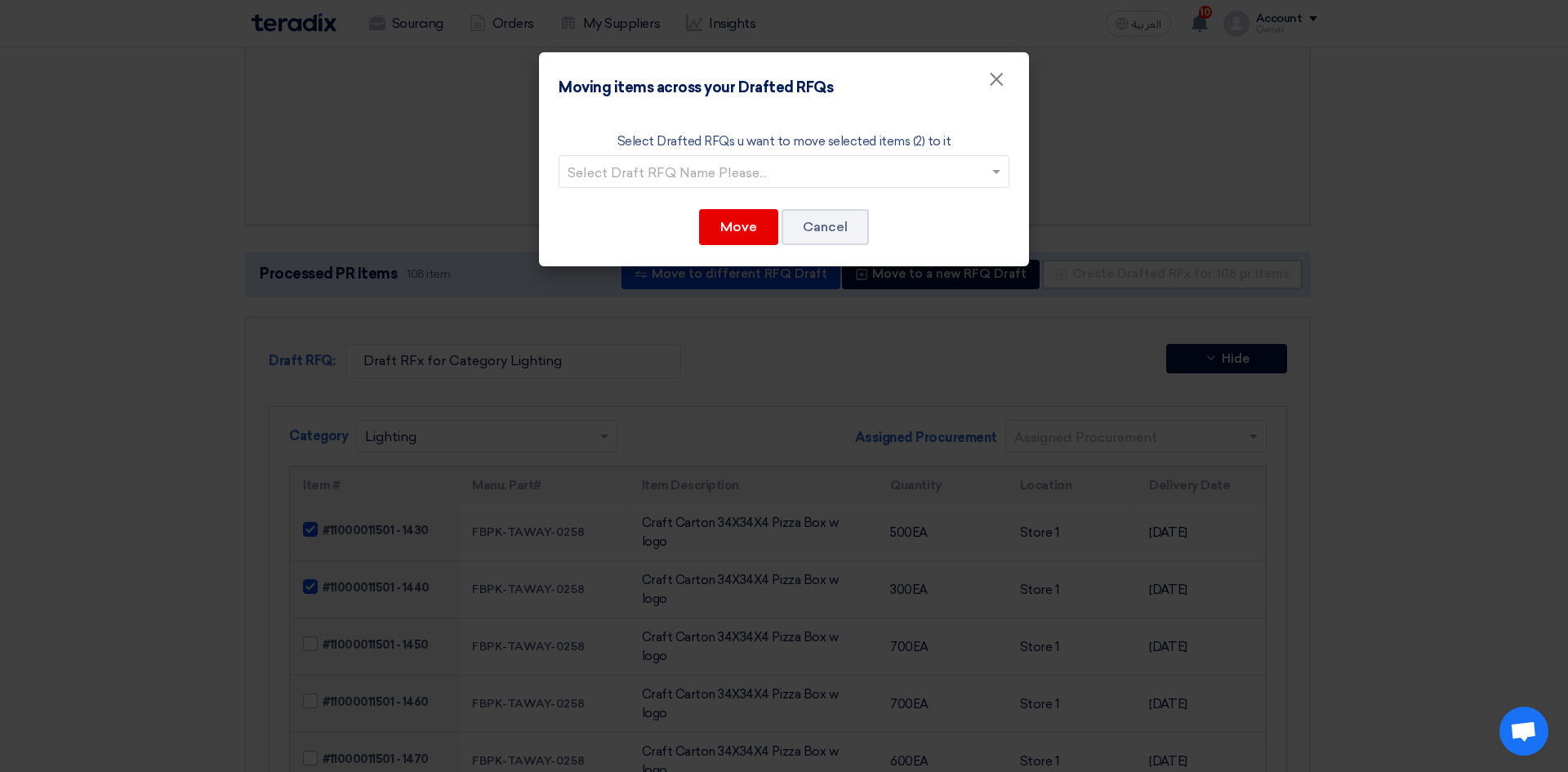
click at [882, 177] on input "text" at bounding box center [775, 172] width 417 height 27
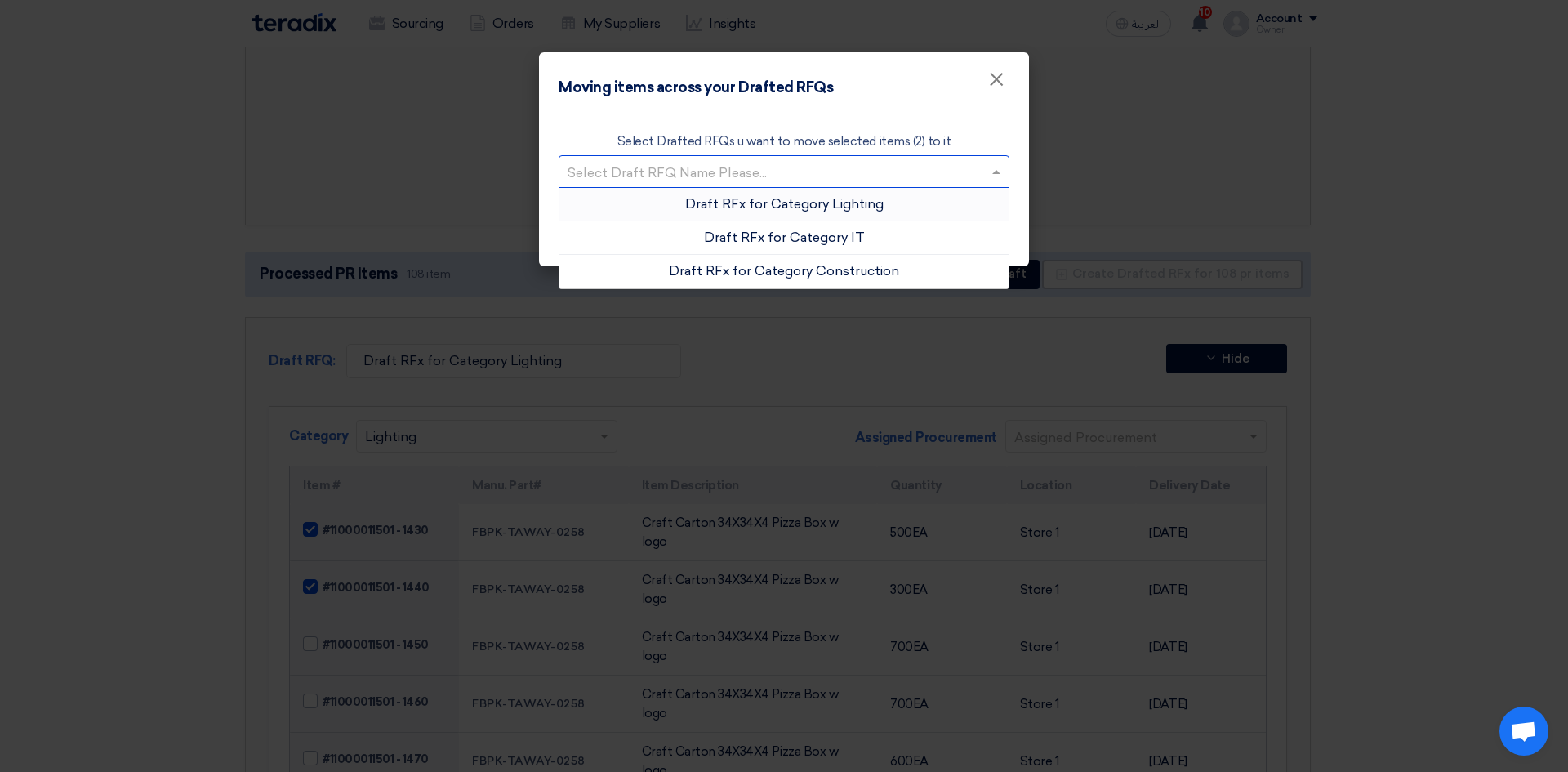
click at [970, 114] on div "Select Drafted RFQs u want to move selected items (2) to it Select Draft RFQ Na…" at bounding box center [783, 189] width 490 height 154
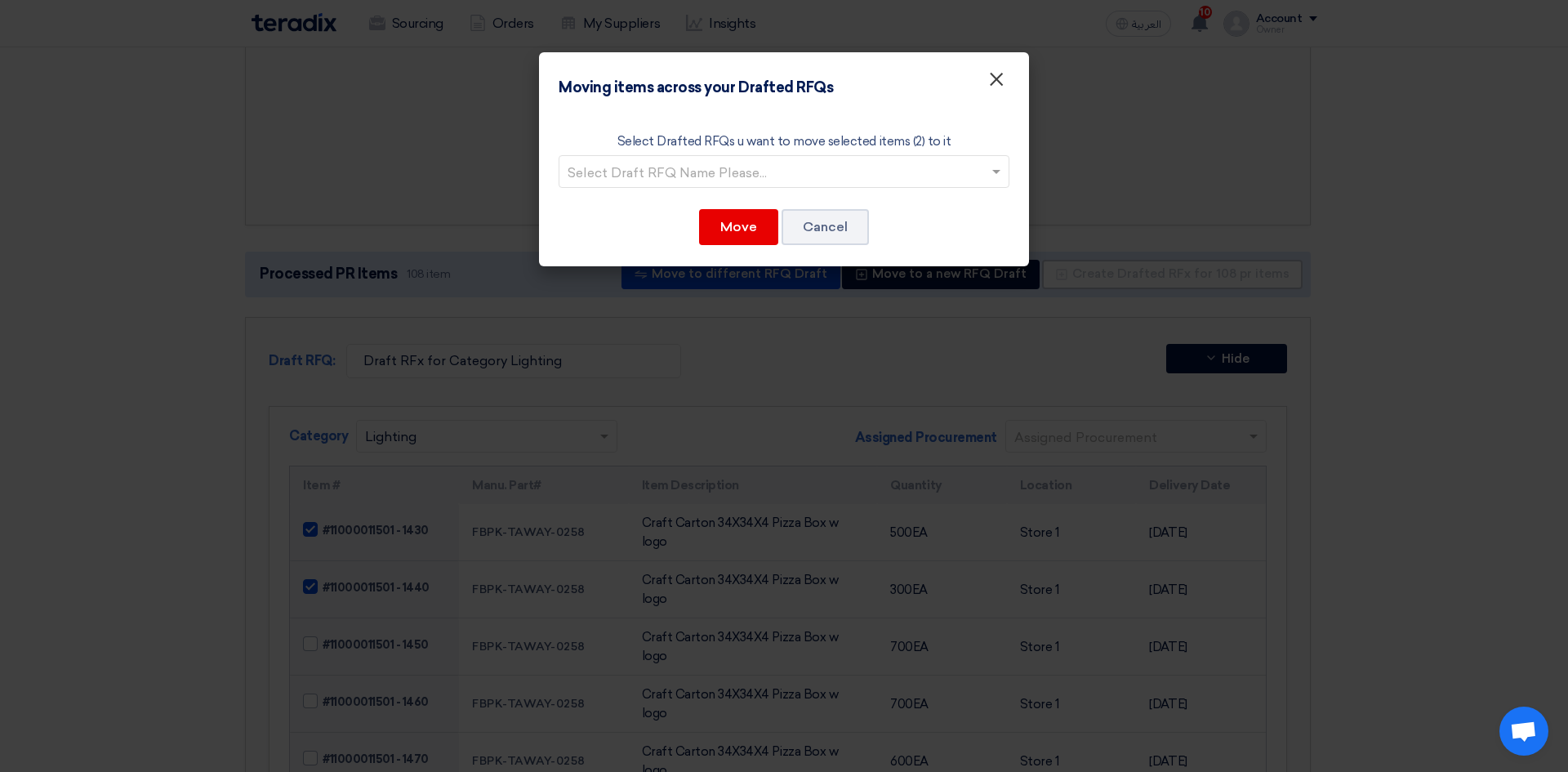
click at [1009, 79] on button "×" at bounding box center [996, 80] width 43 height 32
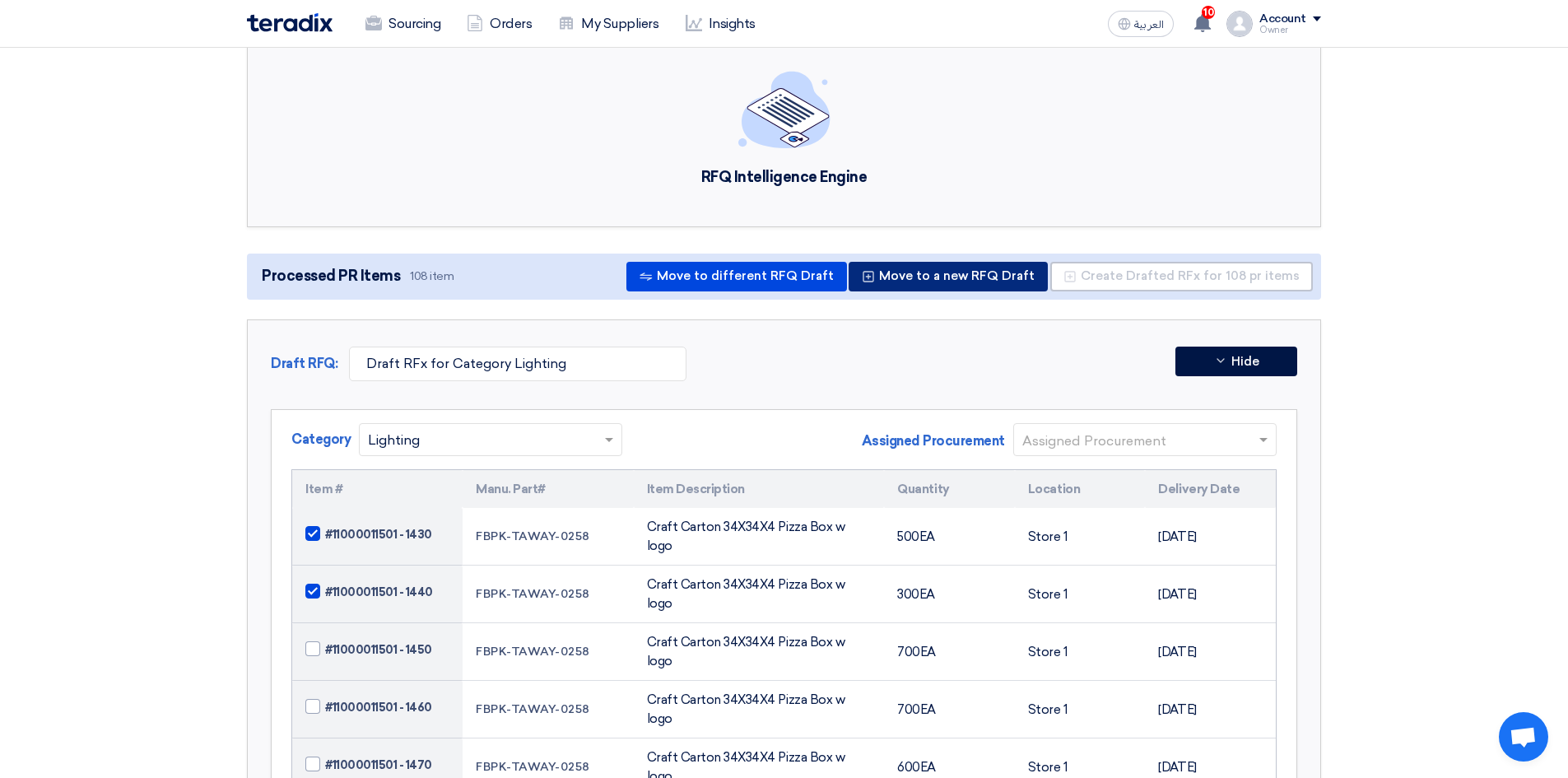
click at [955, 281] on button "Move to a new RFQ Draft" at bounding box center [948, 276] width 199 height 30
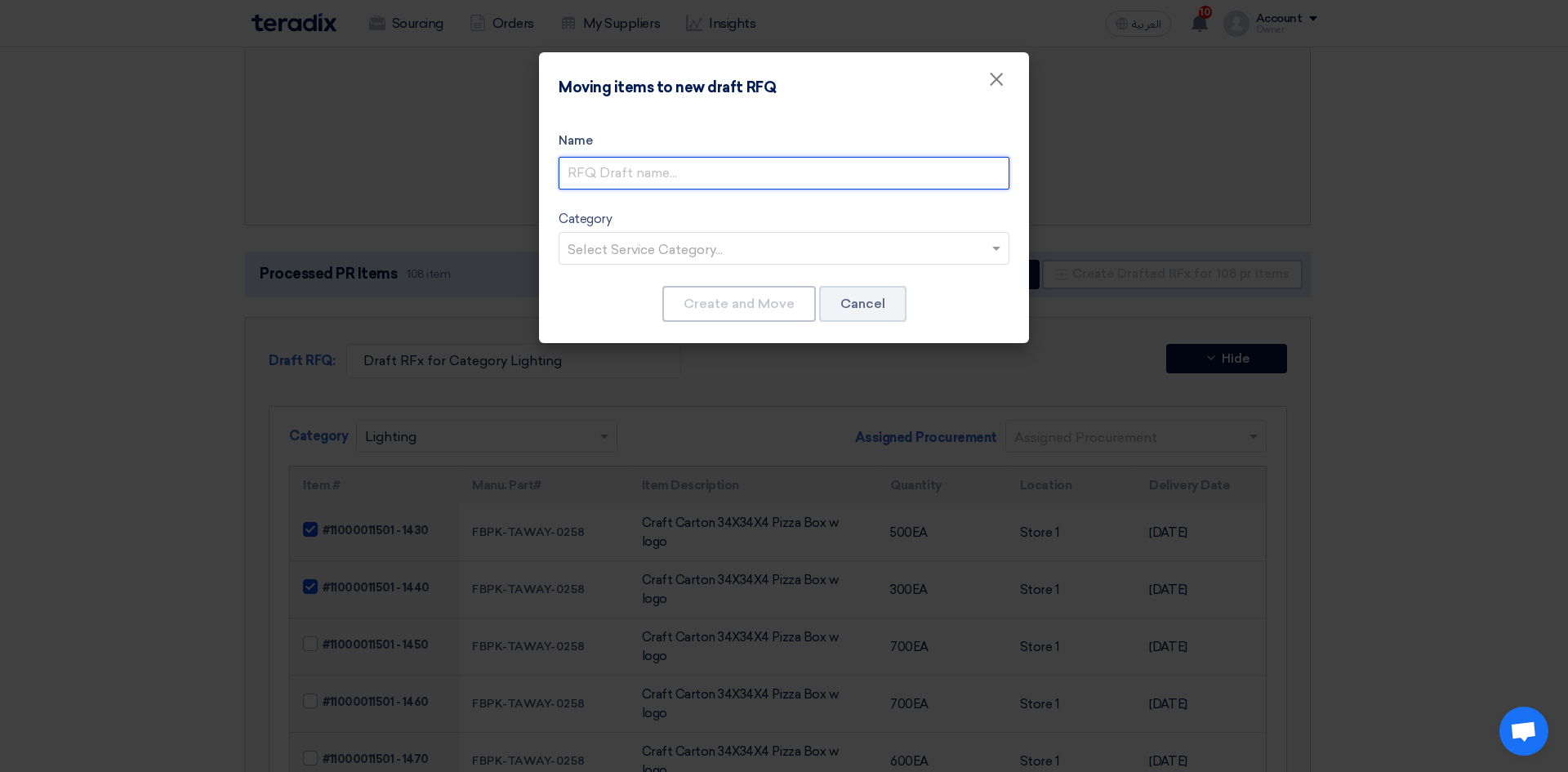
click at [714, 176] on input "text" at bounding box center [784, 173] width 451 height 32
click at [707, 247] on input "text" at bounding box center [775, 250] width 417 height 27
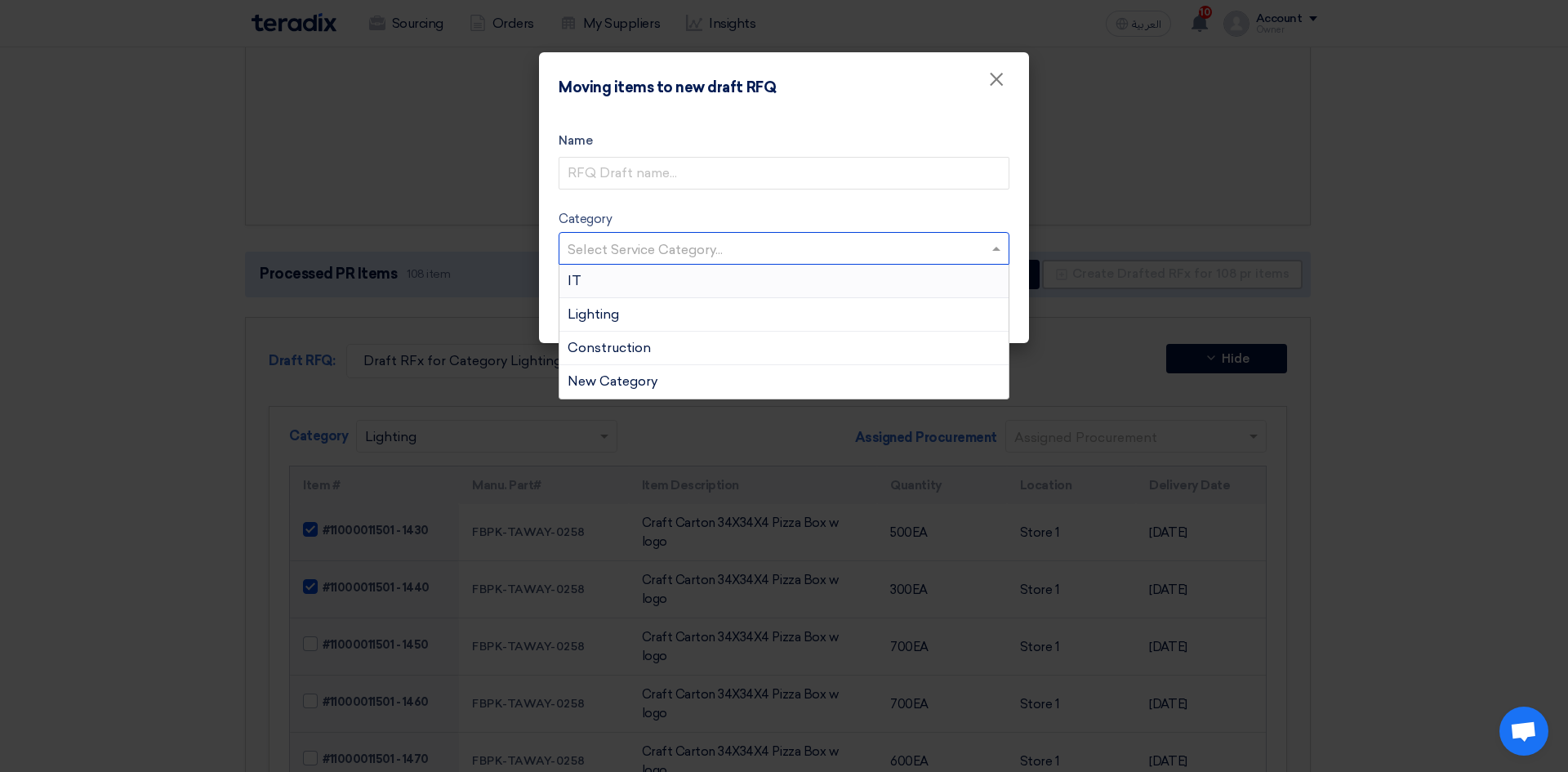
click at [908, 120] on div "Name Category Select Service Category... IT Lighting Construction New Category …" at bounding box center [783, 228] width 490 height 231
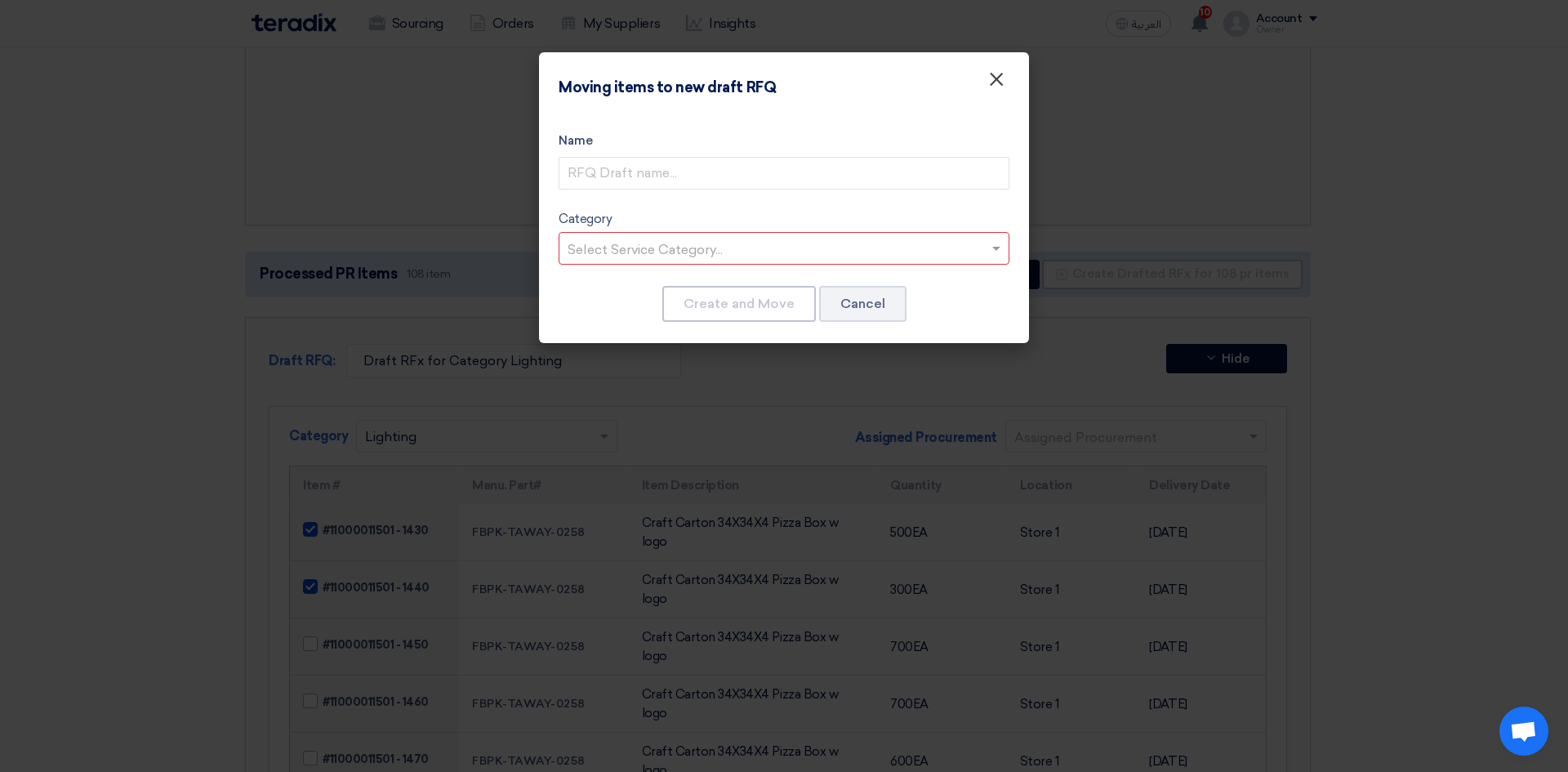
click at [993, 77] on span "×" at bounding box center [995, 83] width 16 height 32
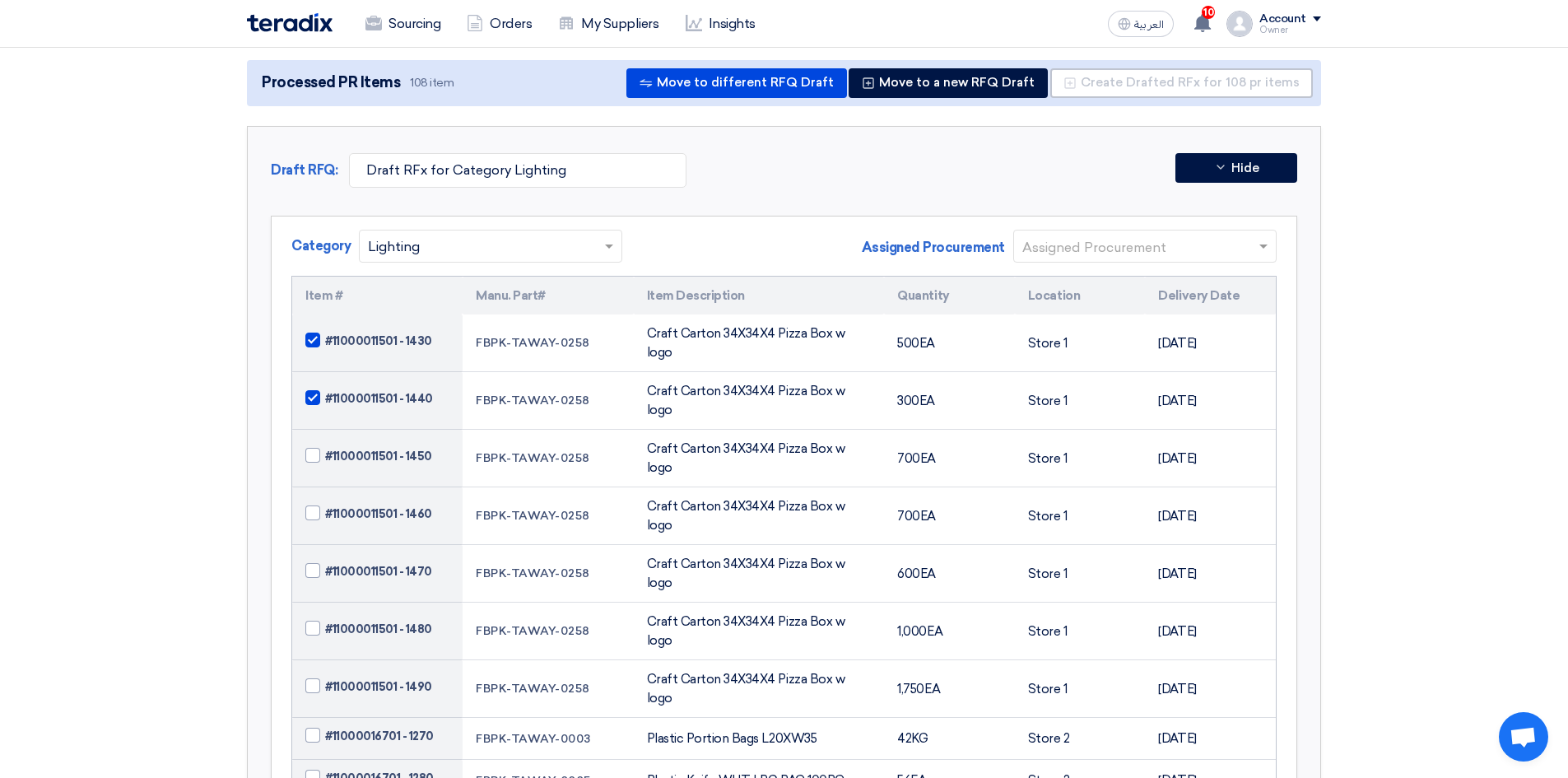
scroll to position [215, 0]
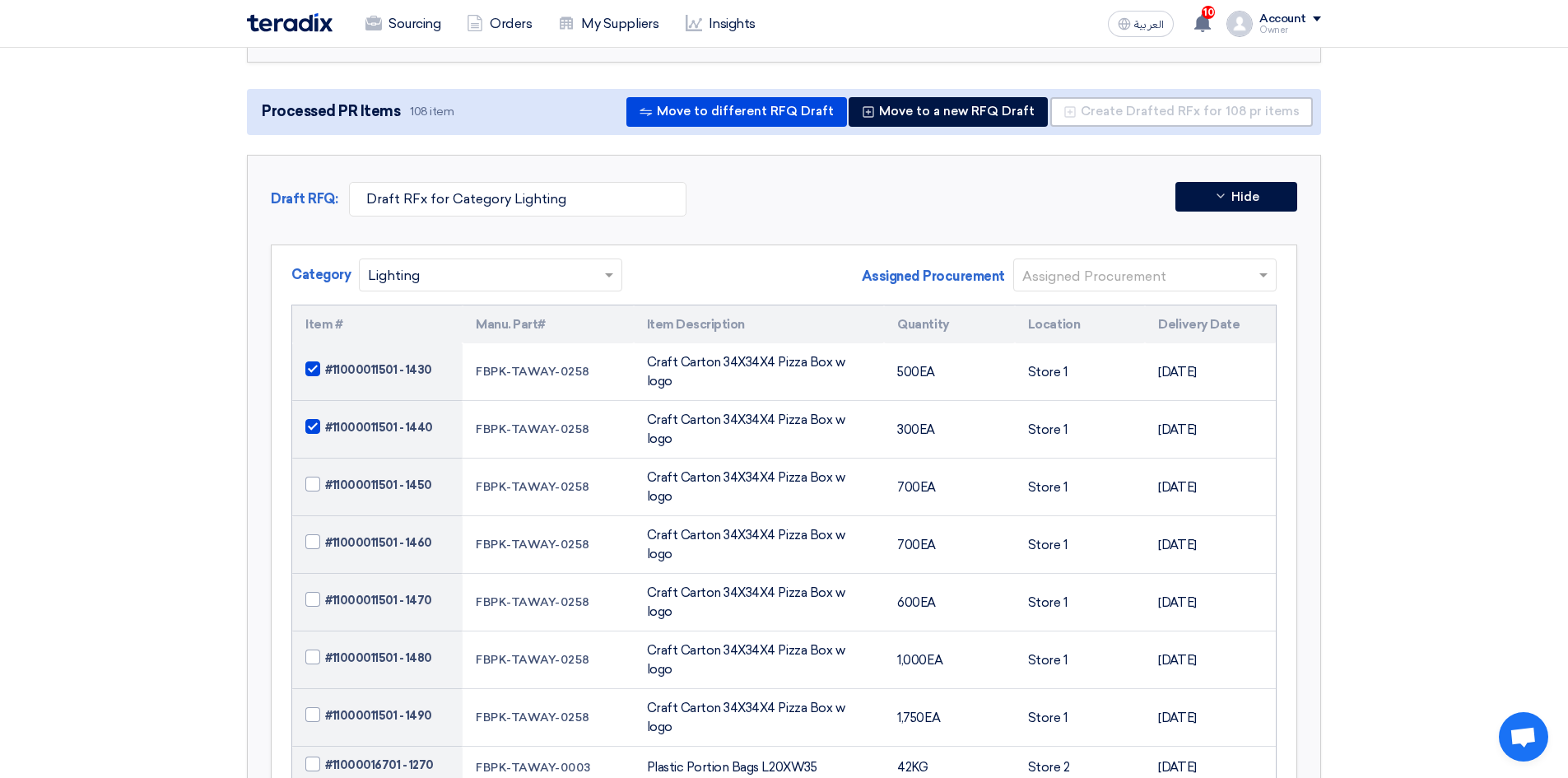
click at [308, 362] on span at bounding box center [312, 368] width 14 height 14
click at [325, 359] on input "#11000011501 - 1430" at bounding box center [397, 369] width 144 height 26
checkbox input "false"
click at [311, 419] on span at bounding box center [312, 426] width 14 height 14
click at [325, 414] on input "#11000011501 - 1440" at bounding box center [397, 427] width 144 height 26
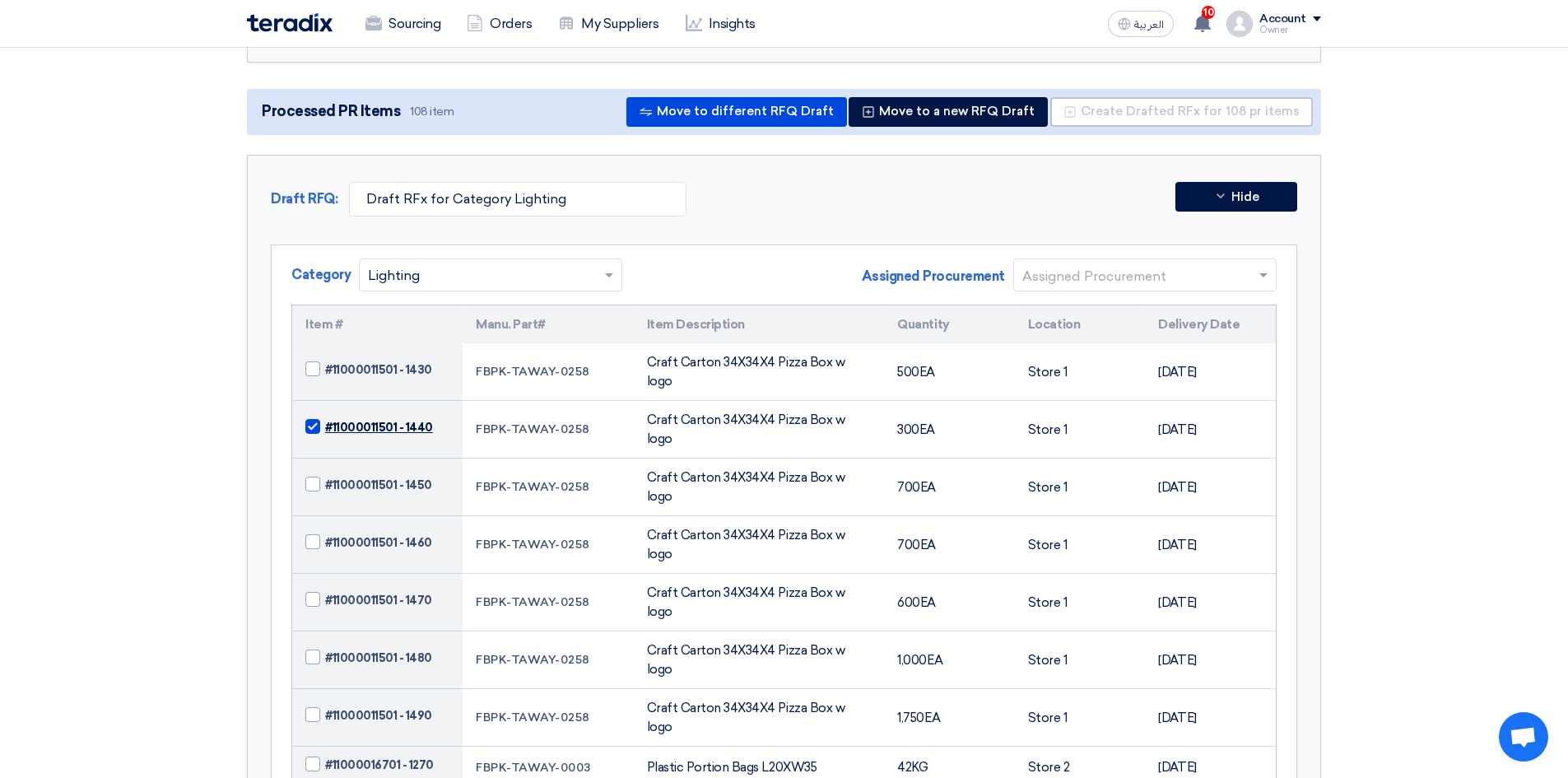
checkbox input "false"
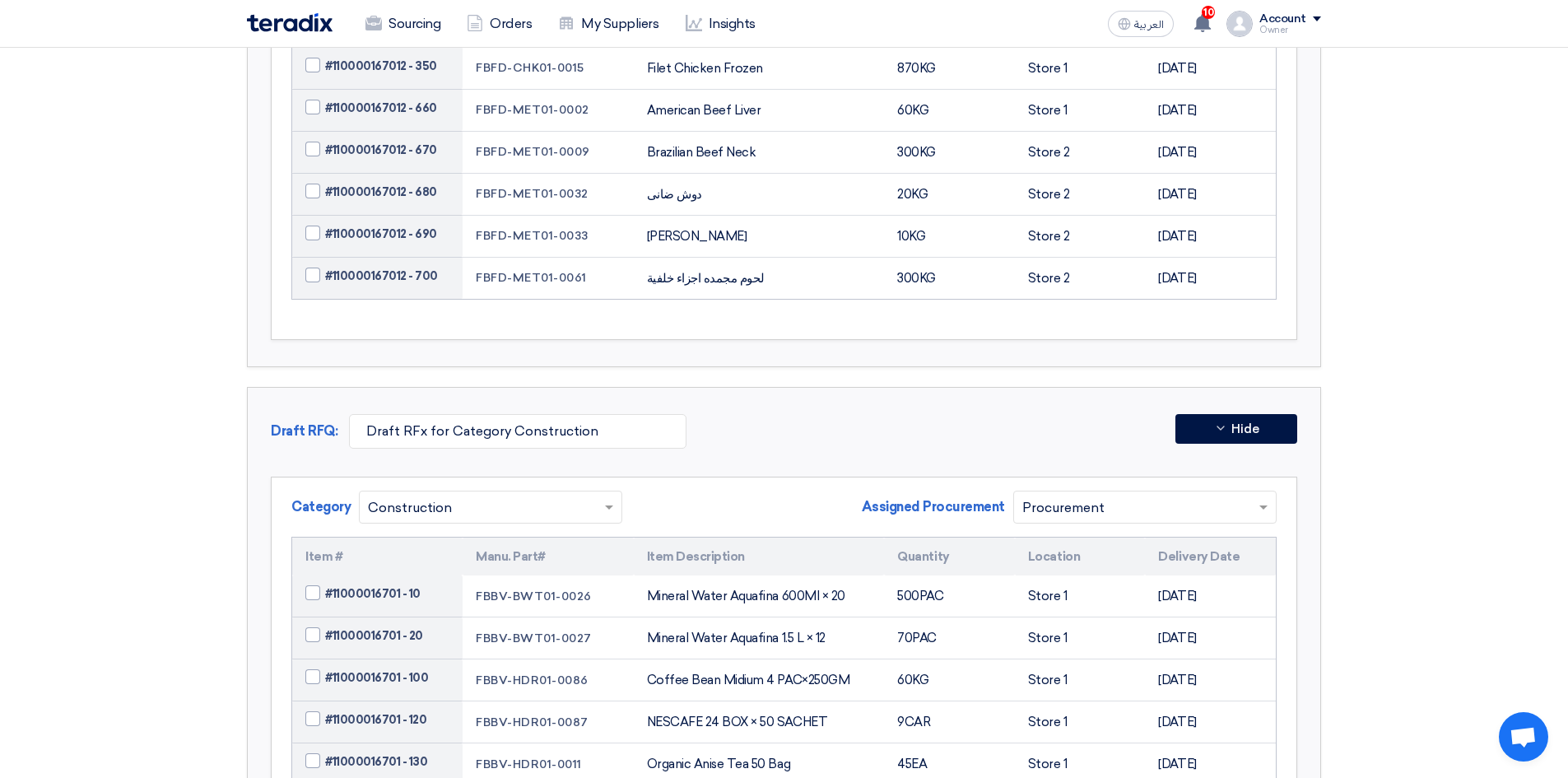
scroll to position [3920, 0]
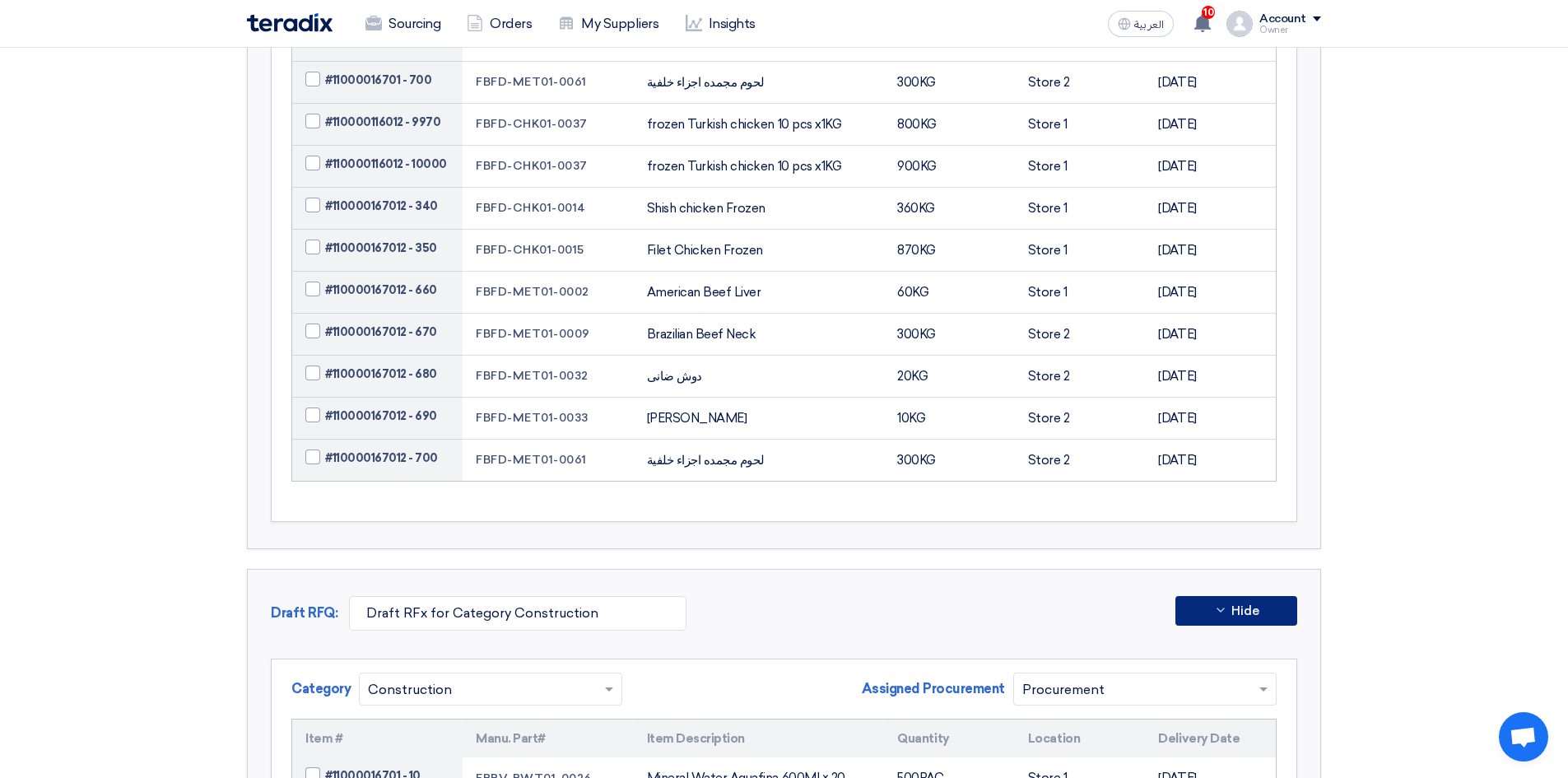
click at [1190, 596] on button "Hide" at bounding box center [1236, 610] width 122 height 30
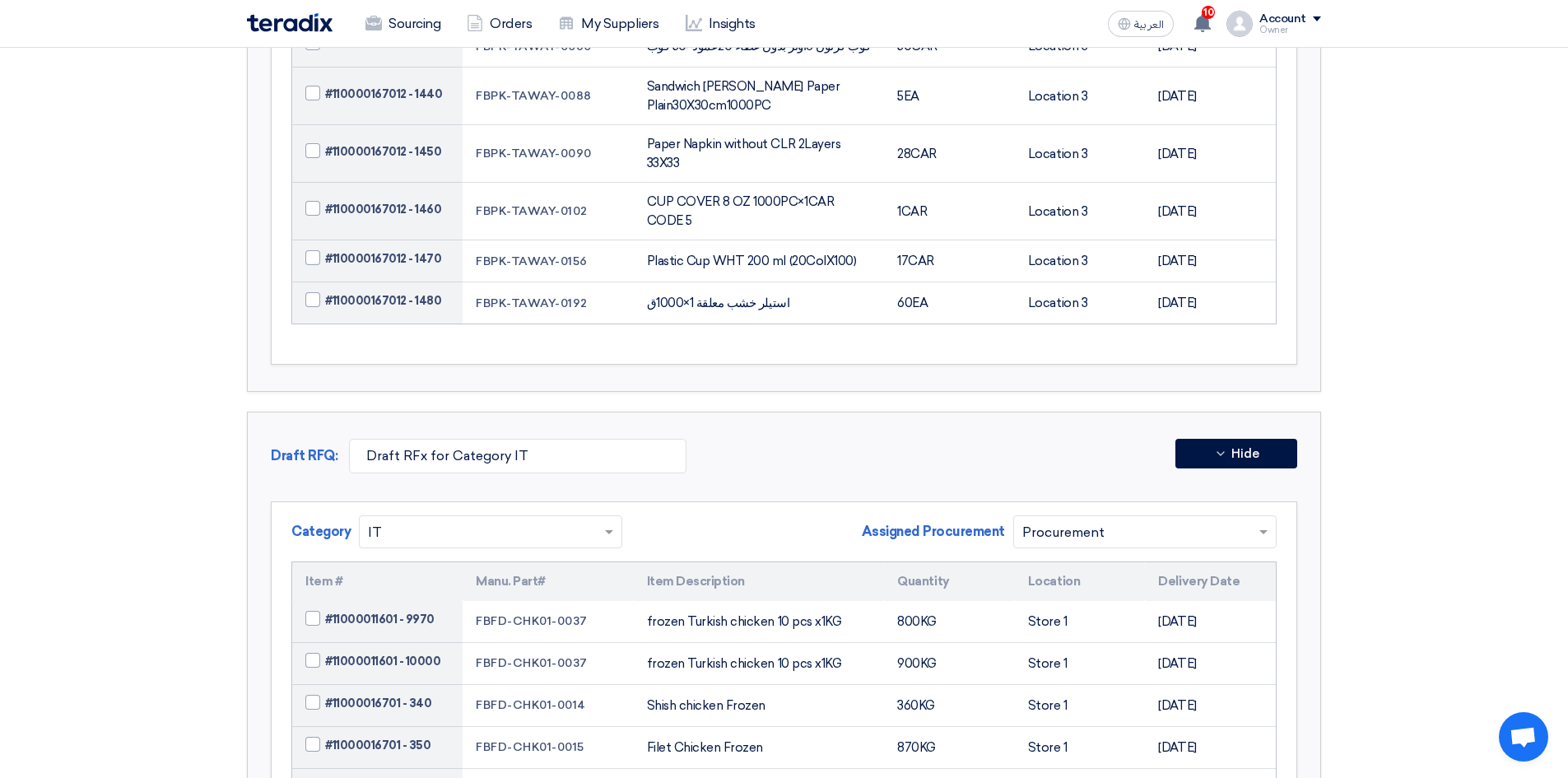
scroll to position [3014, 0]
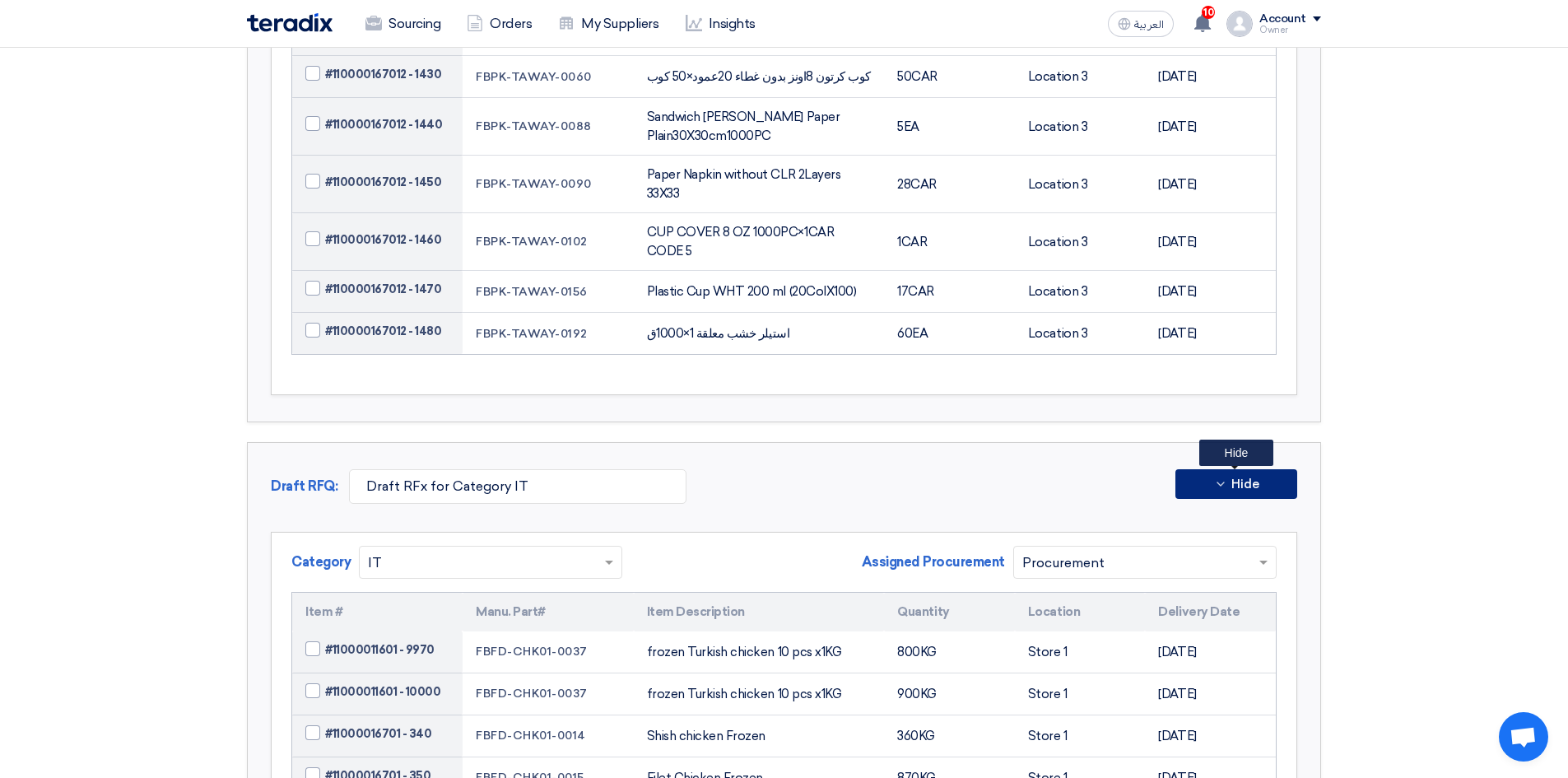
click at [1196, 469] on button "Hide" at bounding box center [1236, 483] width 122 height 30
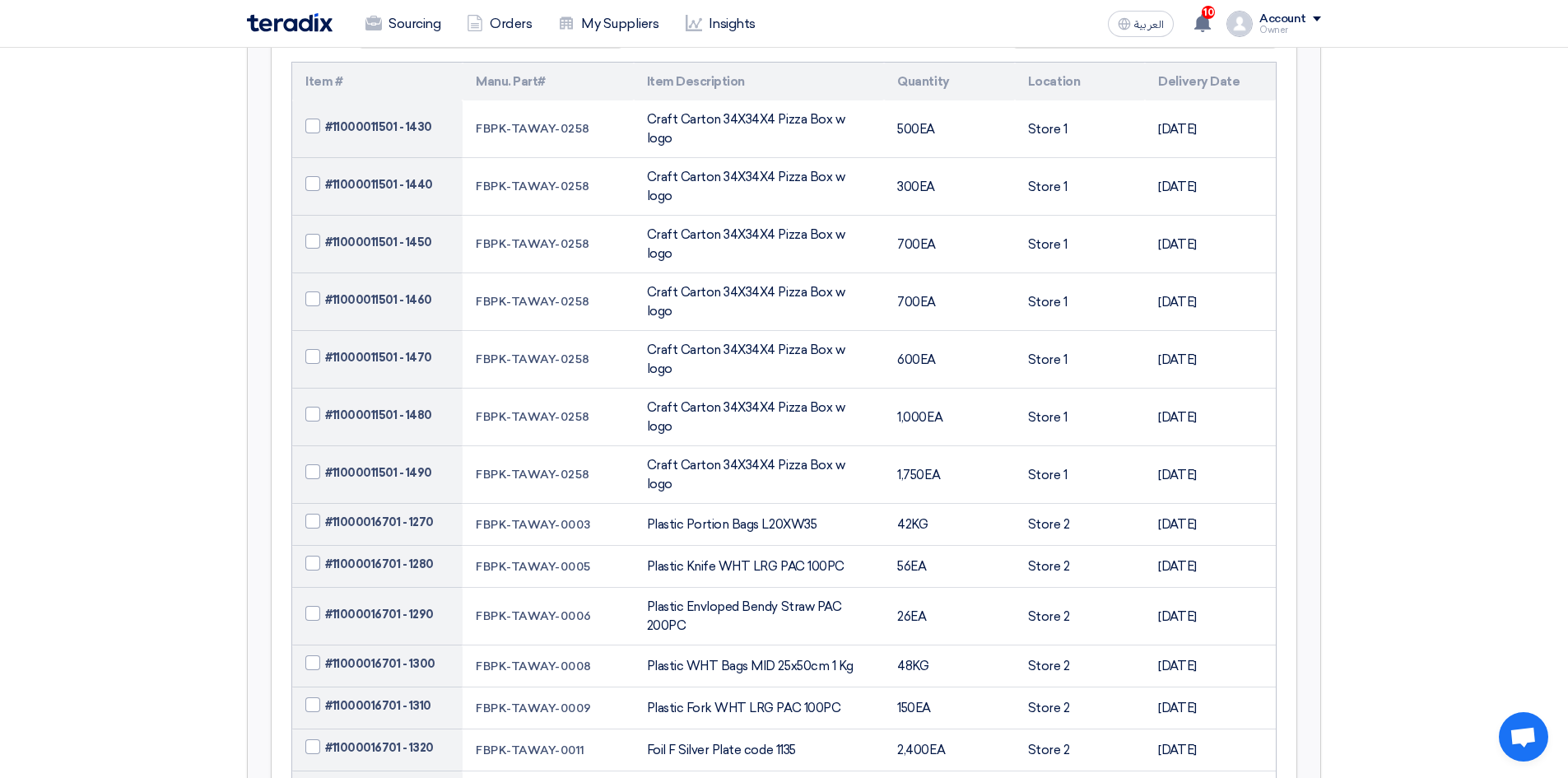
scroll to position [132, 0]
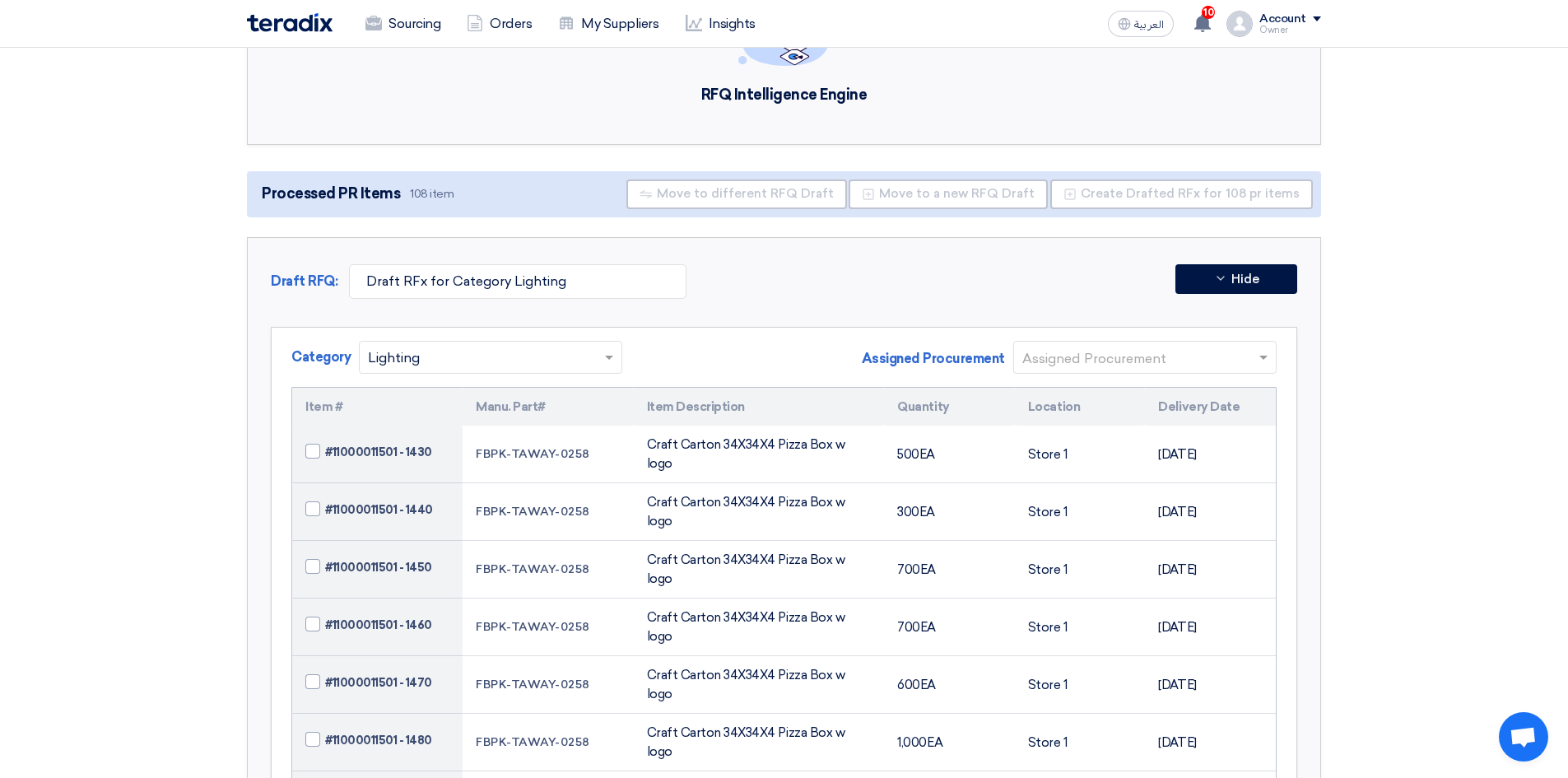
click at [1063, 374] on div "Assigned Procurement Assigned Procurement" at bounding box center [1069, 364] width 415 height 46
click at [1064, 370] on input "text" at bounding box center [1136, 359] width 229 height 27
click at [1069, 382] on span "Procurement" at bounding box center [1064, 389] width 82 height 15
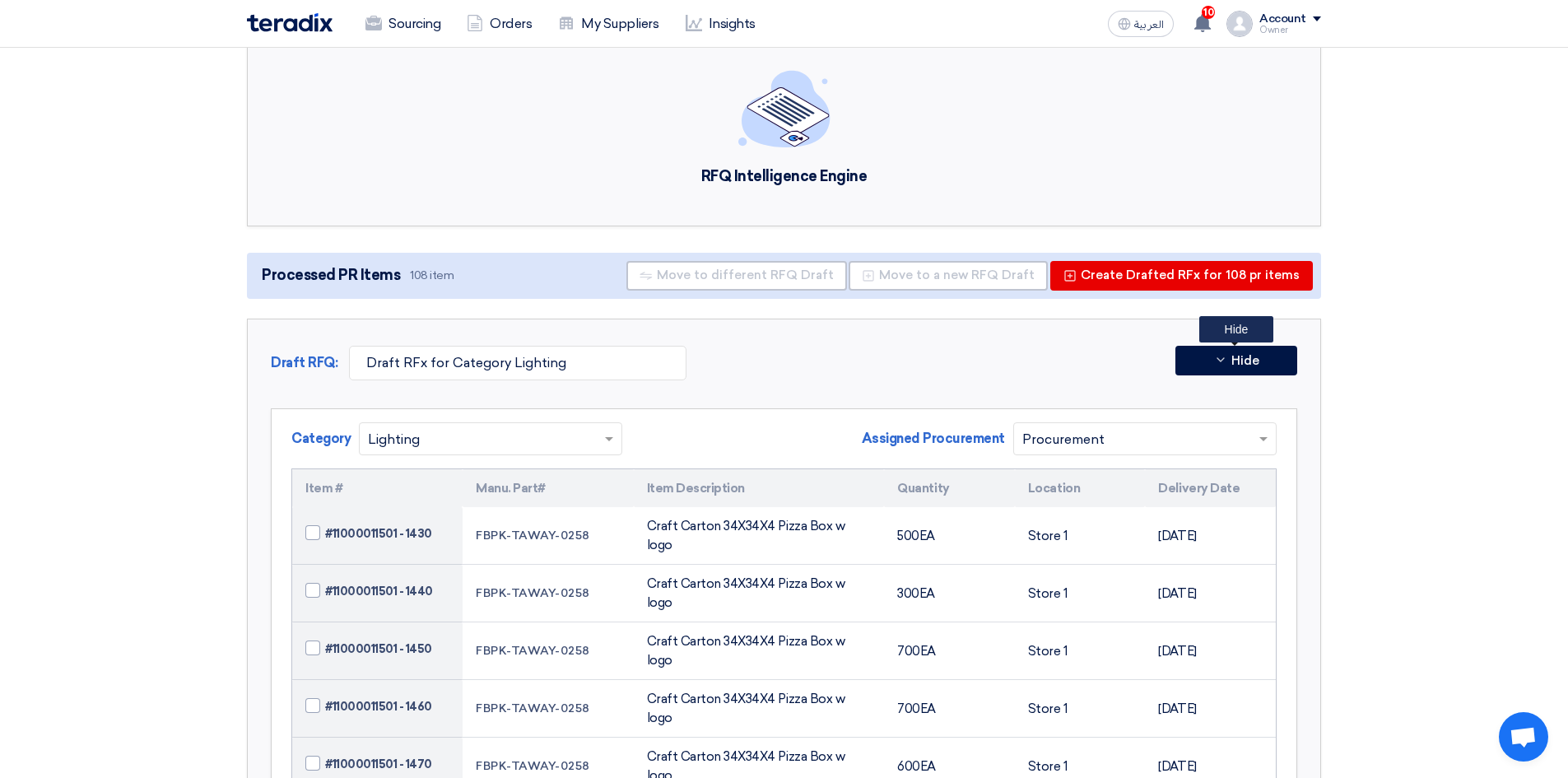
scroll to position [50, 0]
click at [1220, 360] on icon at bounding box center [1221, 361] width 13 height 13
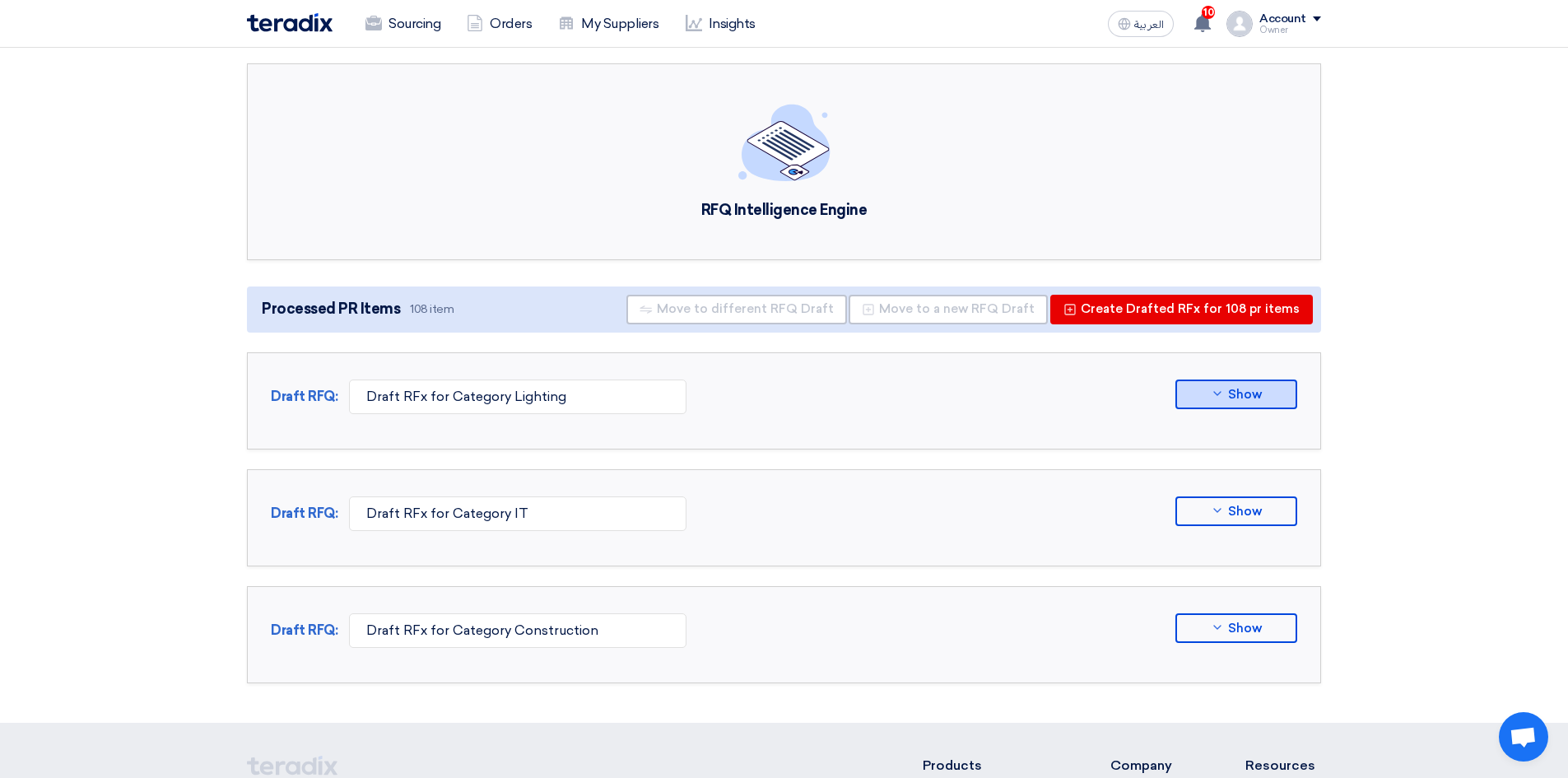
scroll to position [0, 0]
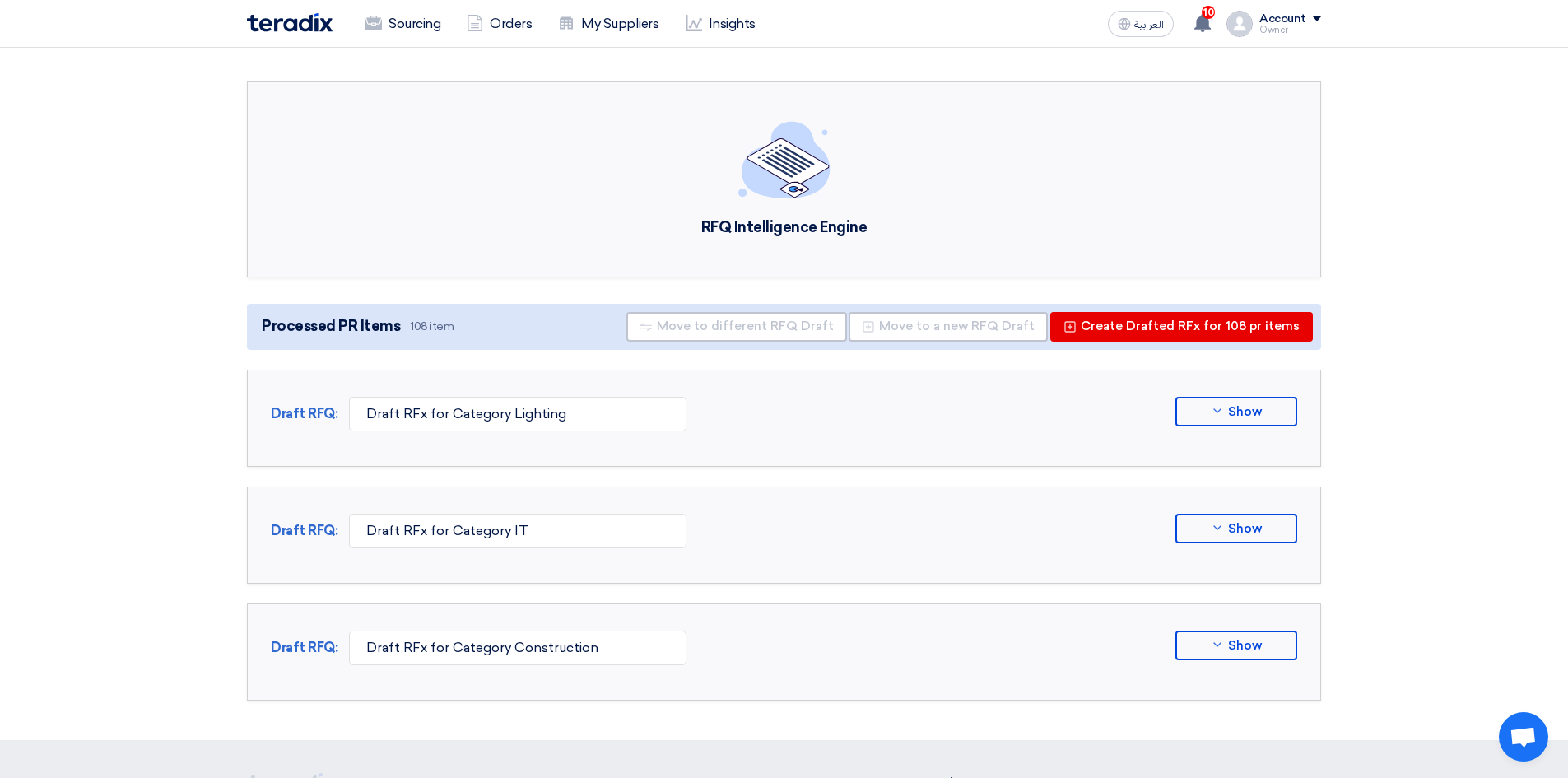
click at [420, 29] on link "Sourcing" at bounding box center [403, 24] width 102 height 36
